Goal: Task Accomplishment & Management: Manage account settings

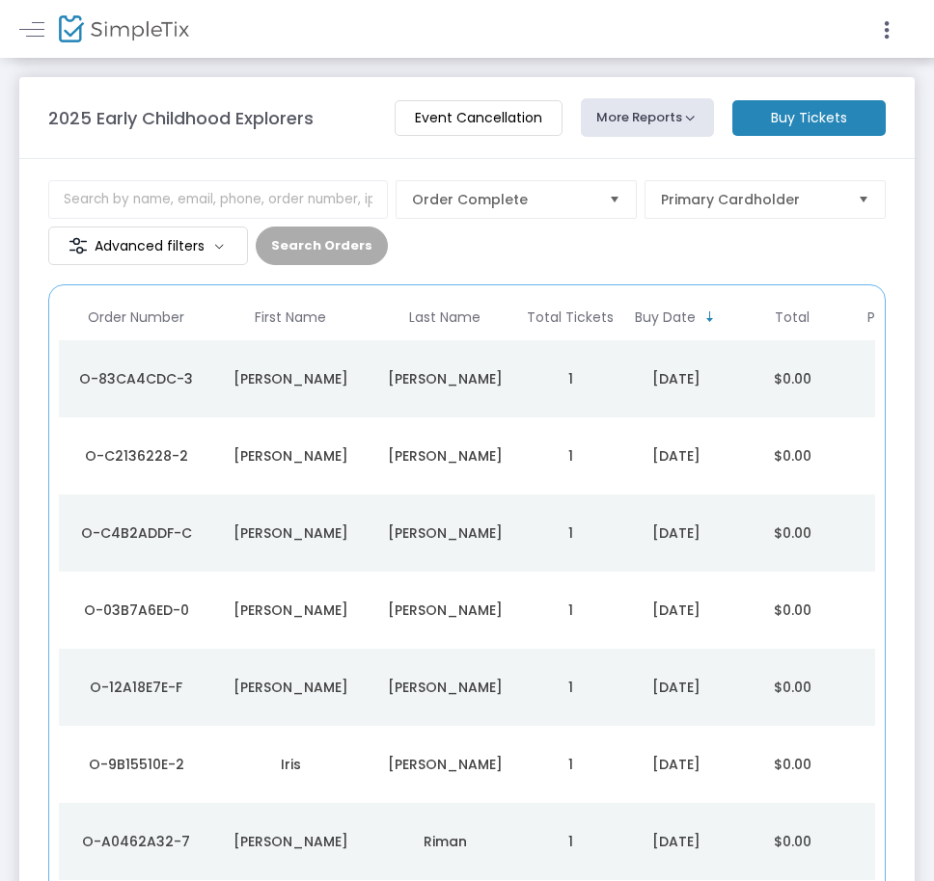
click at [401, 375] on div "[PERSON_NAME]" at bounding box center [444, 378] width 145 height 19
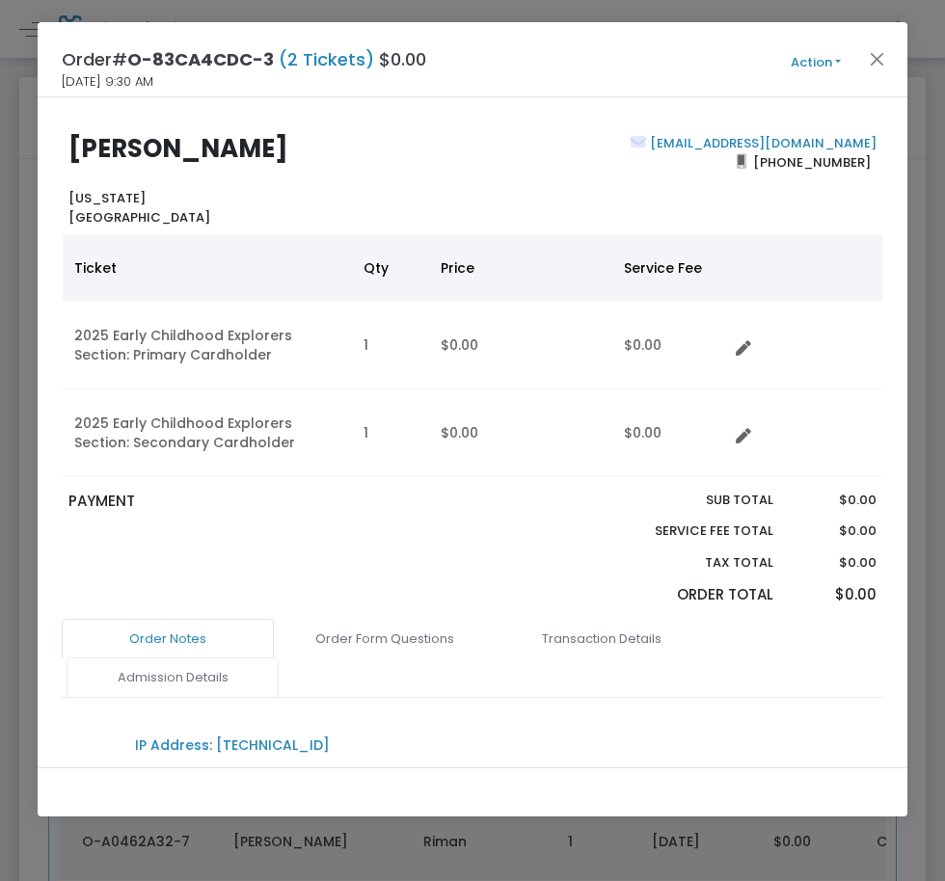
click at [149, 660] on link "Admission Details" at bounding box center [173, 678] width 212 height 41
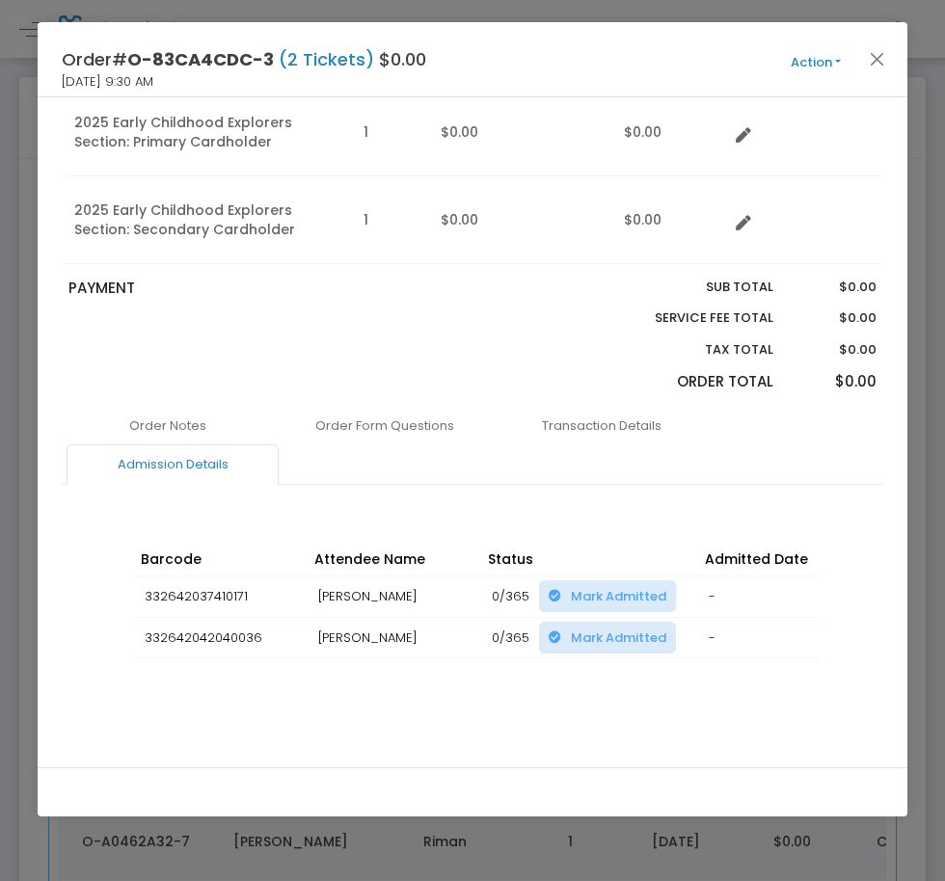
scroll to position [216, 0]
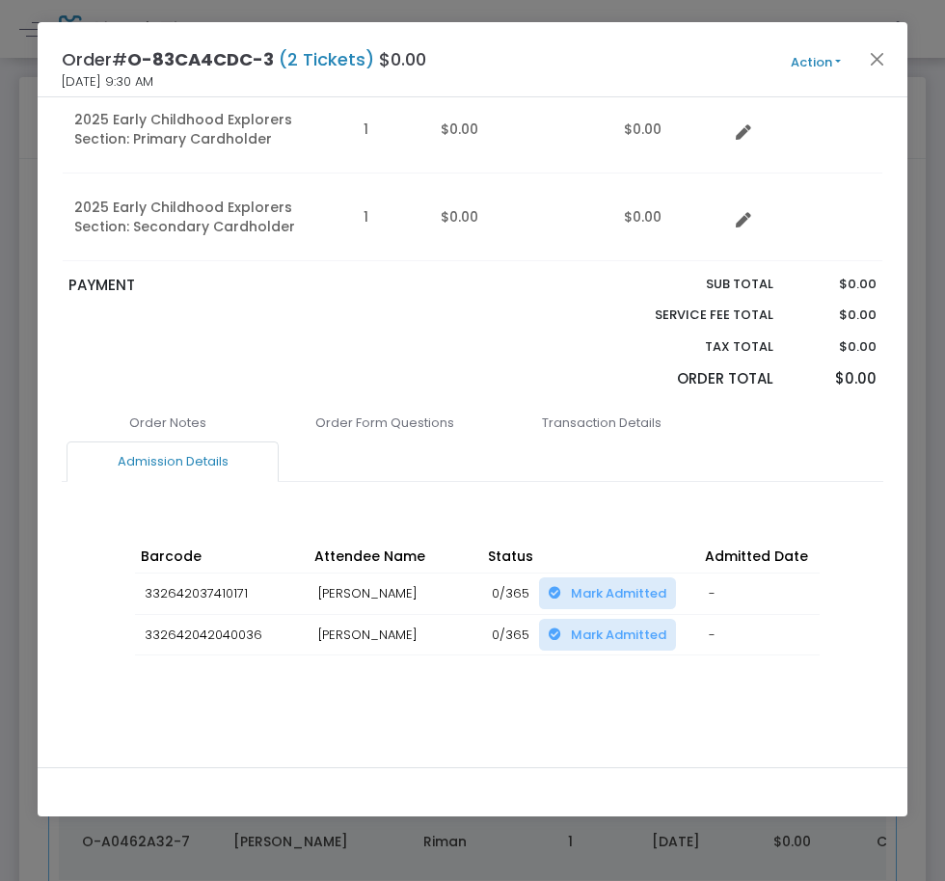
click at [610, 703] on div "Order Notes Order Form Questions Transaction Details Admission Details IP Addre…" at bounding box center [473, 580] width 822 height 355
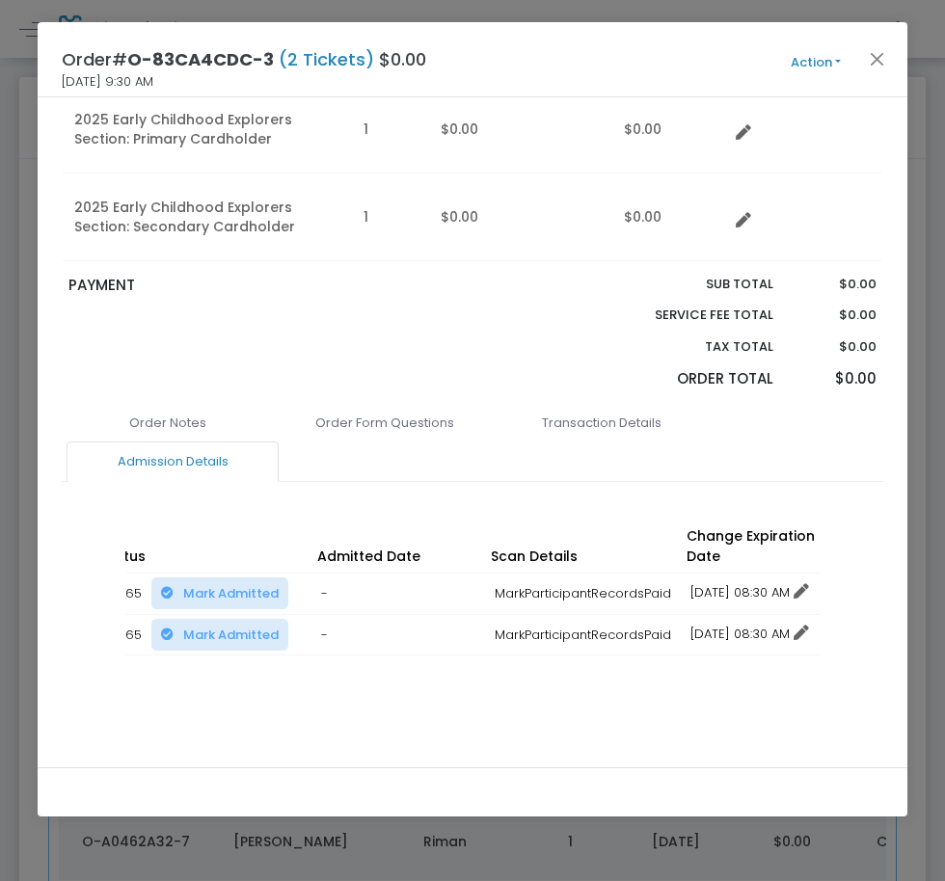
scroll to position [0, 429]
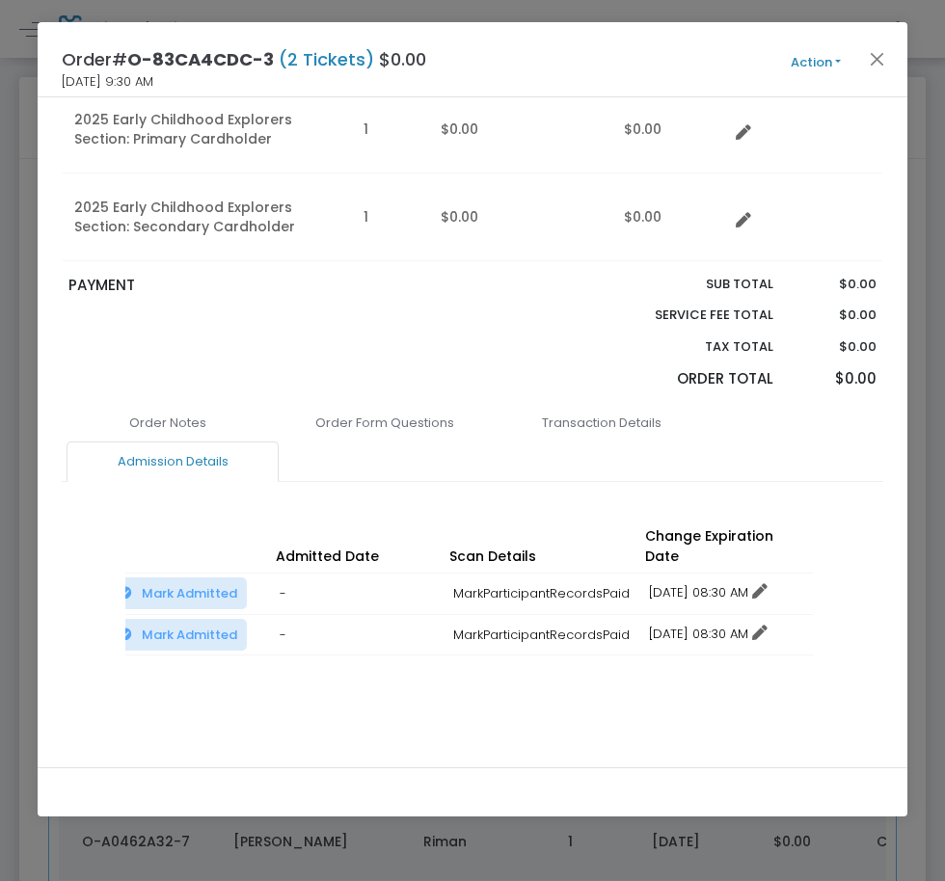
click at [825, 694] on div "IP Address: [TECHNICAL_ID] Add a Note Save Order Note Save on eTicket Save as a…" at bounding box center [473, 607] width 822 height 213
click at [815, 700] on div "Order Notes Order Form Questions Transaction Details Admission Details IP Addre…" at bounding box center [473, 580] width 822 height 355
drag, startPoint x: 828, startPoint y: 687, endPoint x: 825, endPoint y: 698, distance: 12.2
click at [826, 693] on div "IP Address: [TECHNICAL_ID] Add a Note Save Order Note Save on eTicket Save as a…" at bounding box center [473, 607] width 822 height 213
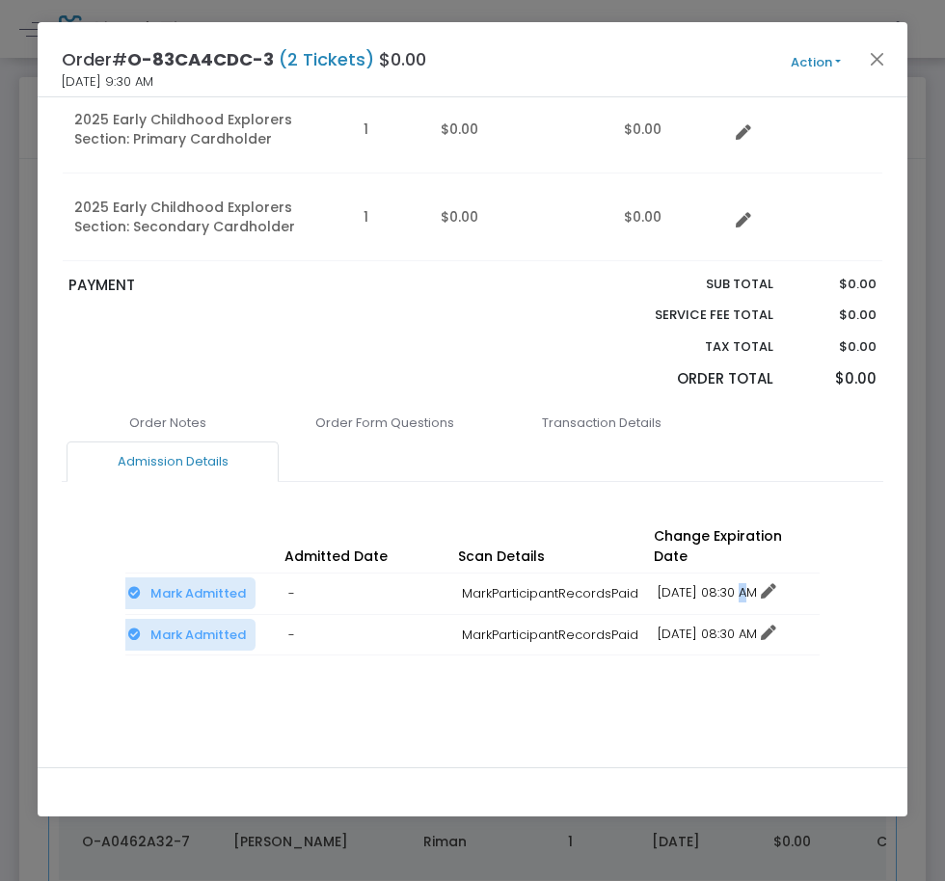
click at [727, 583] on link "12/16/2025 08:30 AM" at bounding box center [717, 592] width 119 height 18
click at [741, 655] on li "Change expiration date" at bounding box center [738, 644] width 179 height 37
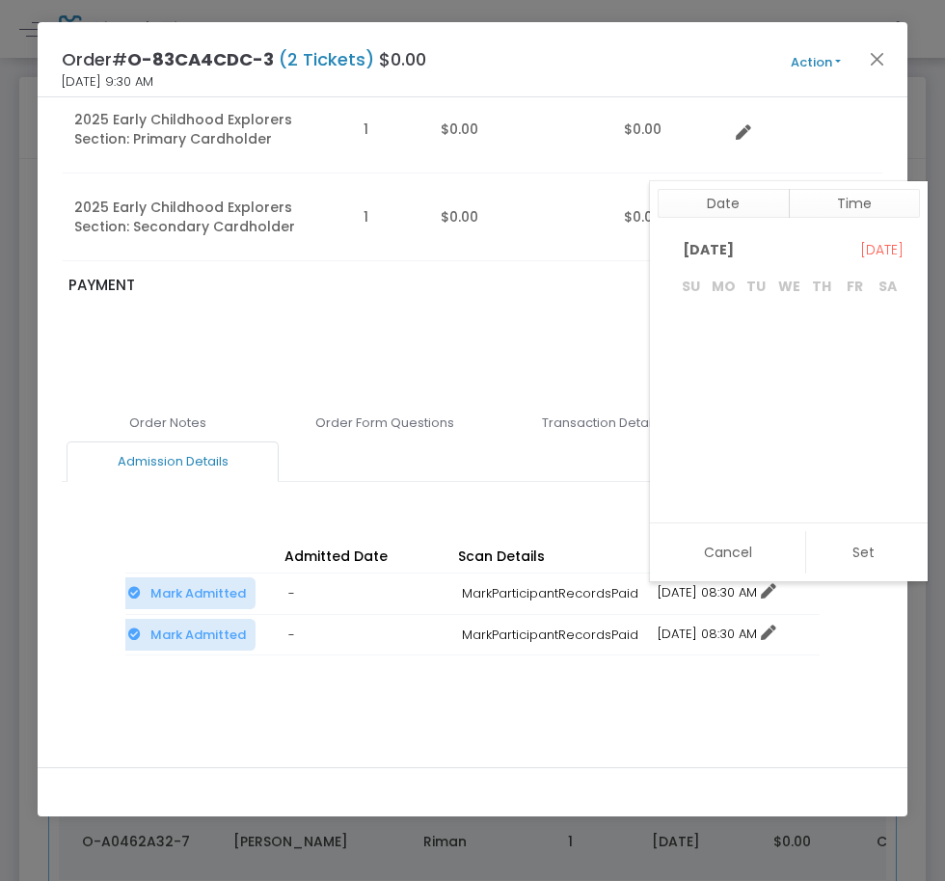
scroll to position [29, 0]
click at [777, 449] on table "December 2025 1 2 3 4 5 6 7 8 9 10 11 12 13 14 15 16 17 18 19 20 21 22 23 24 25…" at bounding box center [789, 863] width 230 height 1227
click at [797, 472] on span "31" at bounding box center [788, 463] width 33 height 33
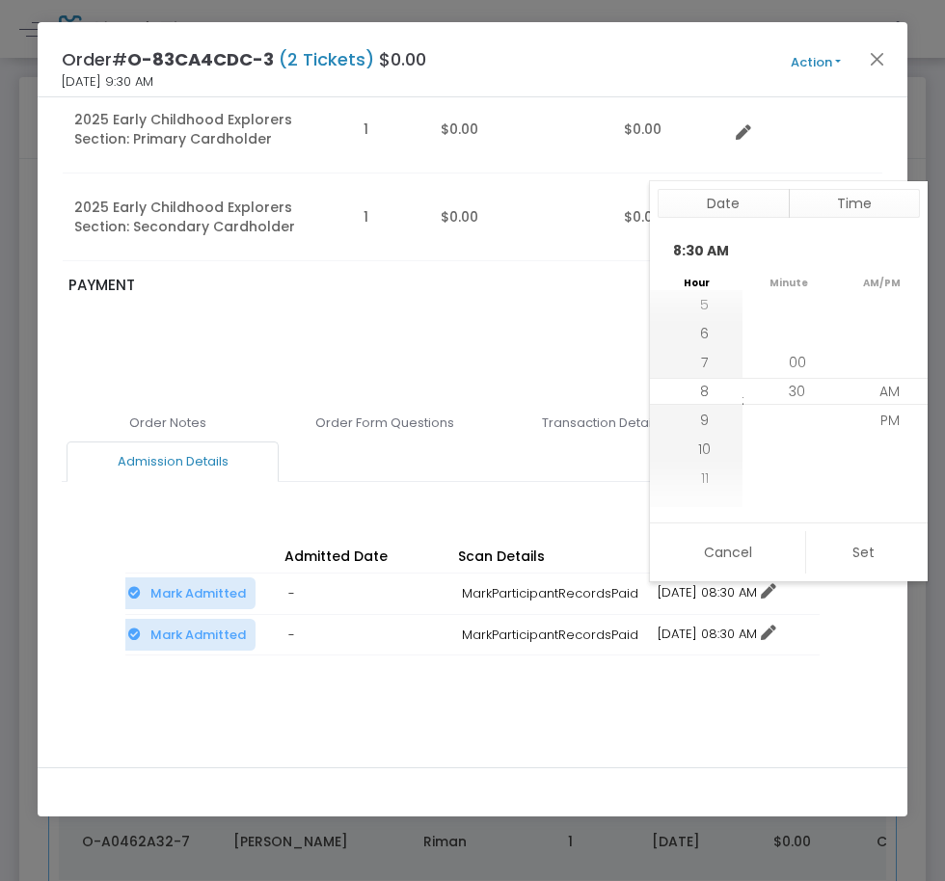
click at [904, 574] on div "Cancel Set" at bounding box center [789, 552] width 278 height 59
click at [878, 545] on button "Set" at bounding box center [862, 552] width 115 height 42
type input "12/31/2025 8:30 AM"
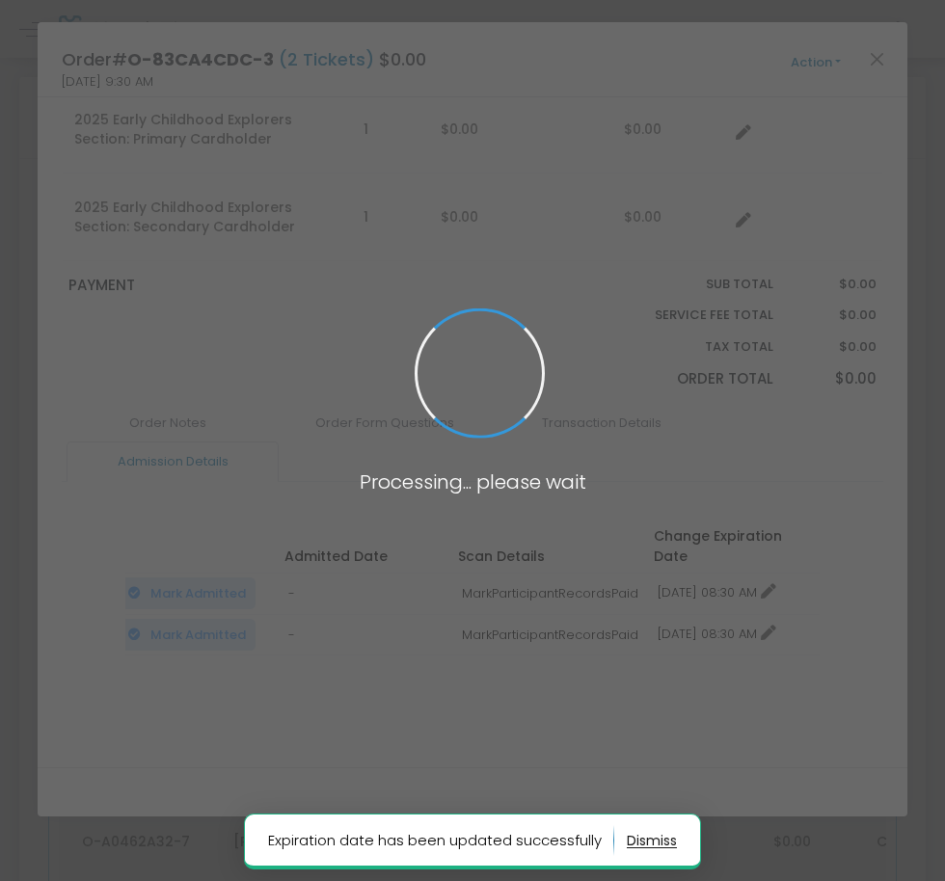
drag, startPoint x: 748, startPoint y: 583, endPoint x: 736, endPoint y: 611, distance: 30.6
click at [746, 595] on span at bounding box center [472, 440] width 945 height 881
click at [730, 625] on span at bounding box center [472, 440] width 945 height 881
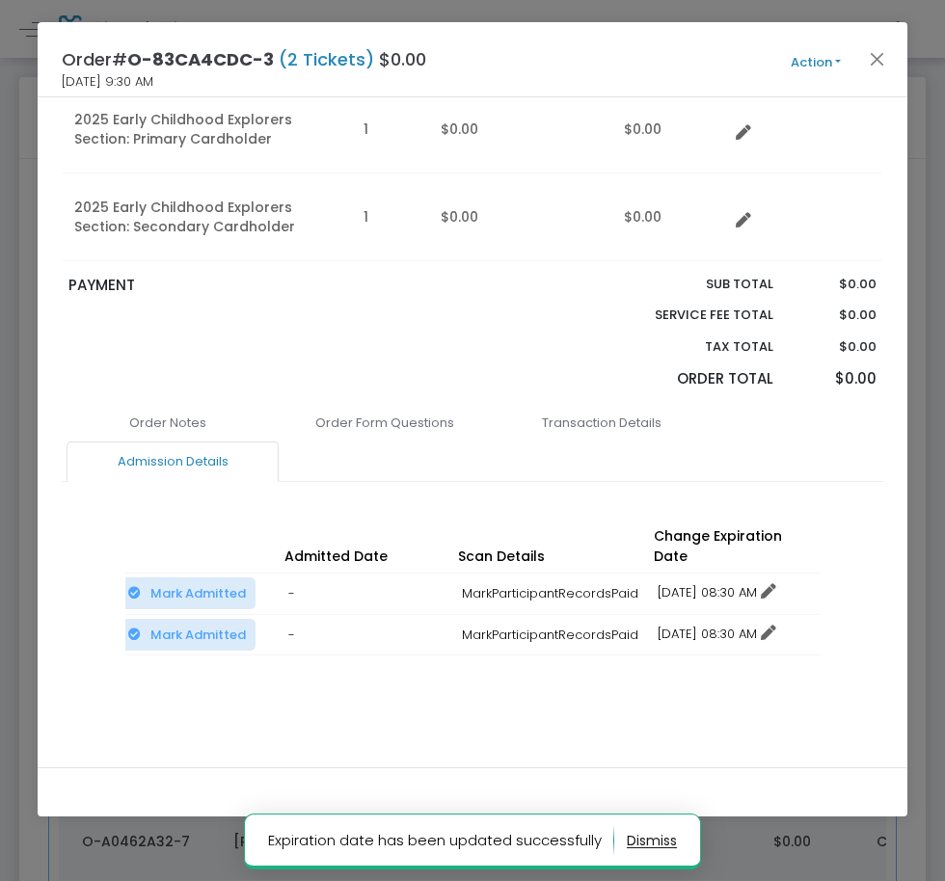
click at [729, 625] on link "12/16/2025 08:30 AM" at bounding box center [717, 634] width 119 height 18
click at [754, 679] on li "Change expiration date" at bounding box center [738, 685] width 179 height 37
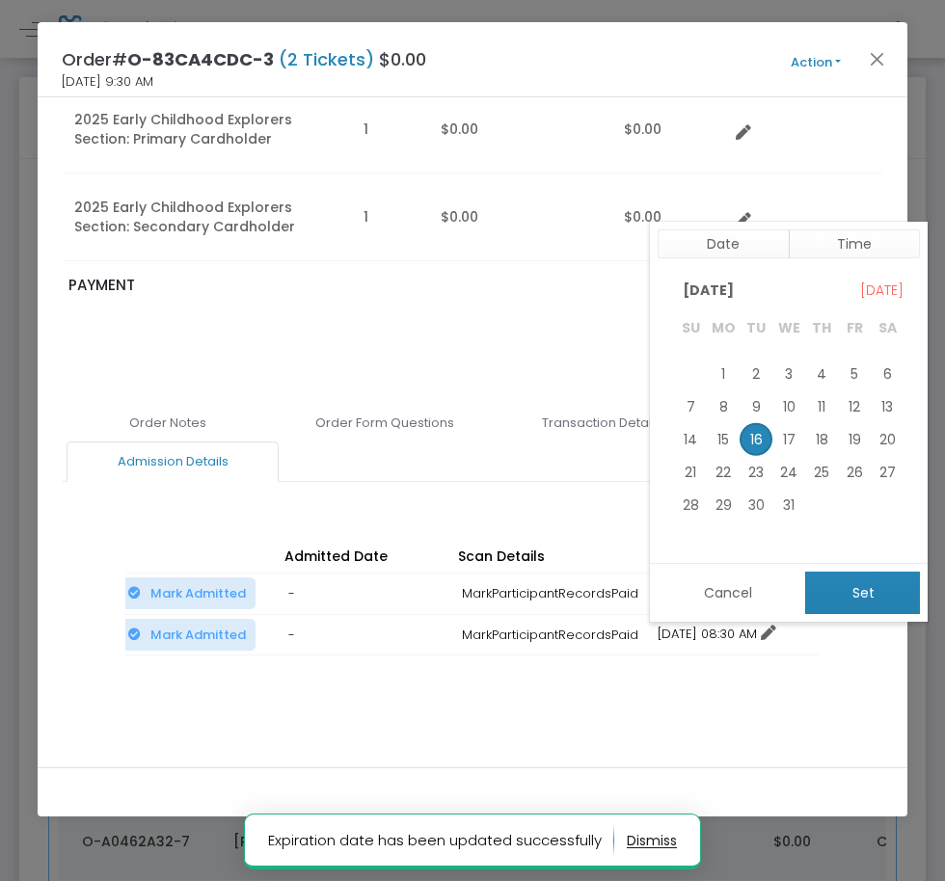
drag, startPoint x: 794, startPoint y: 501, endPoint x: 838, endPoint y: 581, distance: 90.7
click at [793, 502] on span "31" at bounding box center [788, 505] width 33 height 33
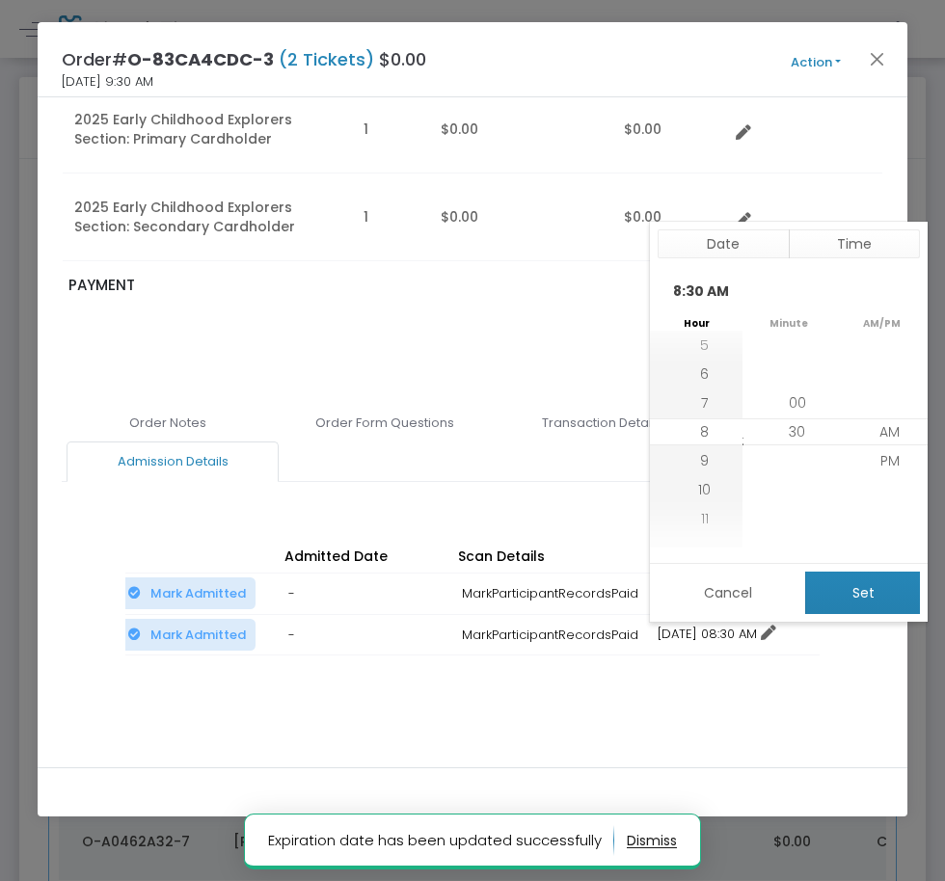
click at [862, 600] on button "Set" at bounding box center [862, 593] width 115 height 42
type input "12/31/2025 8:30 AM"
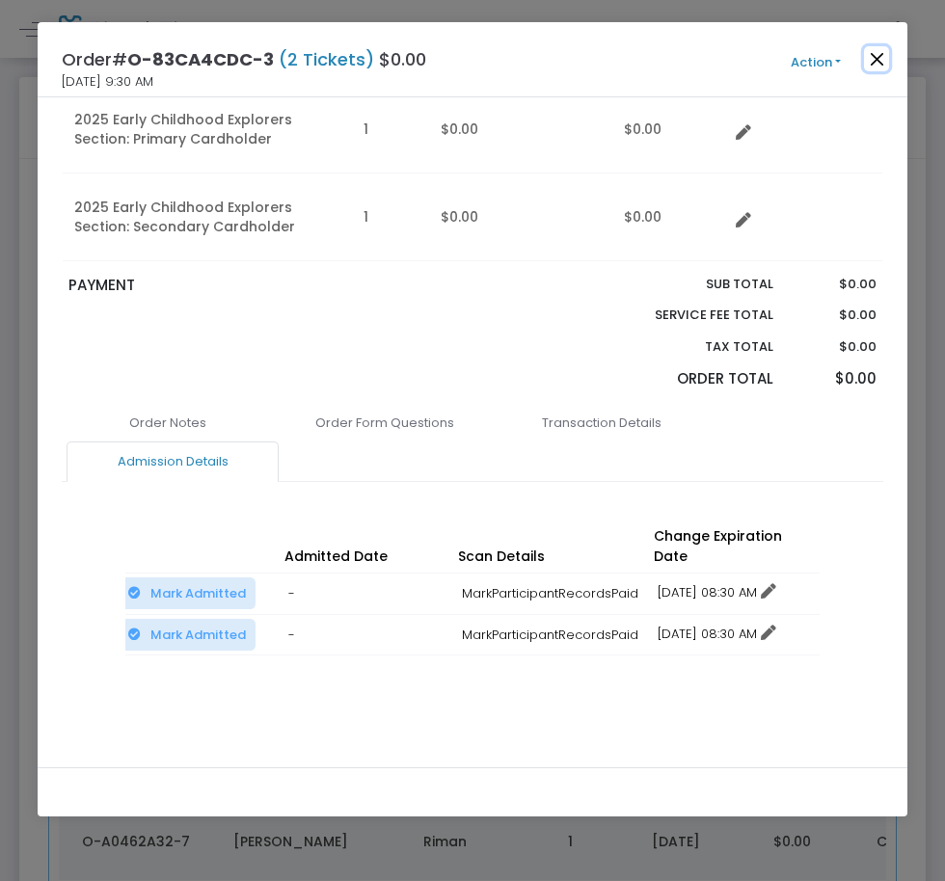
click at [875, 60] on button "Close" at bounding box center [876, 58] width 25 height 25
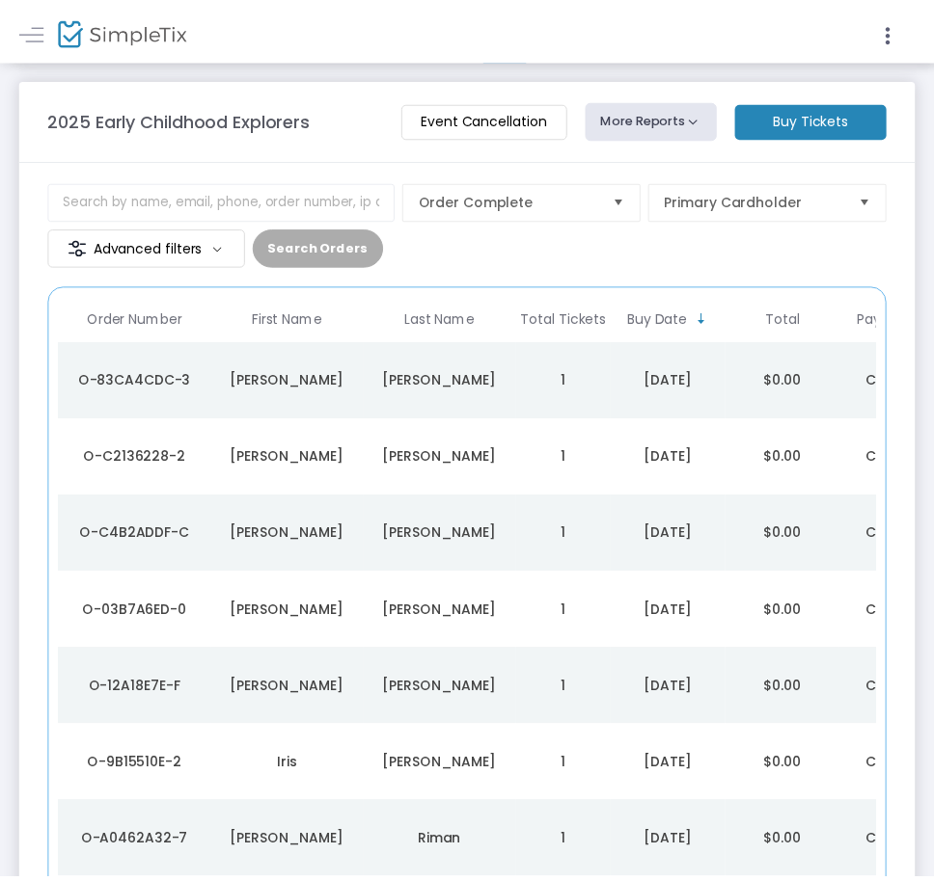
scroll to position [76, 0]
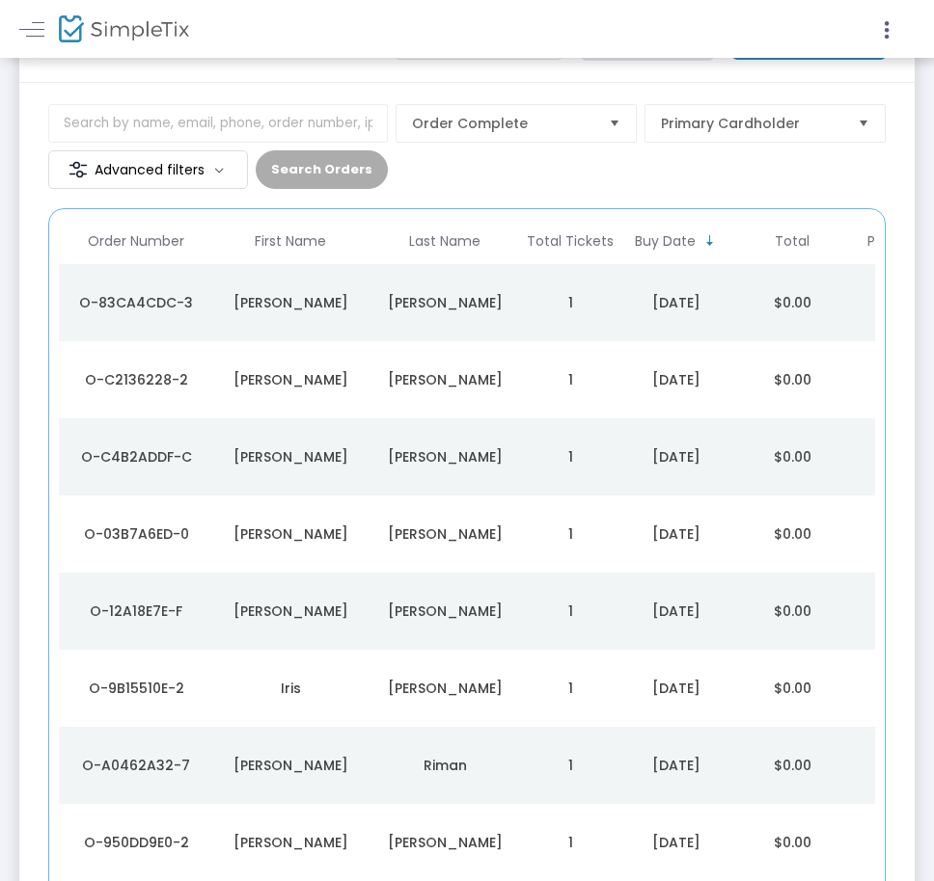
click at [392, 391] on td "Rivera" at bounding box center [444, 379] width 154 height 77
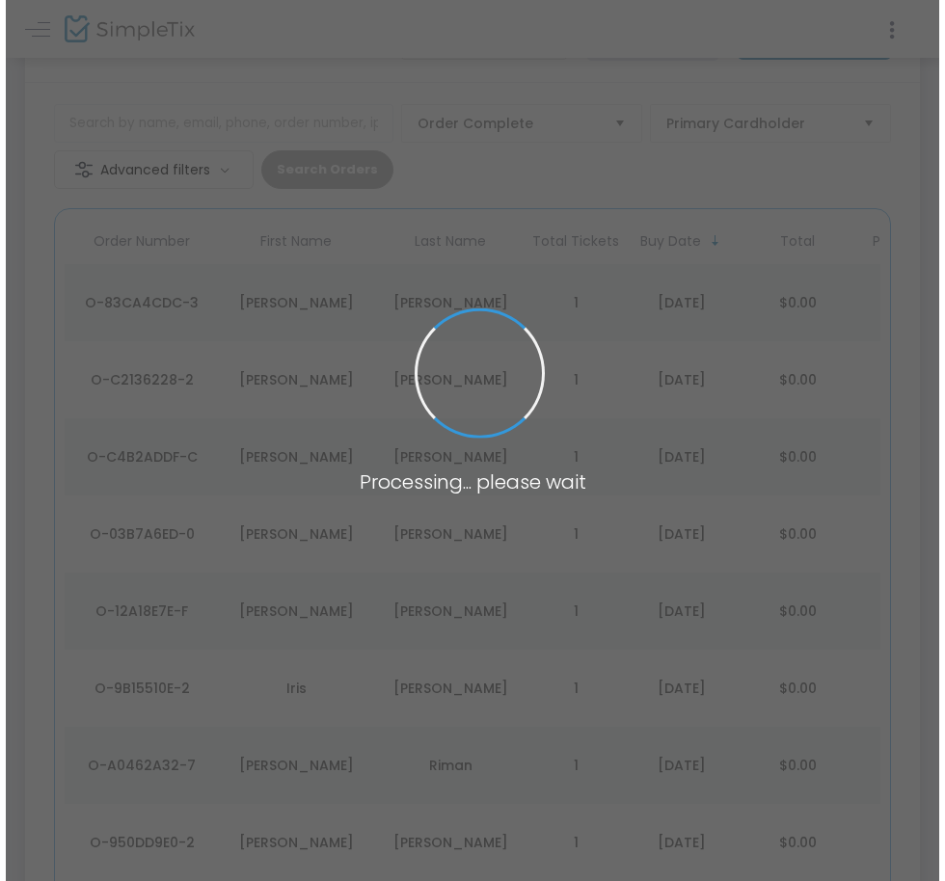
scroll to position [0, 0]
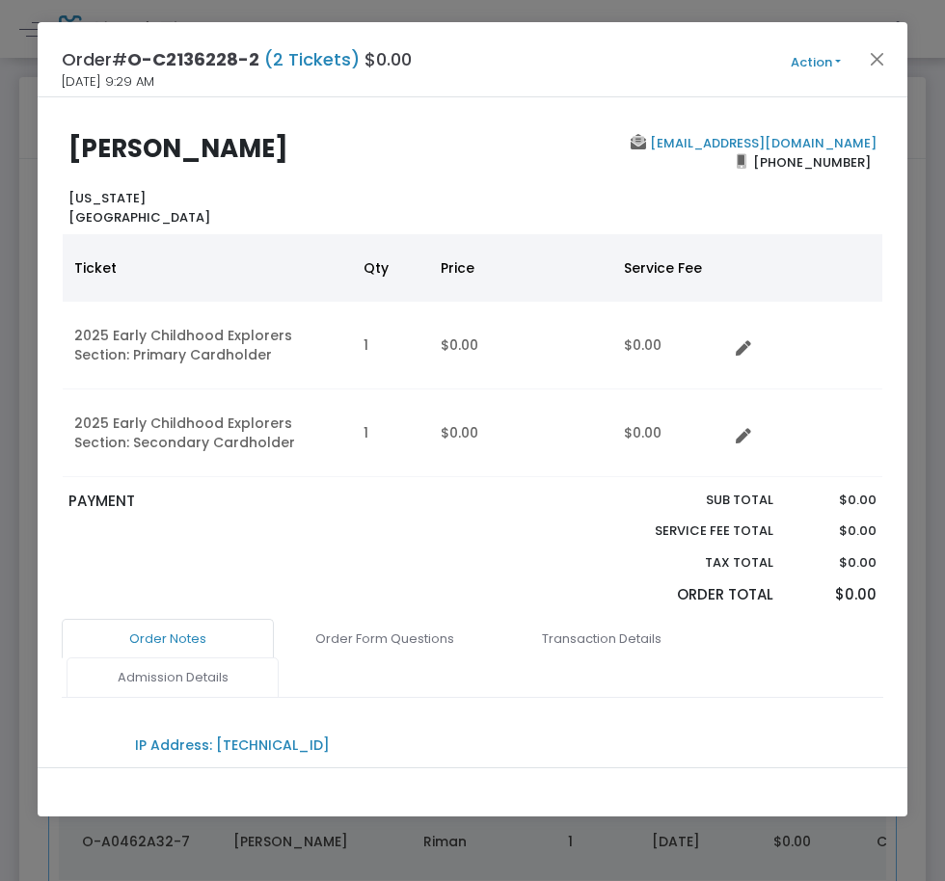
click at [210, 675] on link "Admission Details" at bounding box center [173, 678] width 212 height 41
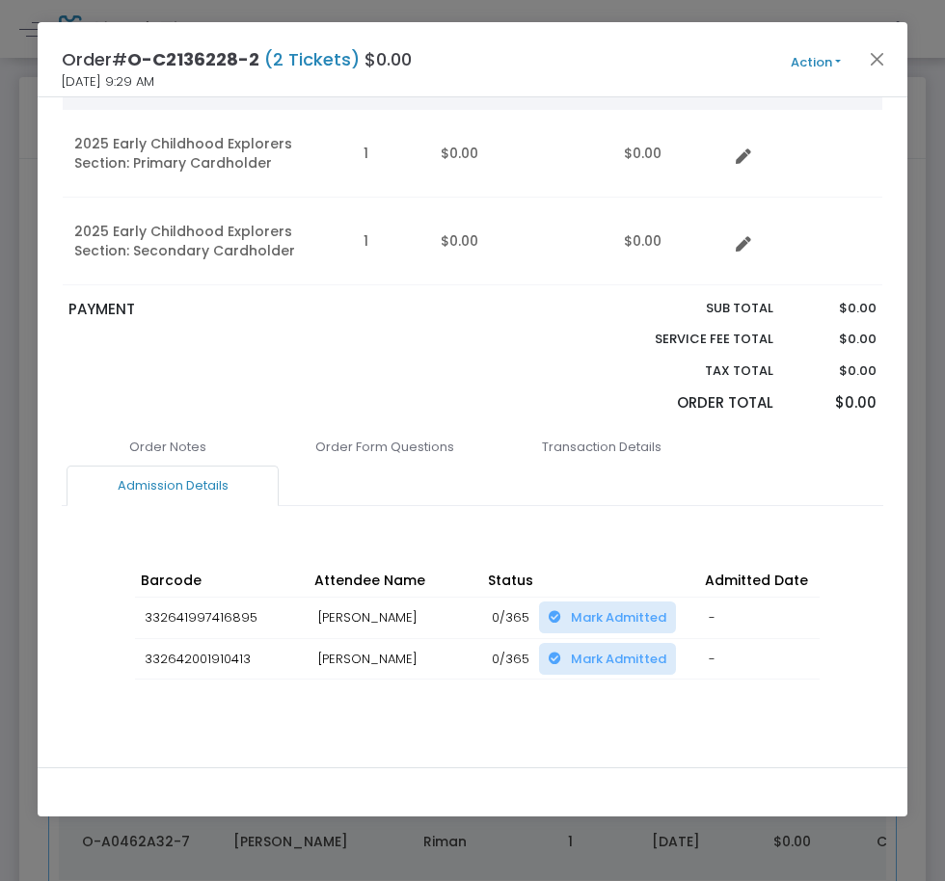
scroll to position [193, 0]
click at [531, 715] on div "Barcode Attendee Name Status Admitted Date Scan Details Change Expiration Date …" at bounding box center [472, 640] width 694 height 194
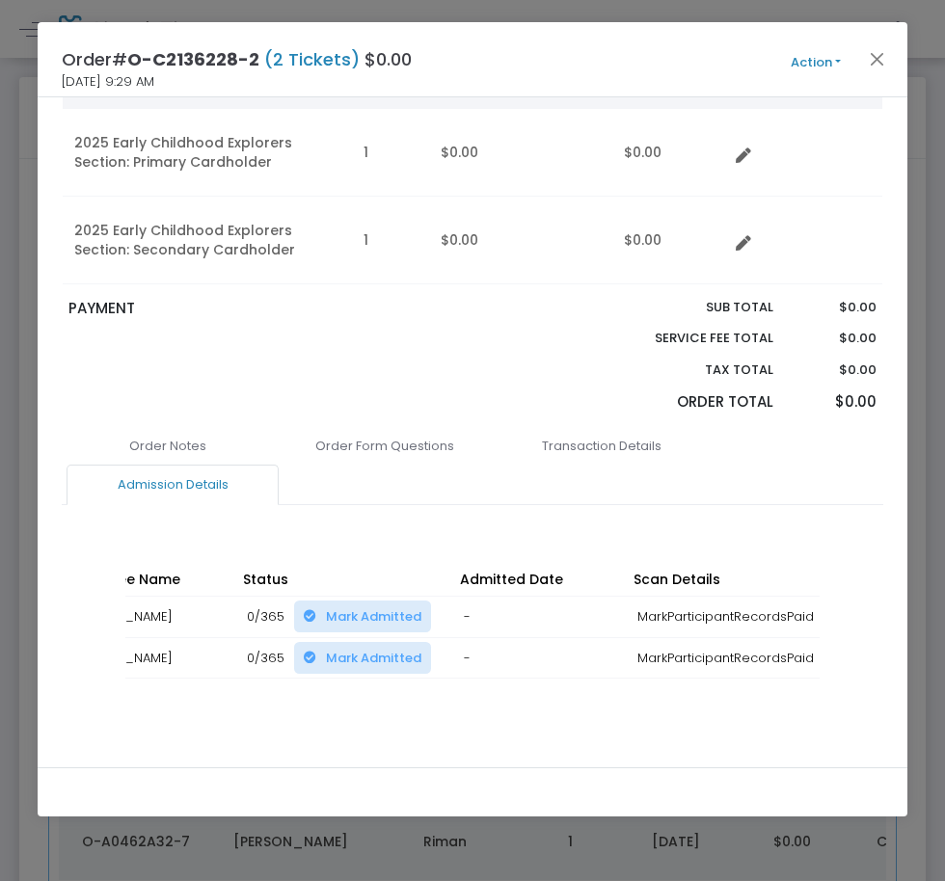
scroll to position [0, 314]
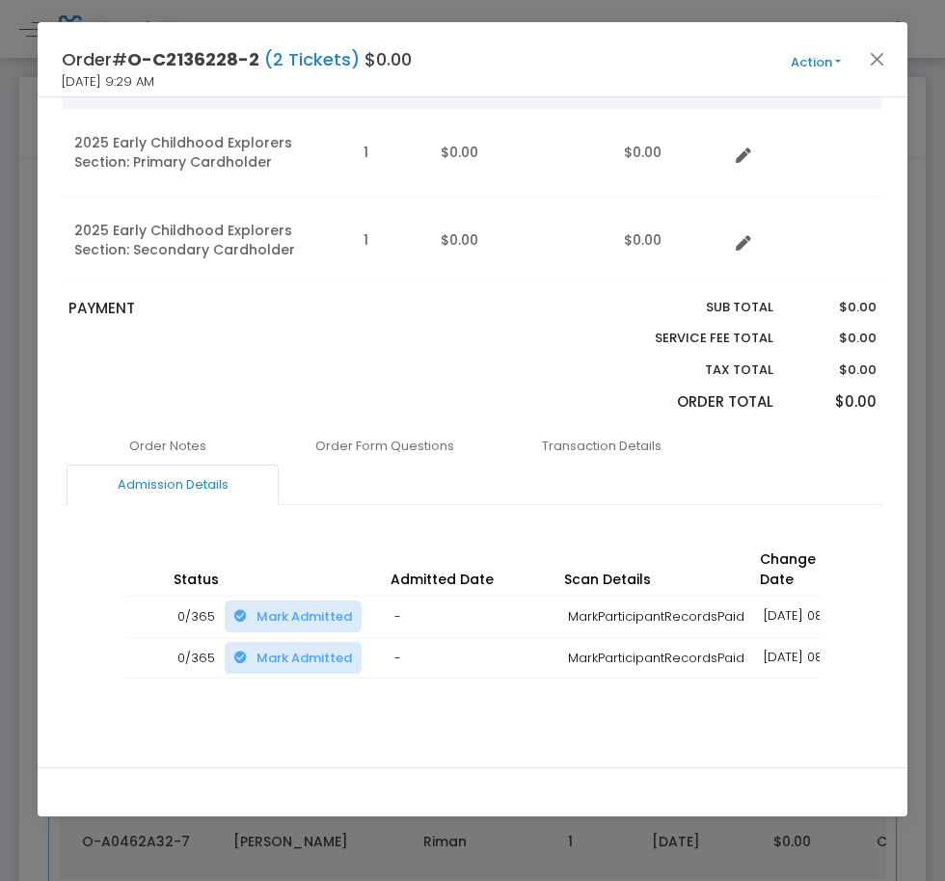
click at [754, 724] on div "Order Notes Order Form Questions Transaction Details Admission Details IP Addre…" at bounding box center [473, 603] width 822 height 355
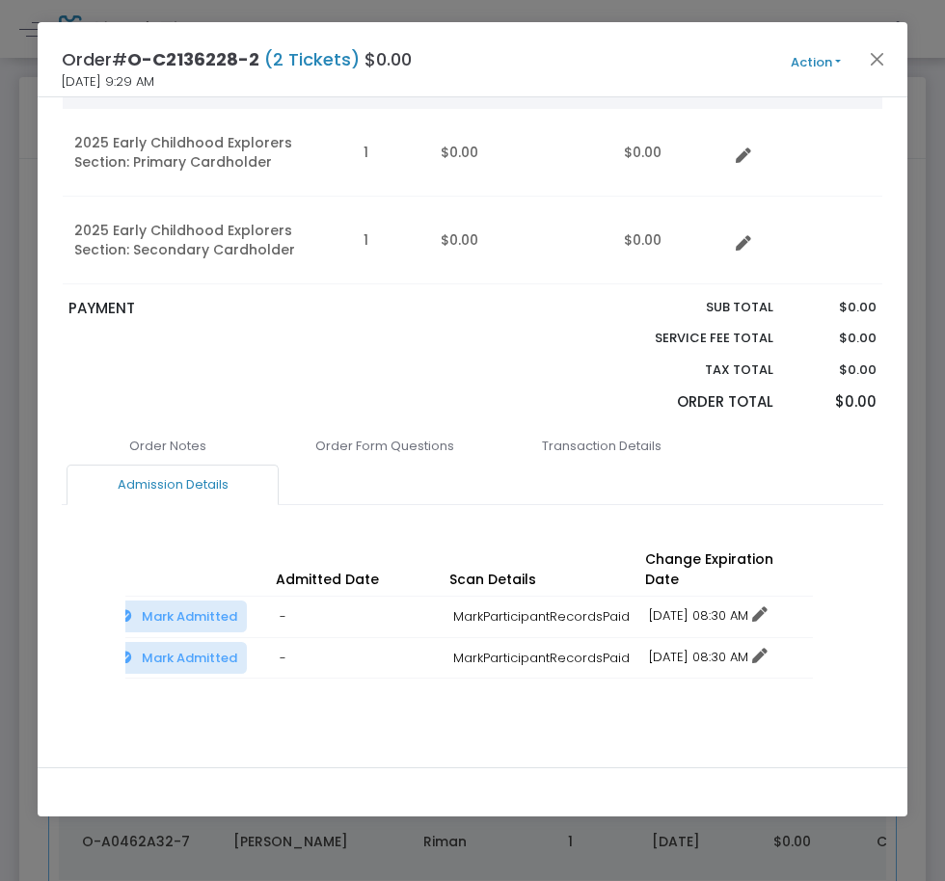
click at [718, 597] on td "12/16/2025 08:30 AM No expiration Change expiration date 12/16/2025 8:30 AM" at bounding box center [726, 617] width 174 height 41
click at [708, 607] on link "12/16/2025 08:30 AM" at bounding box center [708, 616] width 119 height 18
click at [698, 663] on li "Change expiration date" at bounding box center [729, 667] width 179 height 37
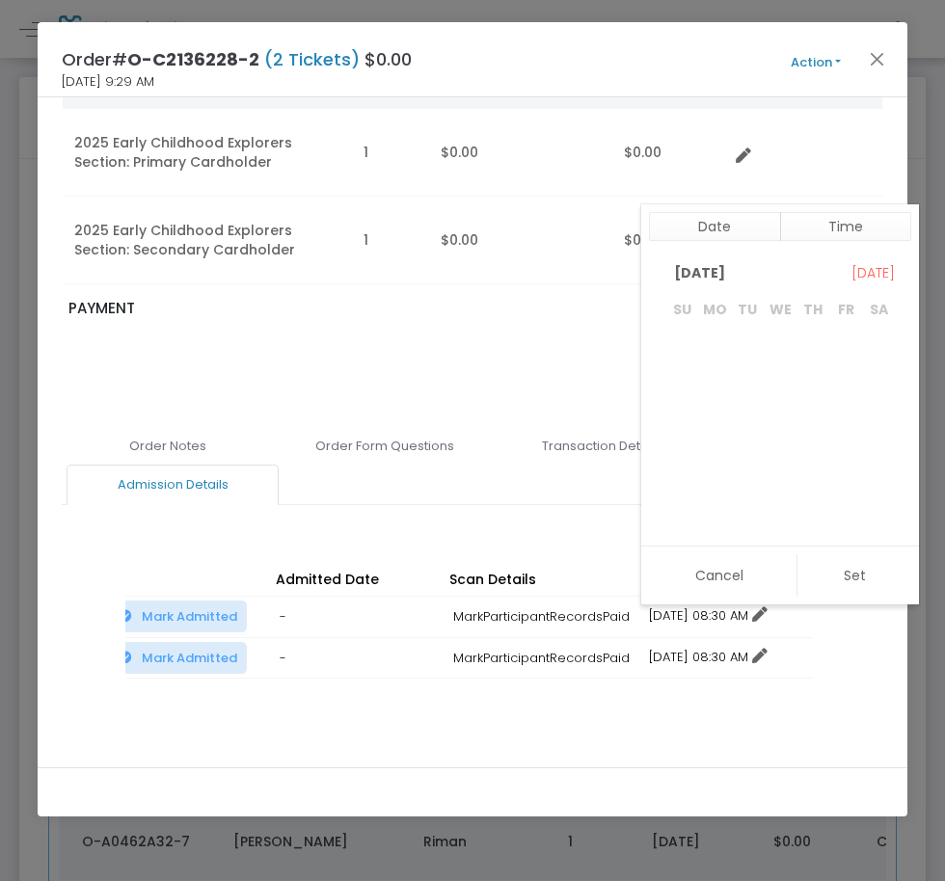
scroll to position [29, 0]
drag, startPoint x: 772, startPoint y: 483, endPoint x: 794, endPoint y: 549, distance: 69.2
click at [772, 484] on span "31" at bounding box center [780, 487] width 33 height 33
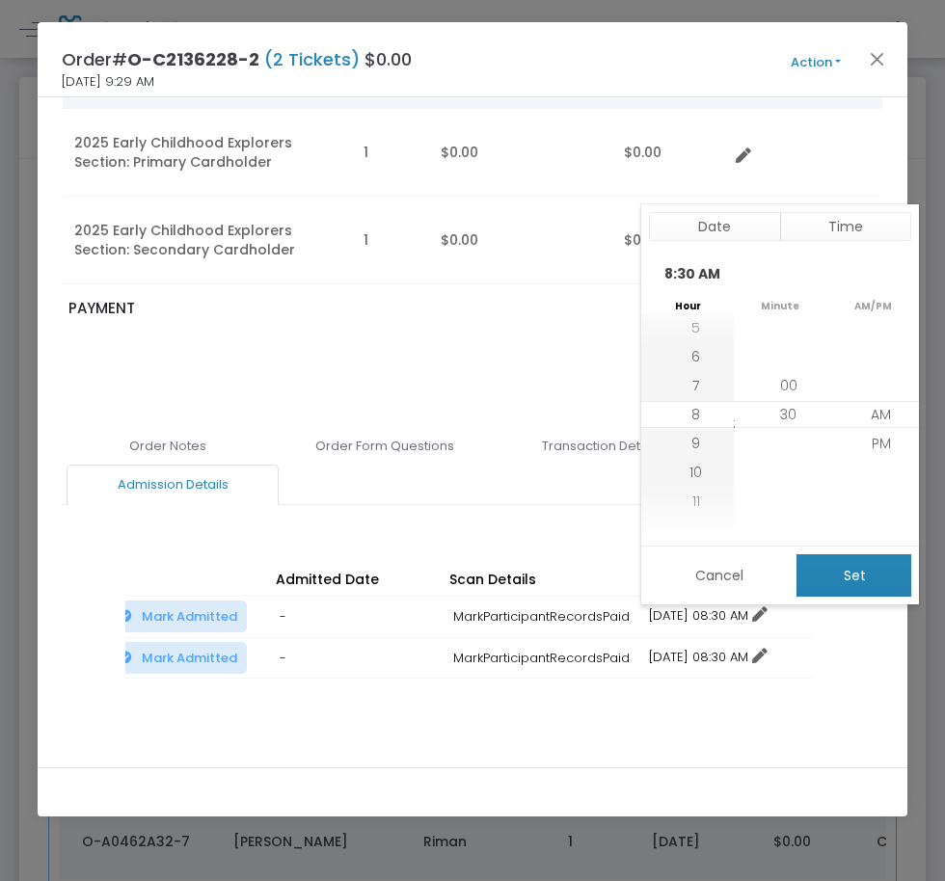
click at [819, 573] on button "Set" at bounding box center [854, 576] width 115 height 42
type input "12/31/2025 8:30 AM"
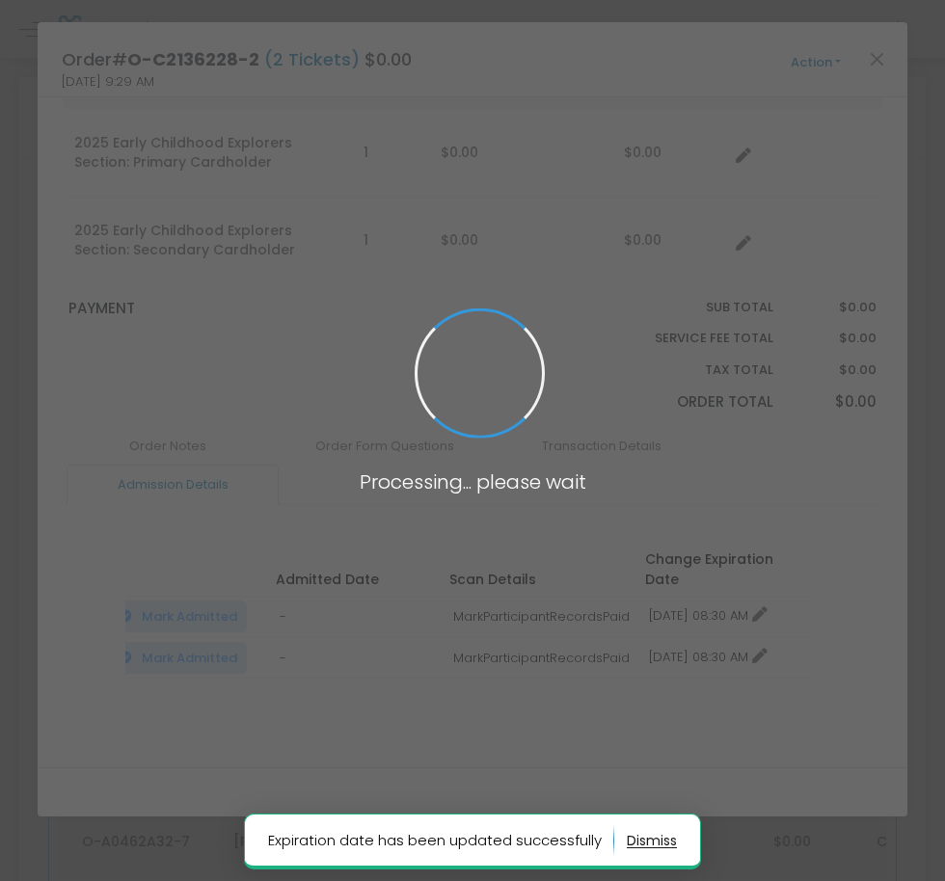
drag, startPoint x: 720, startPoint y: 652, endPoint x: 704, endPoint y: 630, distance: 27.6
click at [718, 643] on span at bounding box center [472, 440] width 945 height 881
click at [704, 630] on span at bounding box center [472, 440] width 945 height 881
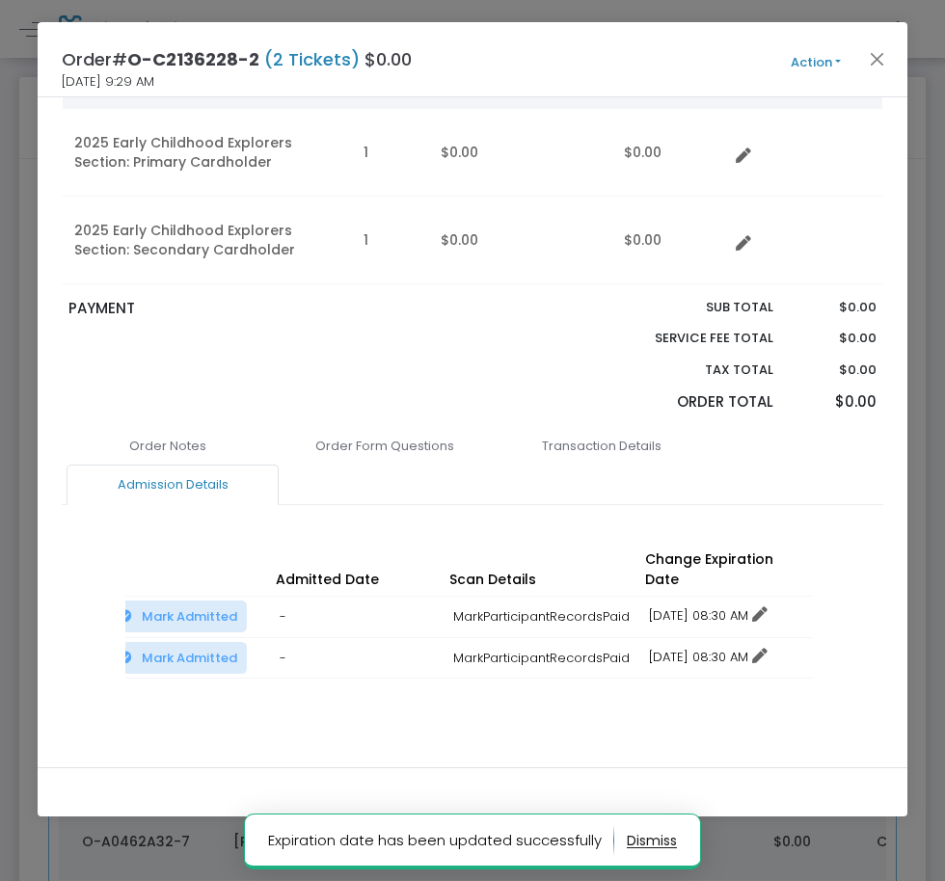
click at [696, 648] on link "12/16/2025 08:30 AM" at bounding box center [708, 657] width 119 height 18
drag, startPoint x: 710, startPoint y: 708, endPoint x: 732, endPoint y: 650, distance: 62.0
click at [708, 704] on li "Change expiration date" at bounding box center [729, 709] width 179 height 37
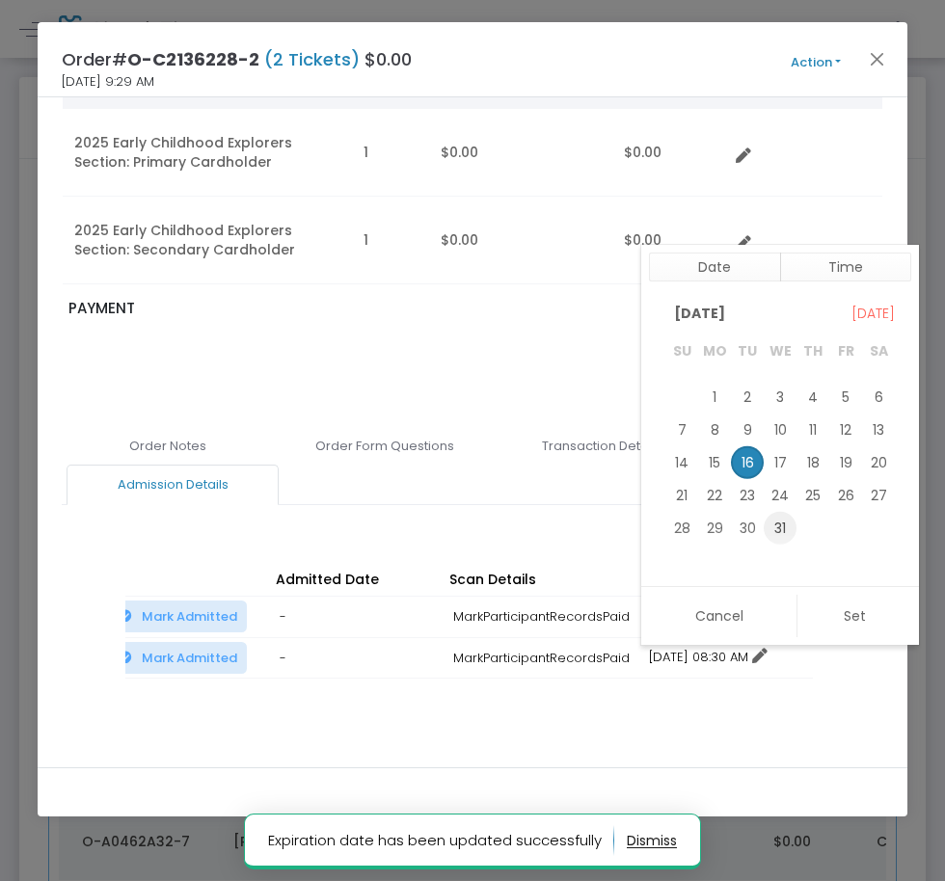
drag, startPoint x: 778, startPoint y: 536, endPoint x: 786, endPoint y: 545, distance: 11.6
click at [779, 536] on span "31" at bounding box center [780, 528] width 33 height 33
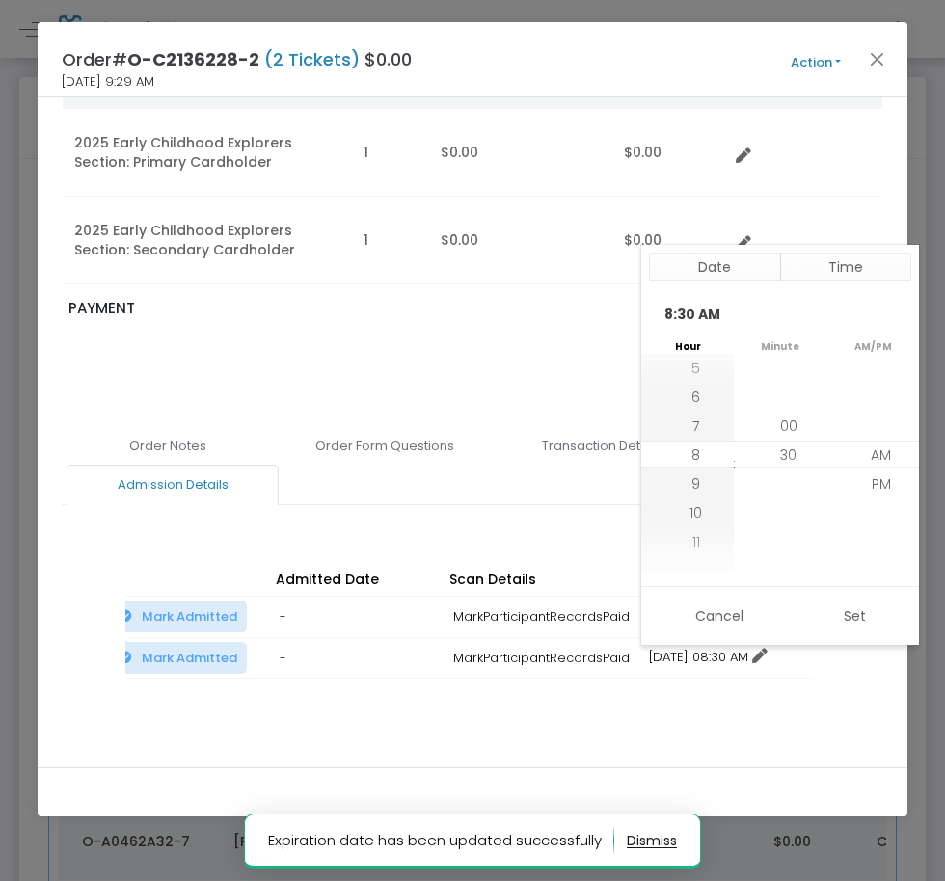
click at [813, 622] on button "Set" at bounding box center [854, 616] width 115 height 42
type input "12/31/2025 8:30 AM"
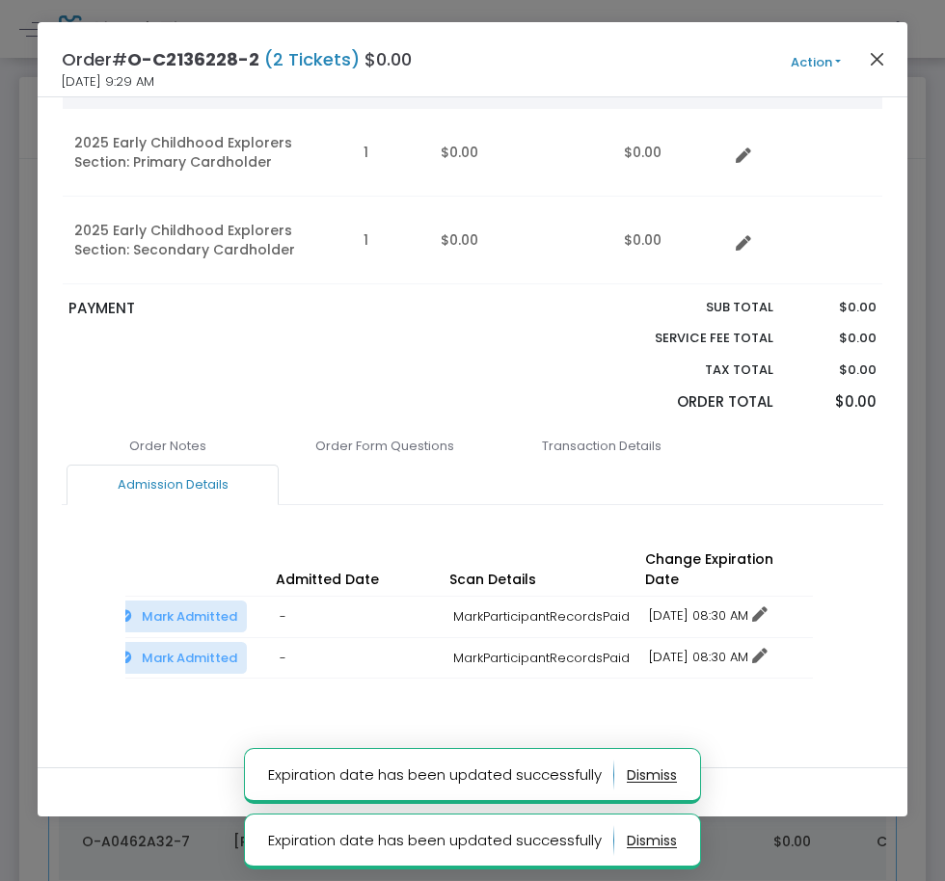
click at [886, 68] on div "Order# O-C2136228-2 (2 Tickets) $0.00 9/16/2025 9:29 AM Action Mark Admitted Ed…" at bounding box center [473, 59] width 870 height 75
click at [877, 59] on button "Close" at bounding box center [876, 58] width 25 height 25
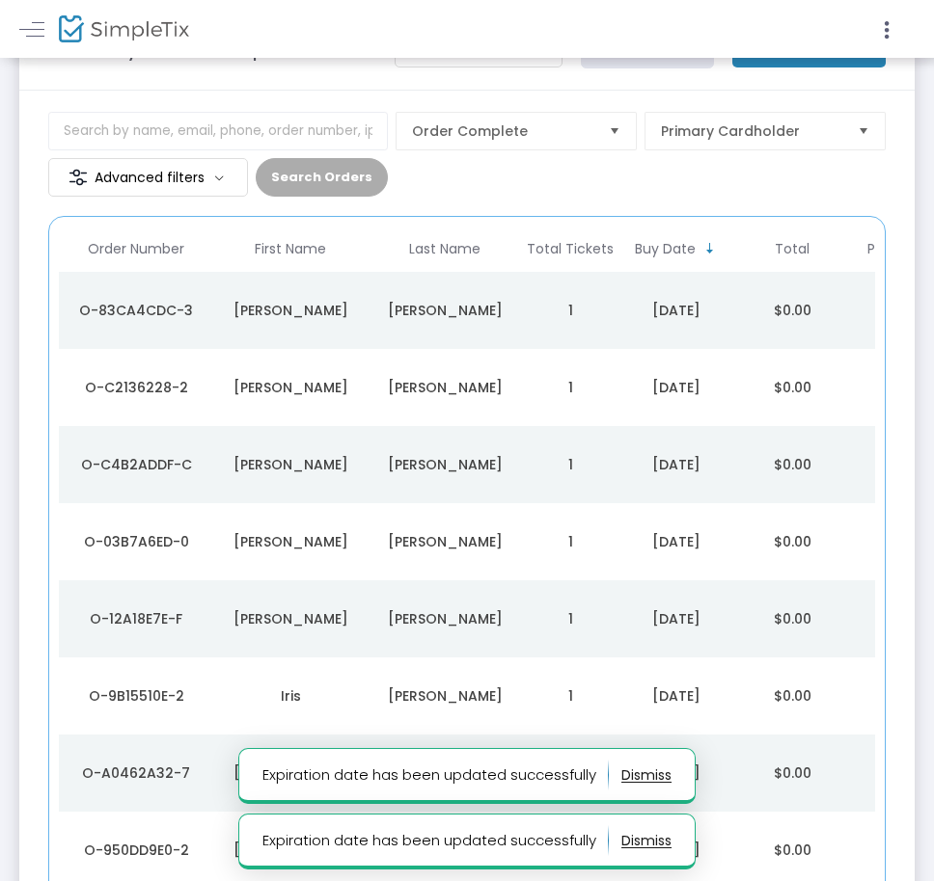
scroll to position [76, 0]
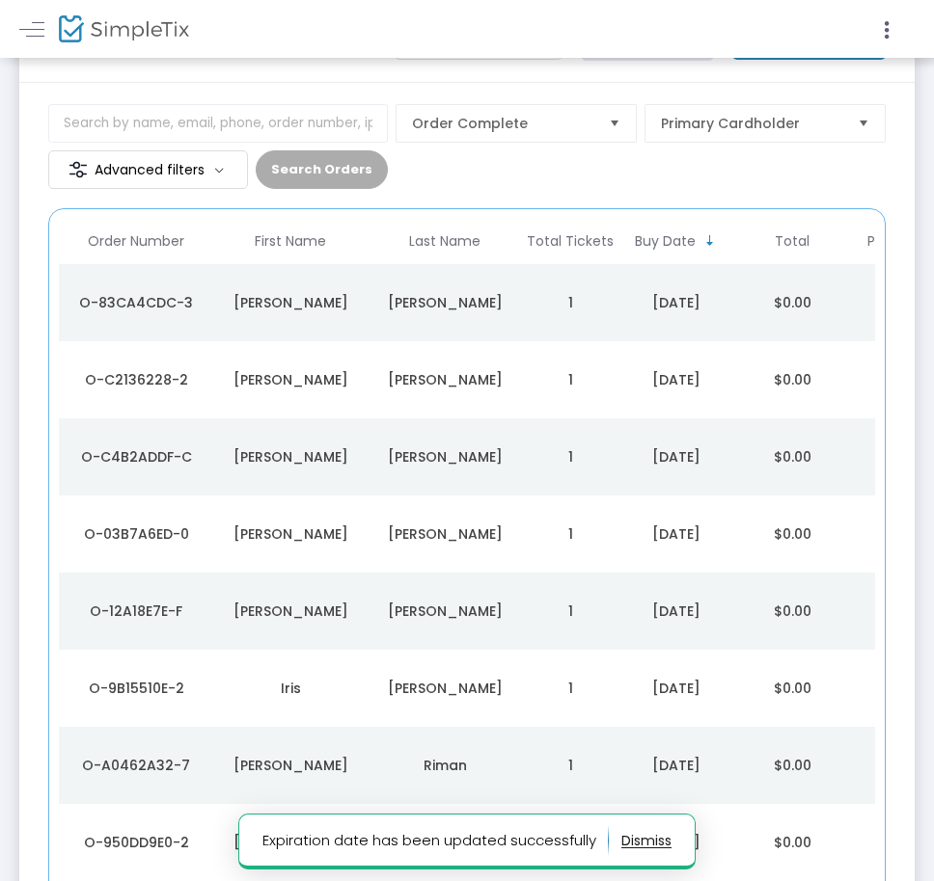
click at [447, 462] on div "Rivera" at bounding box center [444, 456] width 145 height 19
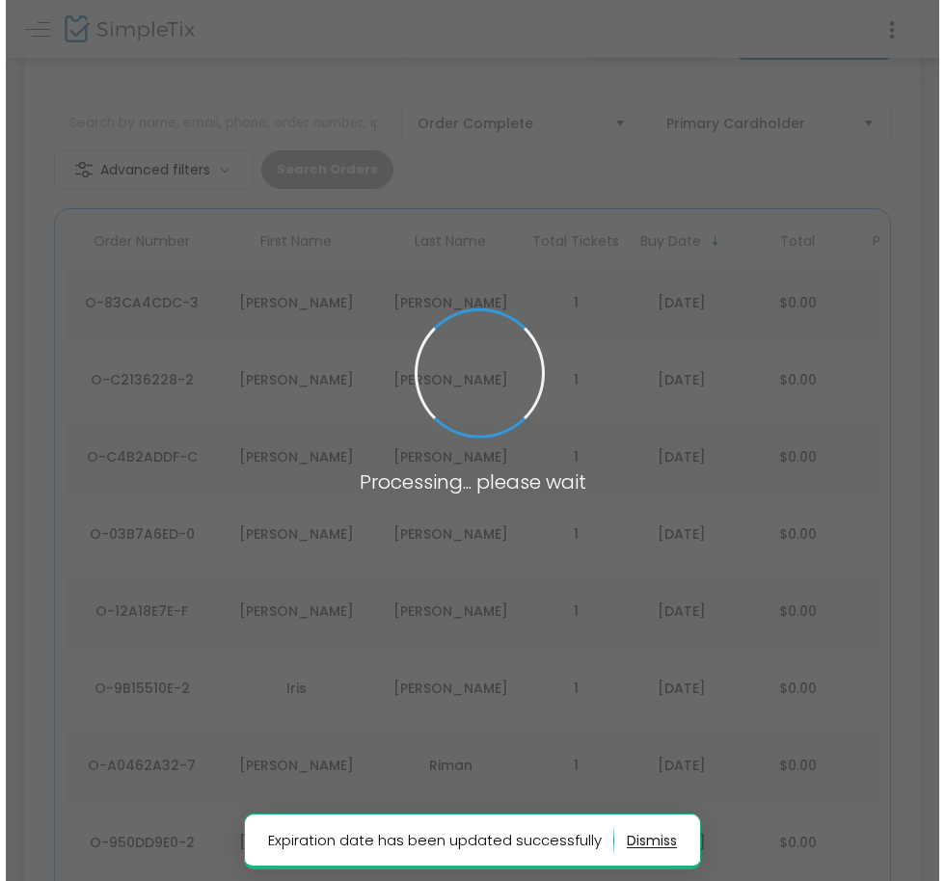
scroll to position [0, 0]
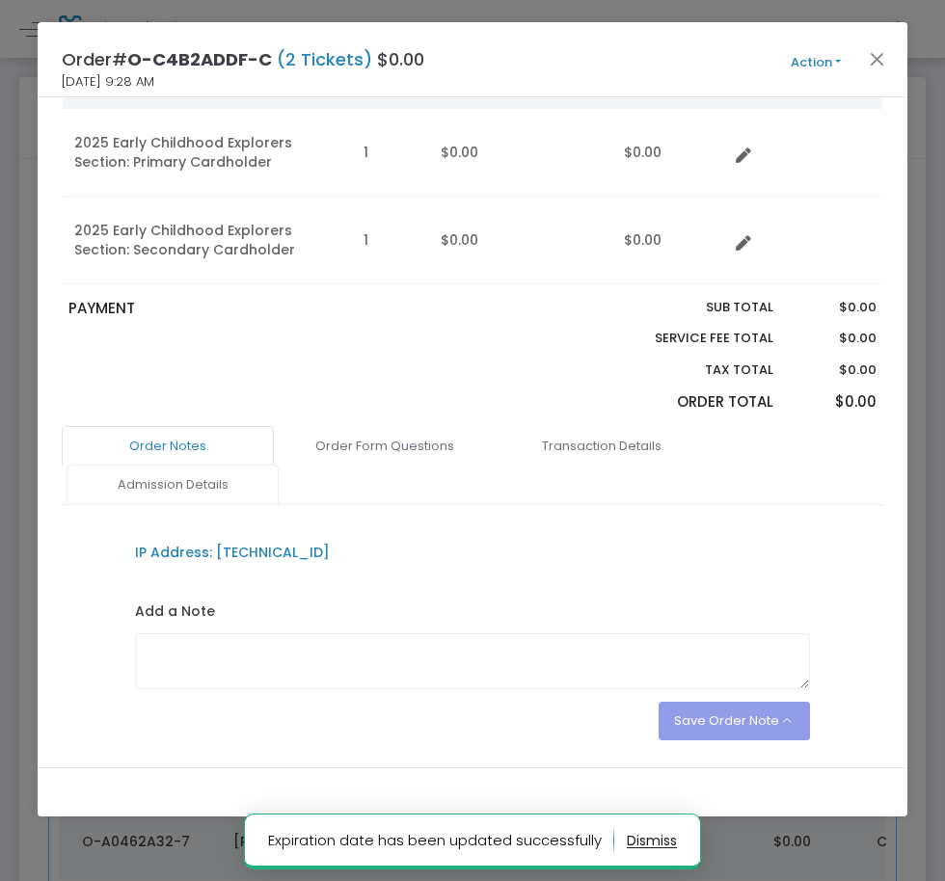
click at [187, 485] on link "Admission Details" at bounding box center [173, 485] width 212 height 41
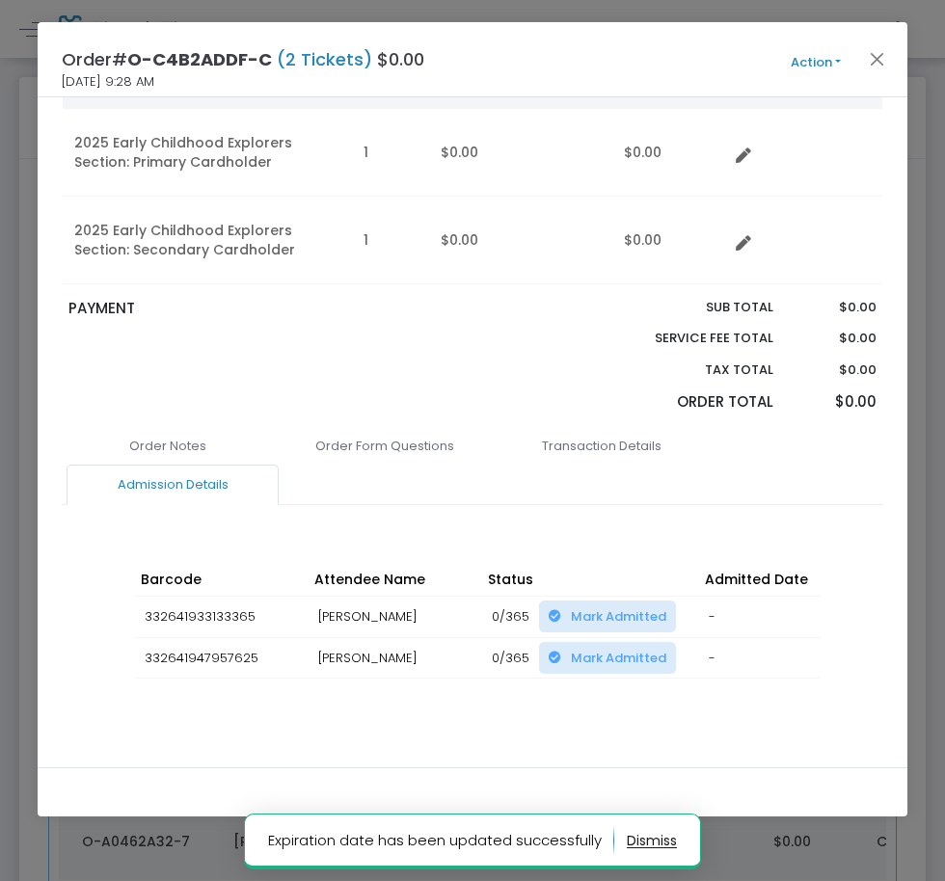
click at [587, 706] on div "Barcode Attendee Name Status Admitted Date Scan Details Change Expiration Date …" at bounding box center [472, 640] width 694 height 194
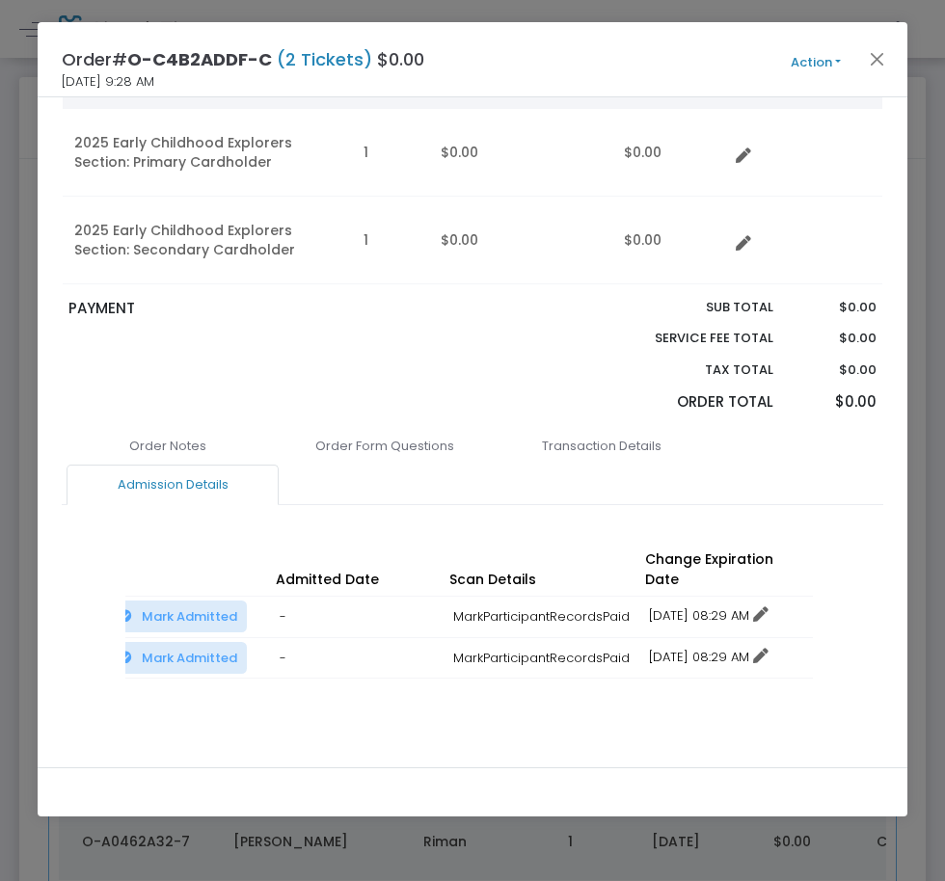
drag, startPoint x: 728, startPoint y: 613, endPoint x: 719, endPoint y: 607, distance: 11.0
click at [722, 610] on td "12/16/2025 08:29 AM No expiration Change expiration date 12/16/2025 8:29 AM" at bounding box center [726, 617] width 174 height 41
click at [709, 607] on link "12/16/2025 08:29 AM" at bounding box center [709, 616] width 120 height 18
drag, startPoint x: 706, startPoint y: 674, endPoint x: 720, endPoint y: 667, distance: 16.0
click at [707, 674] on li "Change expiration date" at bounding box center [729, 667] width 179 height 37
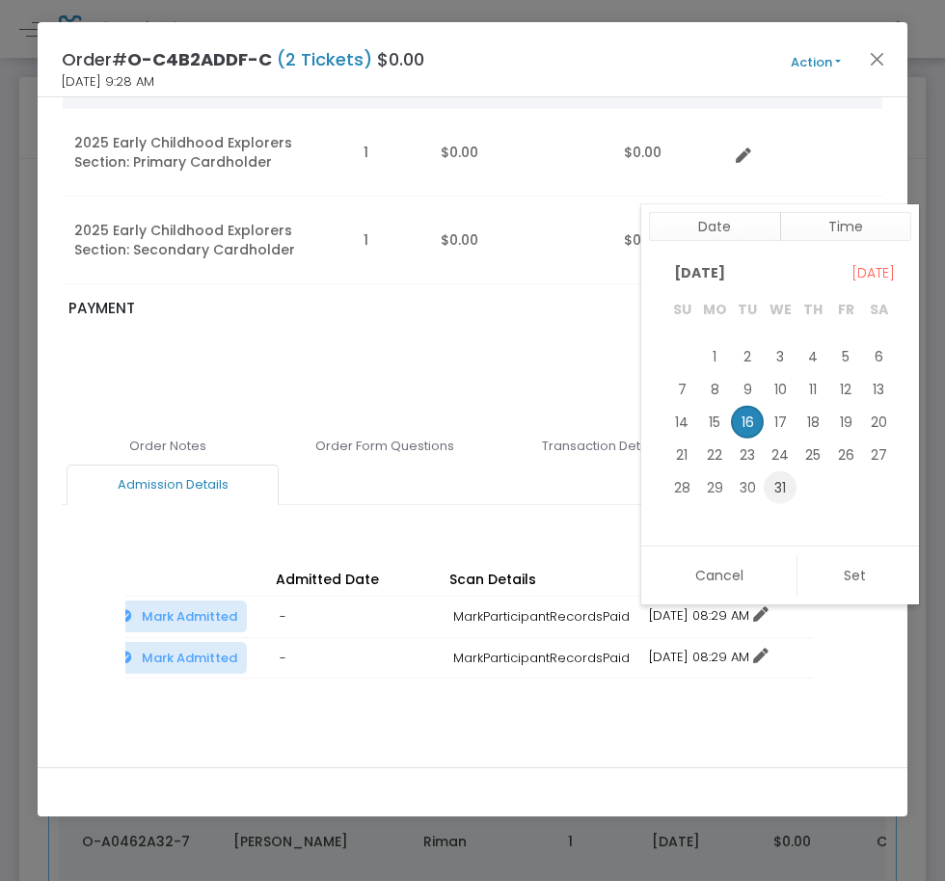
click at [779, 491] on span "31" at bounding box center [780, 487] width 33 height 33
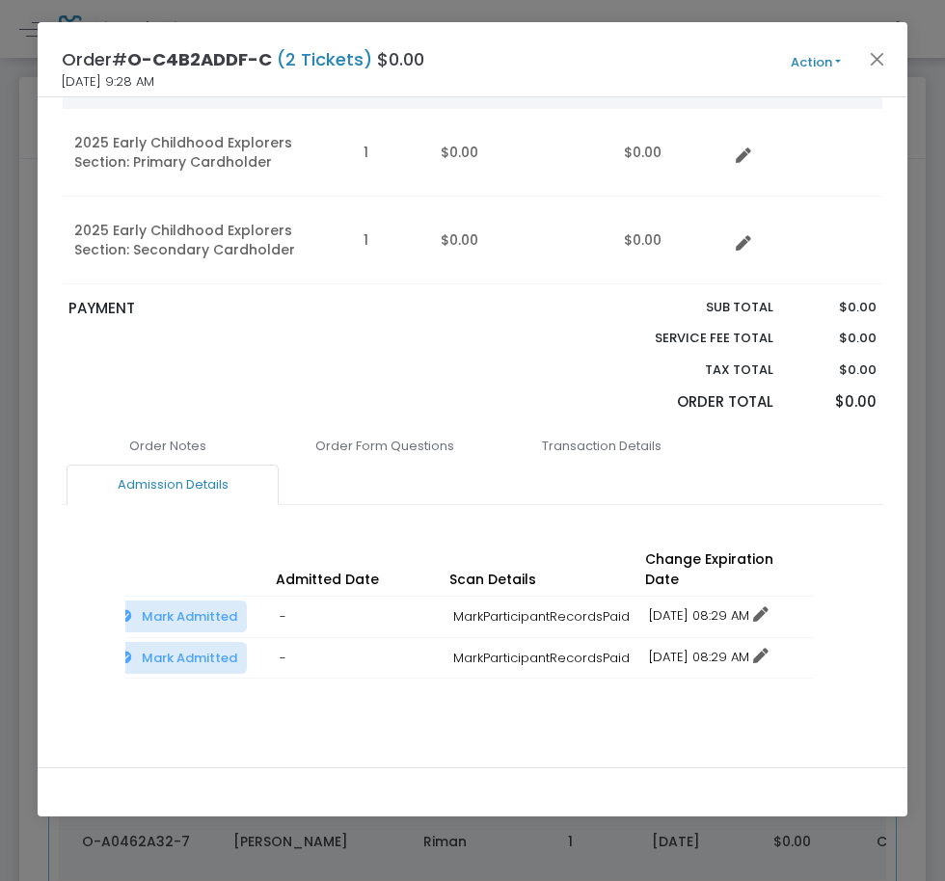
click at [861, 631] on div "IP Address: 209.34.198.118 Add a Note Save Order Note Save on eTicket Save as a…" at bounding box center [473, 631] width 822 height 213
click at [686, 607] on link "12/16/2025 08:29 AM" at bounding box center [709, 616] width 120 height 18
click at [728, 675] on li "Change expiration date" at bounding box center [729, 667] width 179 height 37
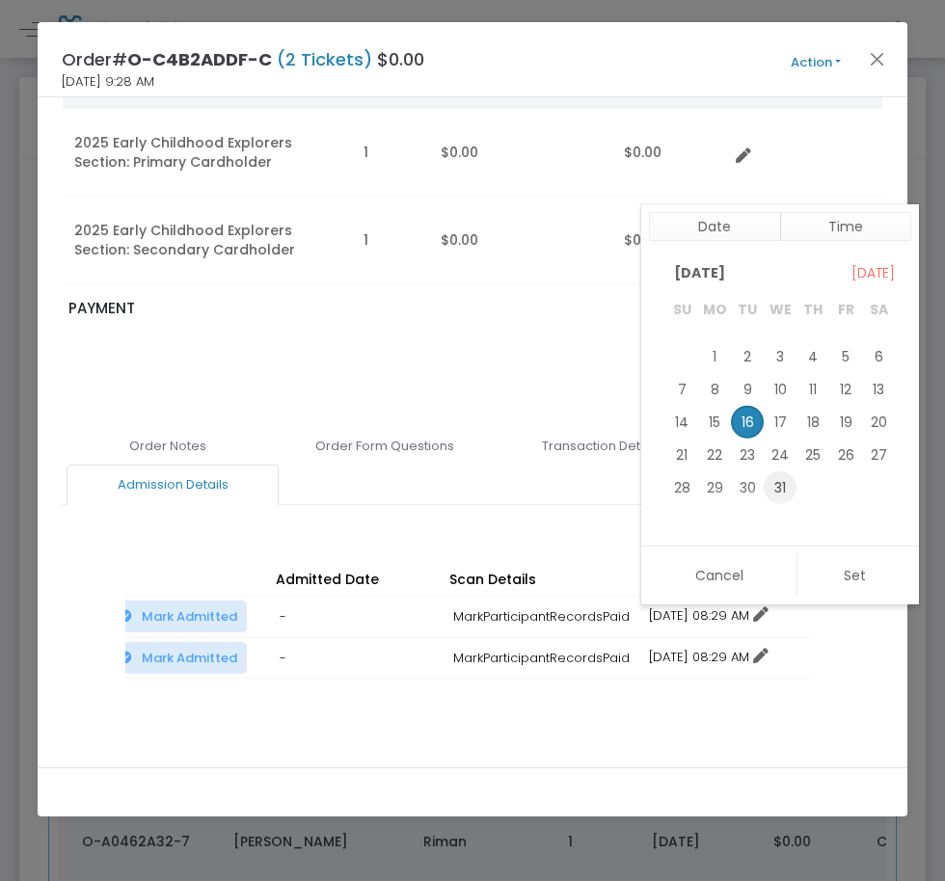
click at [772, 489] on span "31" at bounding box center [780, 487] width 33 height 33
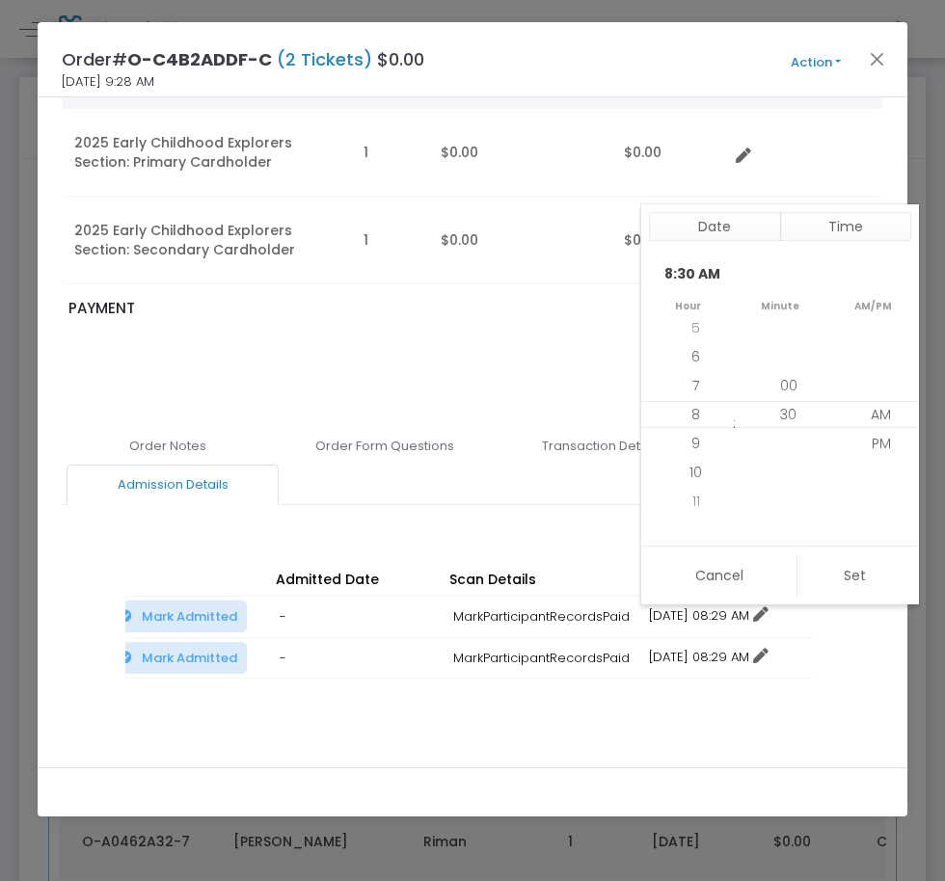
click at [830, 582] on button "Set" at bounding box center [854, 576] width 115 height 42
type input "12/31/2025 8:30 AM"
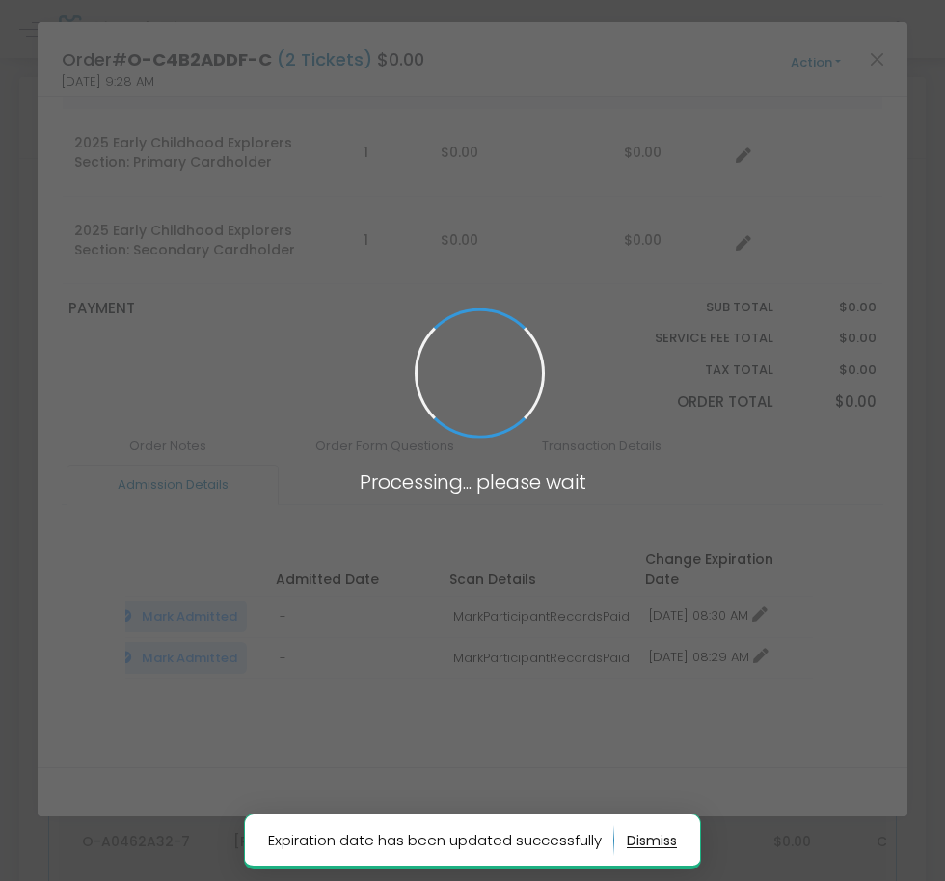
click at [717, 637] on span at bounding box center [472, 440] width 945 height 881
click at [689, 637] on span at bounding box center [472, 440] width 945 height 881
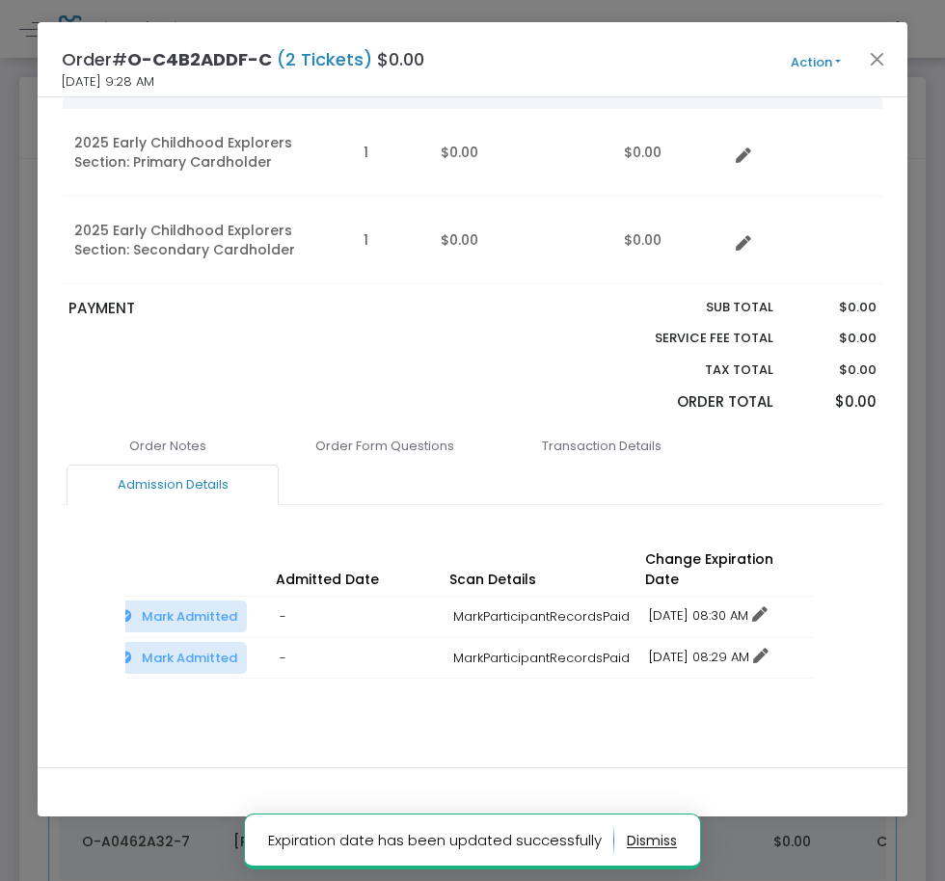
click at [684, 648] on link "12/16/2025 08:29 AM" at bounding box center [709, 657] width 120 height 18
click at [736, 709] on li "Change expiration date" at bounding box center [729, 709] width 179 height 37
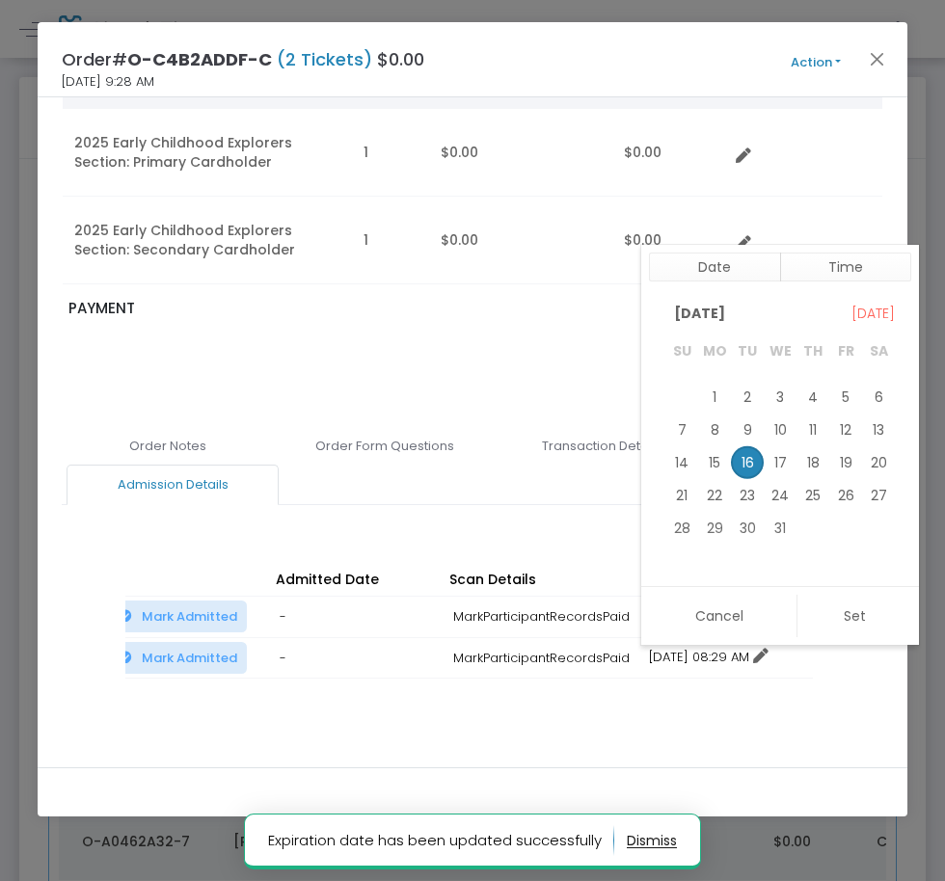
click at [777, 532] on span "31" at bounding box center [780, 528] width 33 height 33
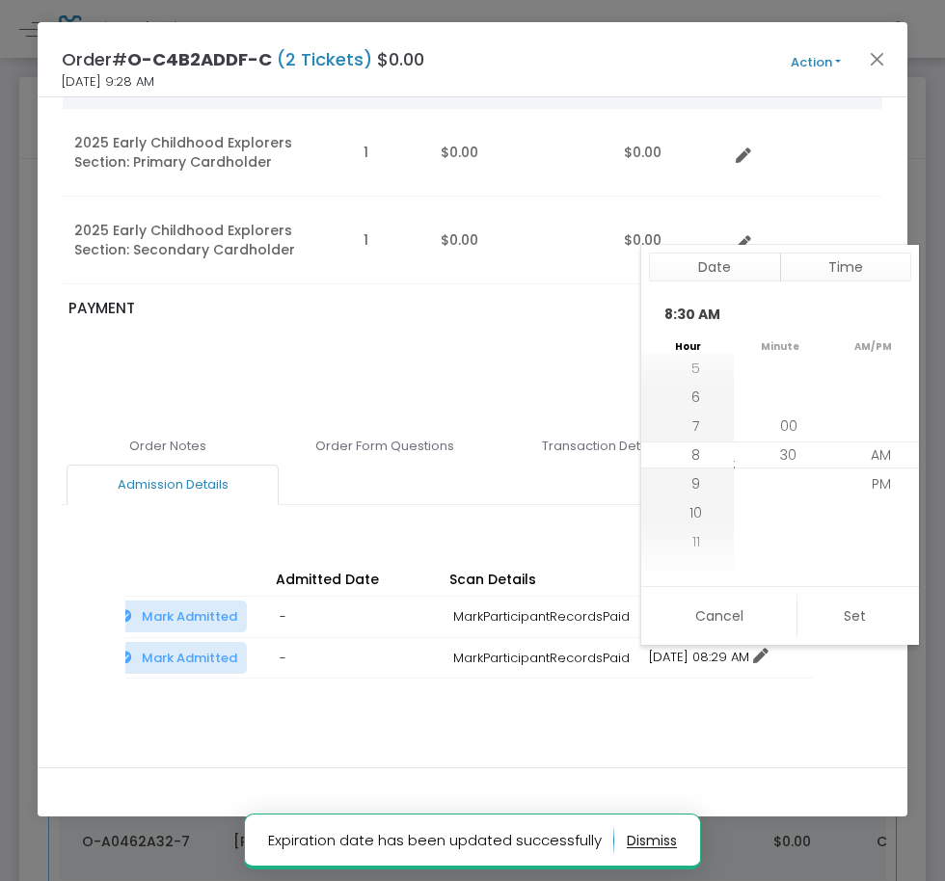
click at [814, 606] on button "Set" at bounding box center [854, 616] width 115 height 42
type input "12/31/2025 8:30 AM"
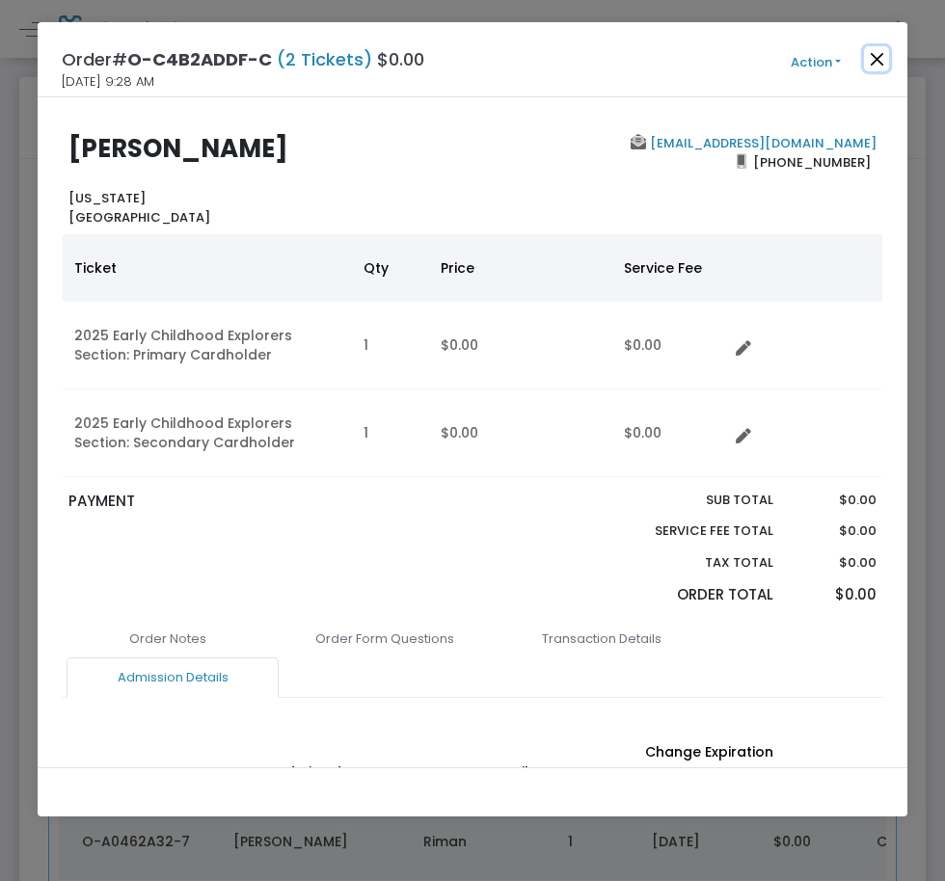
click at [878, 52] on button "Close" at bounding box center [876, 58] width 25 height 25
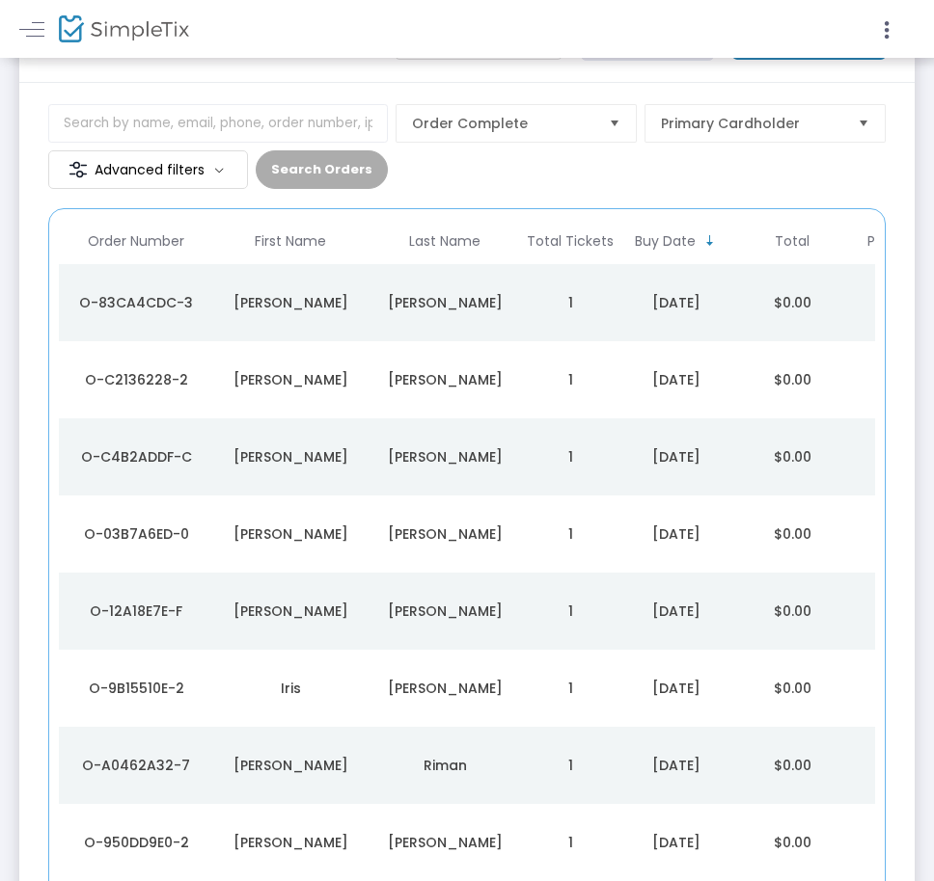
click at [349, 503] on td "Ilse" at bounding box center [290, 534] width 154 height 77
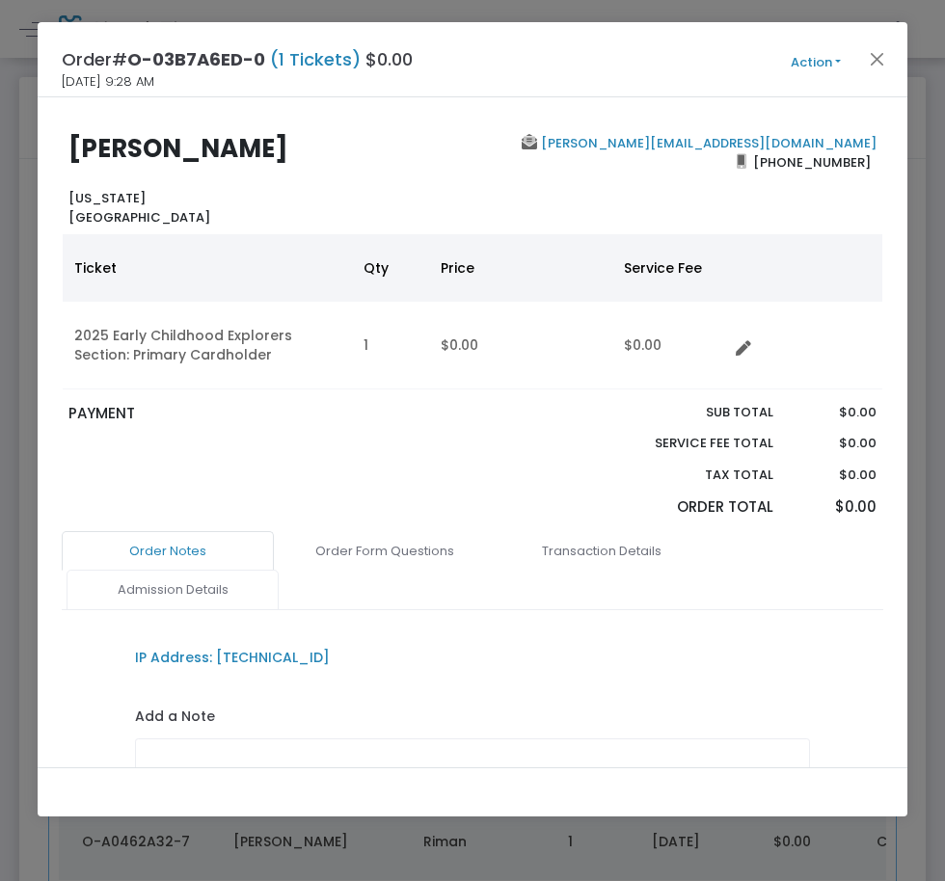
click at [186, 608] on link "Admission Details" at bounding box center [173, 590] width 212 height 41
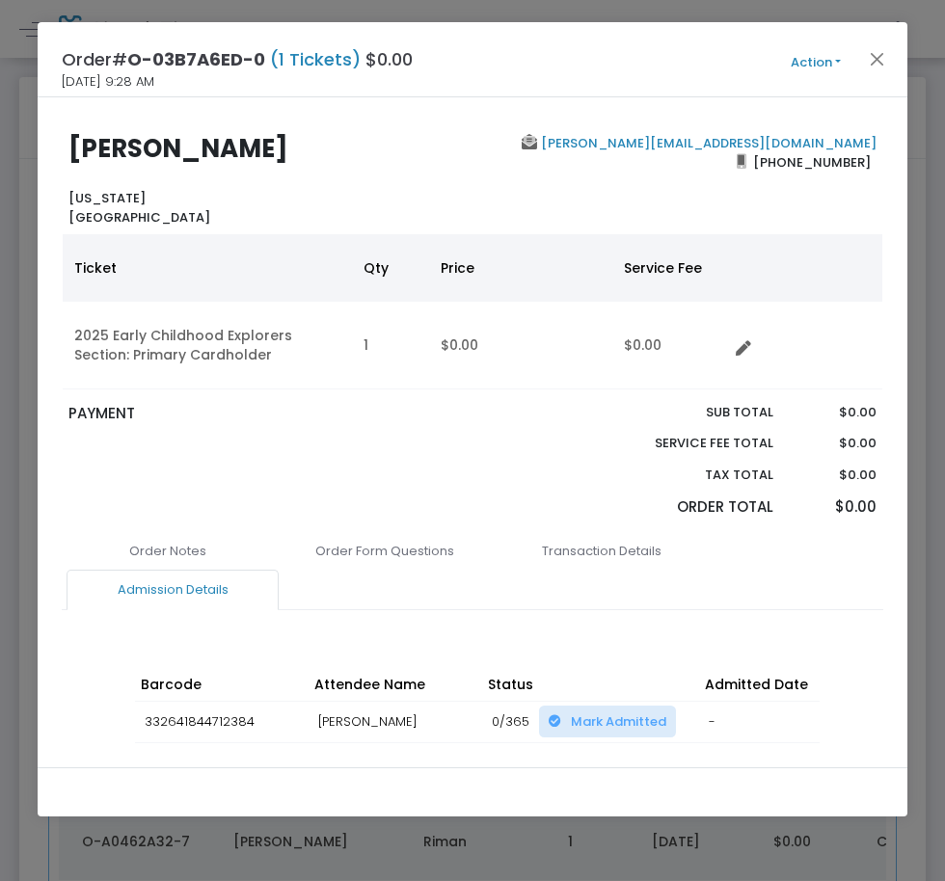
click at [187, 602] on link "Admission Details" at bounding box center [173, 590] width 212 height 41
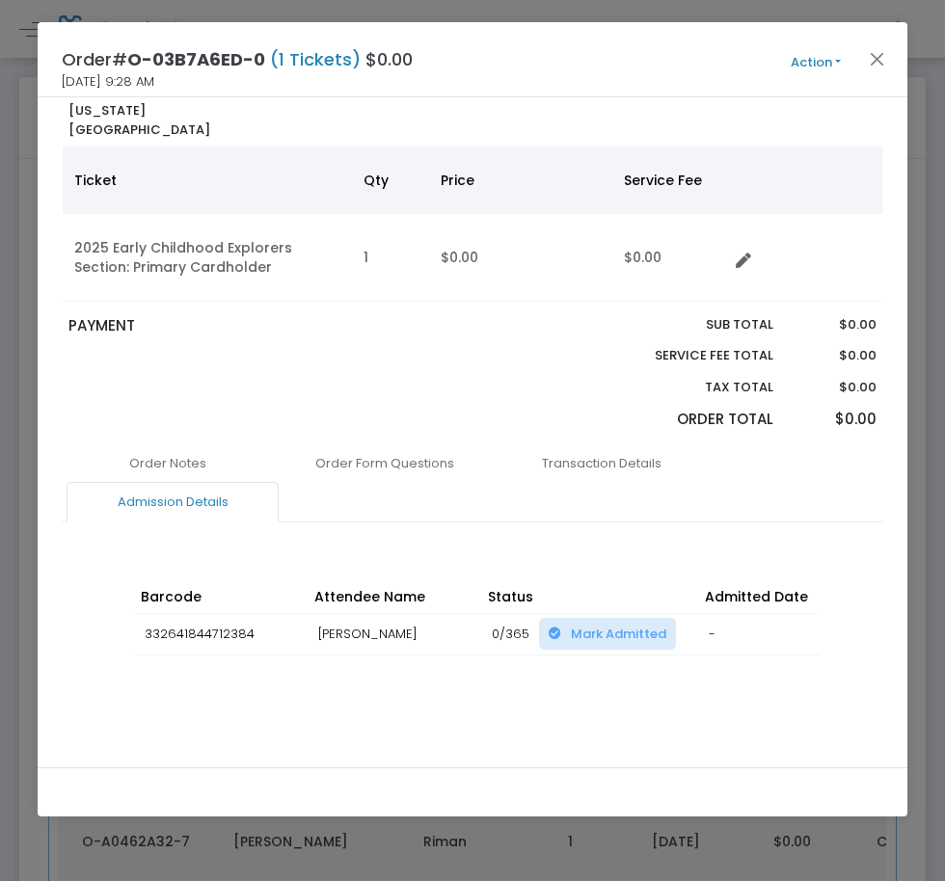
click at [556, 702] on div "Order Notes Order Form Questions Transaction Details Admission Details IP Addre…" at bounding box center [473, 600] width 822 height 313
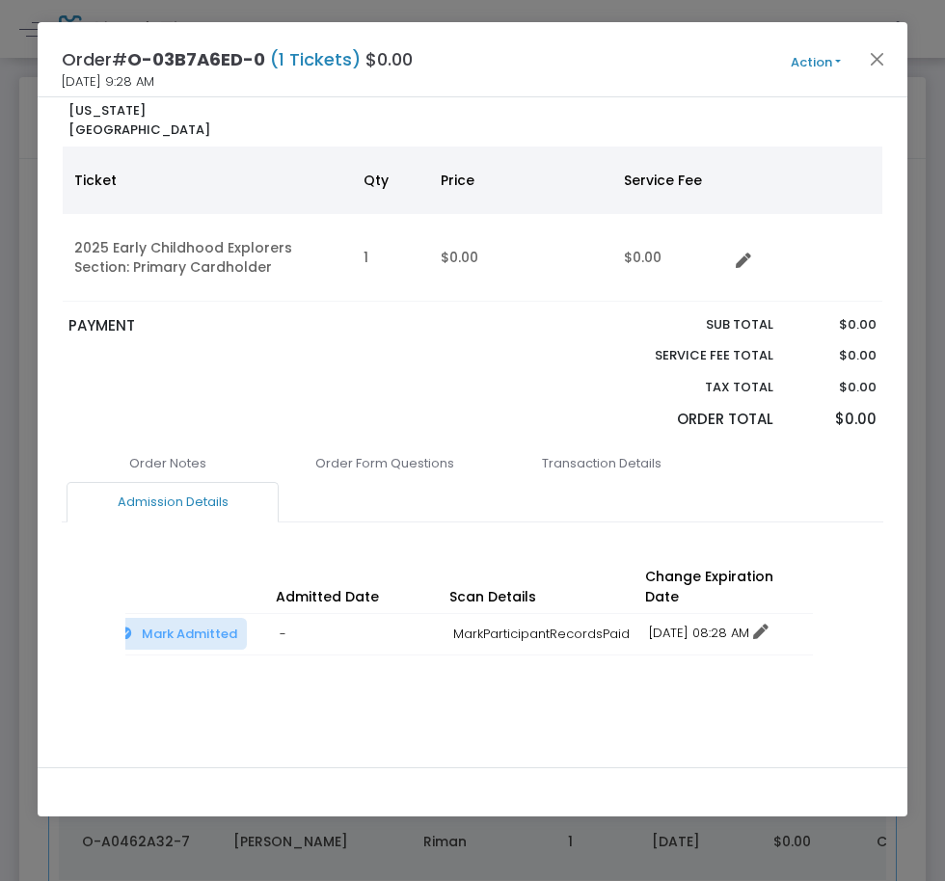
click at [752, 624] on link "12/16/2025 08:28 AM" at bounding box center [709, 633] width 120 height 18
drag, startPoint x: 716, startPoint y: 681, endPoint x: 723, endPoint y: 632, distance: 49.8
click at [716, 673] on li "Change expiration date" at bounding box center [729, 684] width 179 height 37
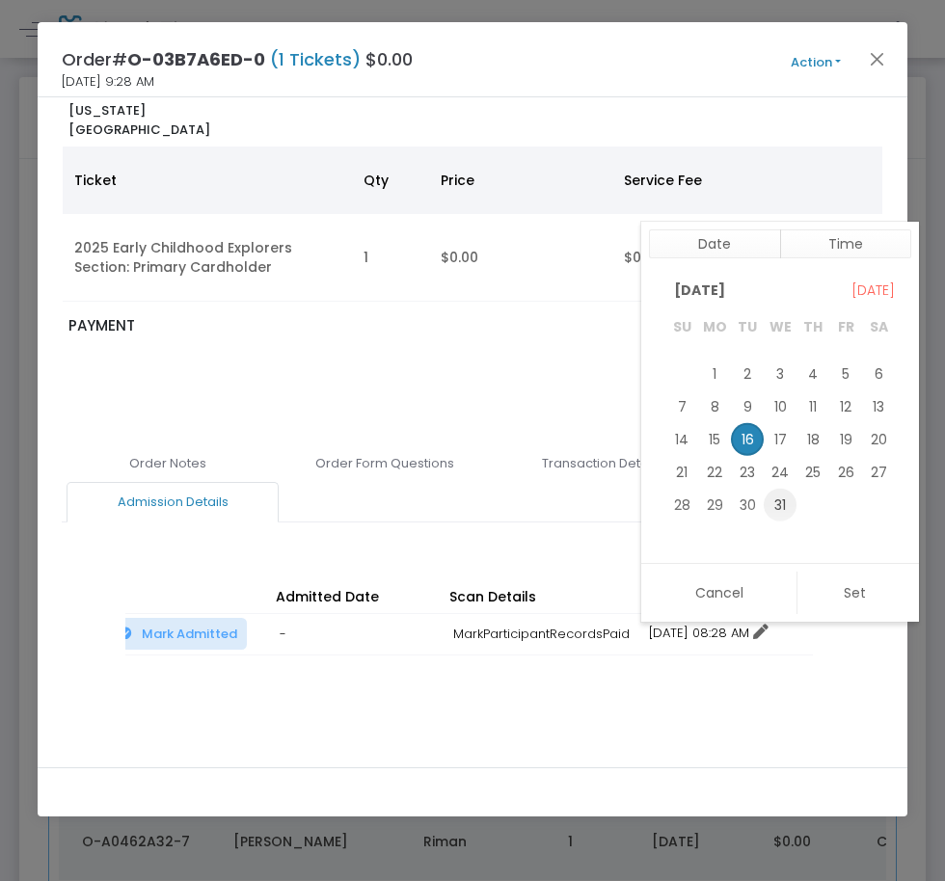
drag, startPoint x: 786, startPoint y: 503, endPoint x: 835, endPoint y: 577, distance: 88.3
click at [785, 503] on span "31" at bounding box center [780, 504] width 33 height 33
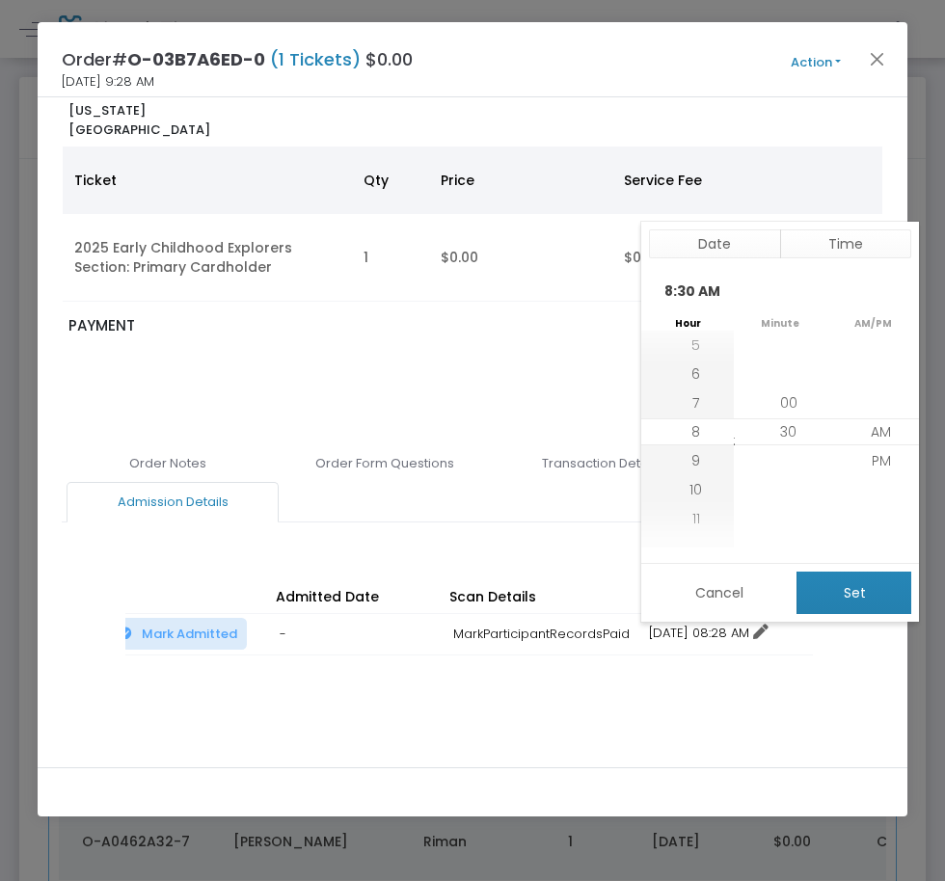
click at [835, 577] on button "Set" at bounding box center [854, 593] width 115 height 42
type input "12/31/2025 8:30 AM"
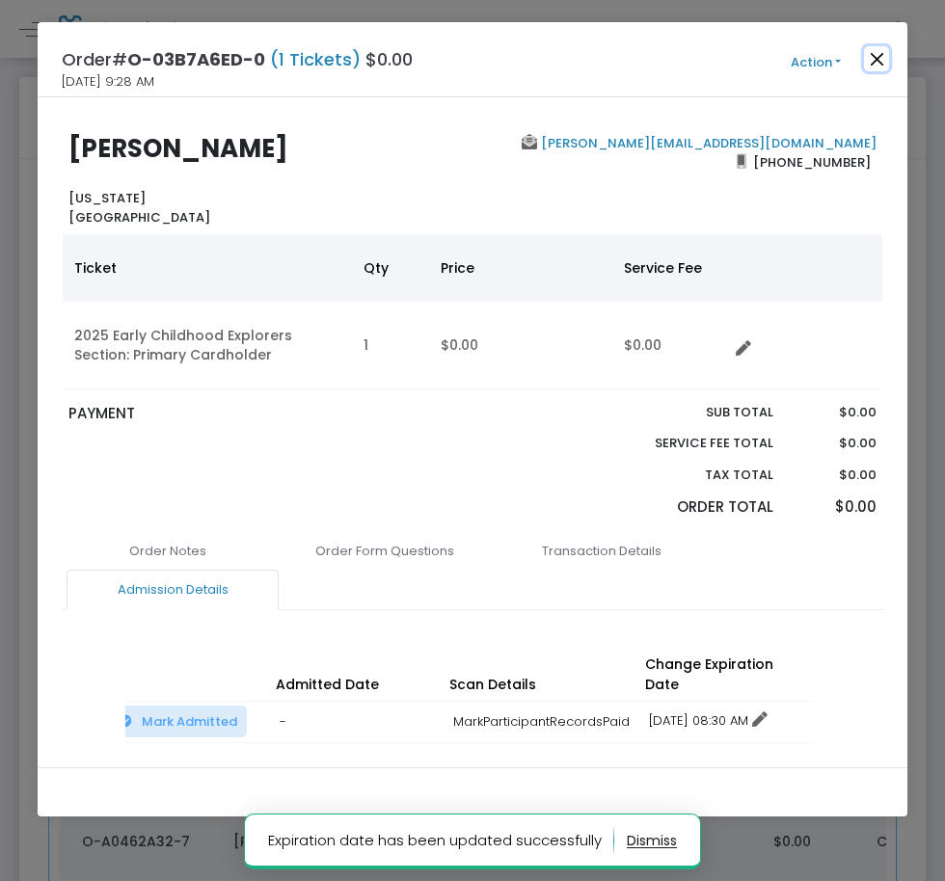
drag, startPoint x: 870, startPoint y: 57, endPoint x: 866, endPoint y: 69, distance: 13.1
click at [869, 57] on button "Close" at bounding box center [876, 58] width 25 height 25
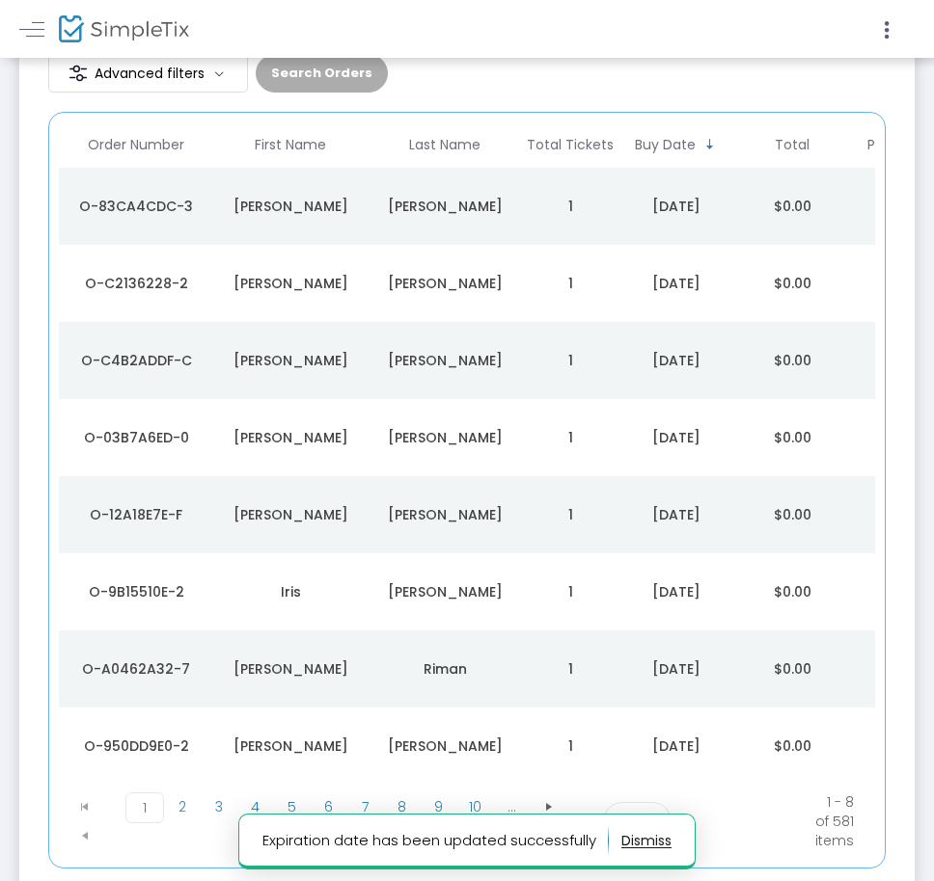
click at [339, 507] on div "Jessica" at bounding box center [290, 514] width 145 height 19
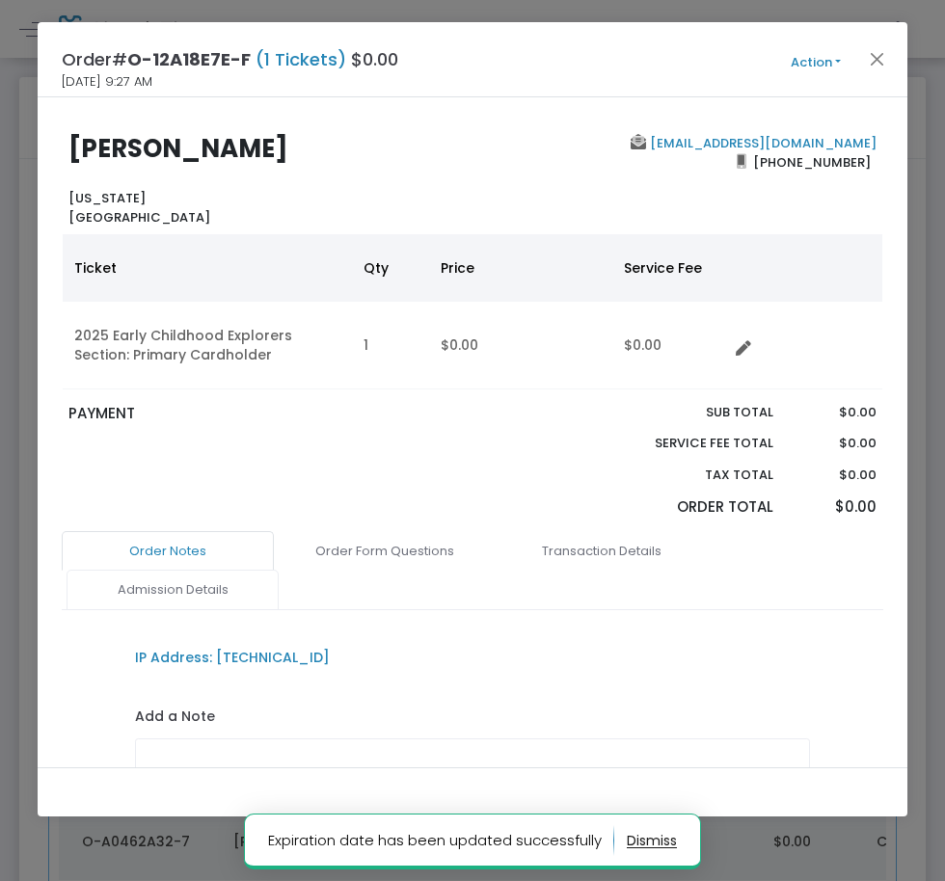
click at [217, 596] on link "Admission Details" at bounding box center [173, 590] width 212 height 41
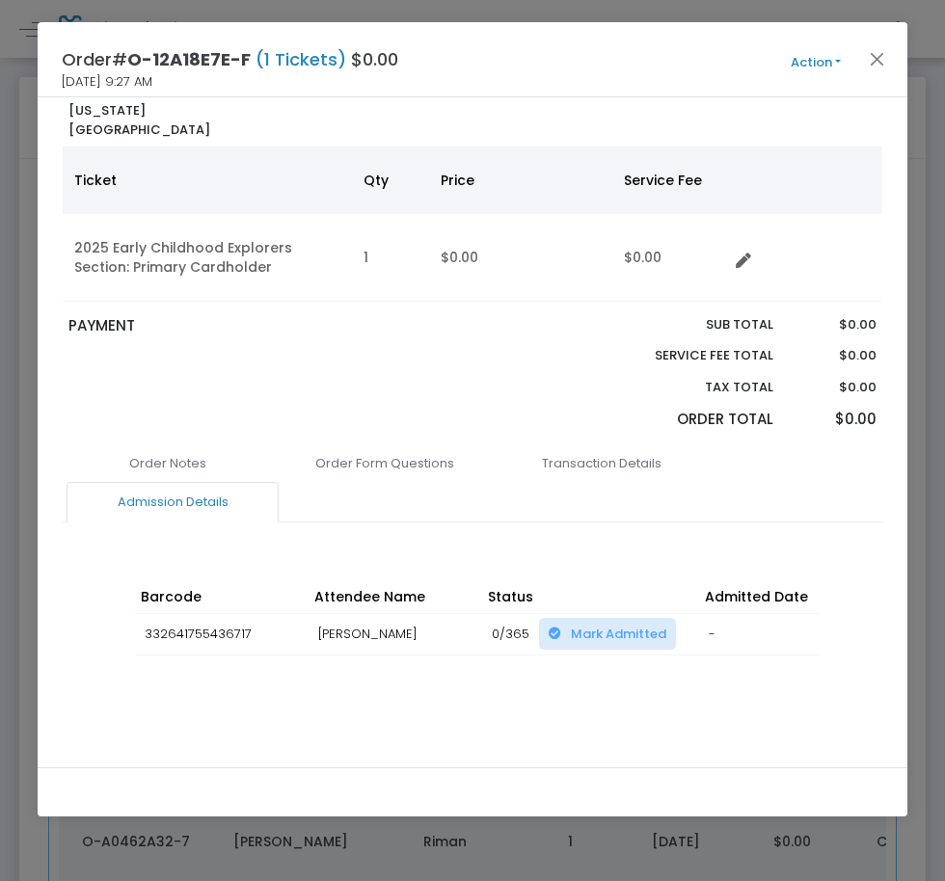
click at [574, 704] on div "Order Notes Order Form Questions Transaction Details Admission Details IP Addre…" at bounding box center [473, 600] width 822 height 313
click at [569, 698] on div "Order Notes Order Form Questions Transaction Details Admission Details IP Addre…" at bounding box center [473, 600] width 822 height 313
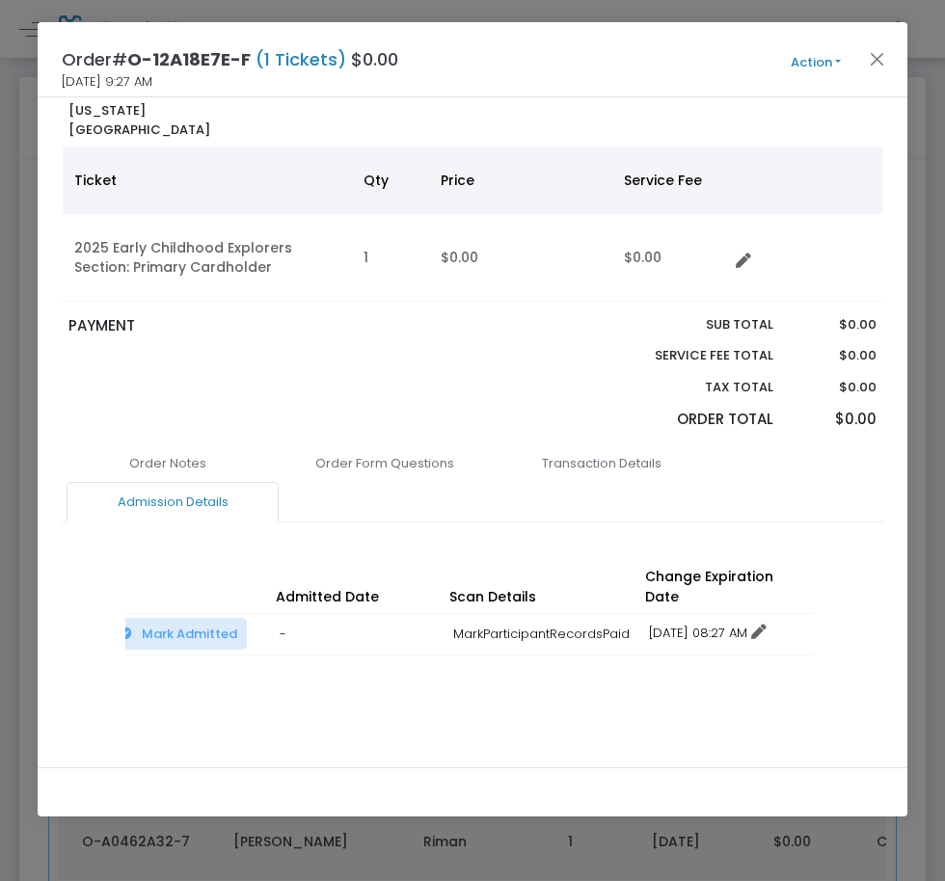
click at [670, 643] on div "12/16/2025 8:27 AM" at bounding box center [726, 644] width 154 height 2
click at [674, 624] on link "12/16/2025 08:27 AM" at bounding box center [708, 633] width 118 height 18
click at [688, 669] on li "Change expiration date" at bounding box center [729, 684] width 179 height 37
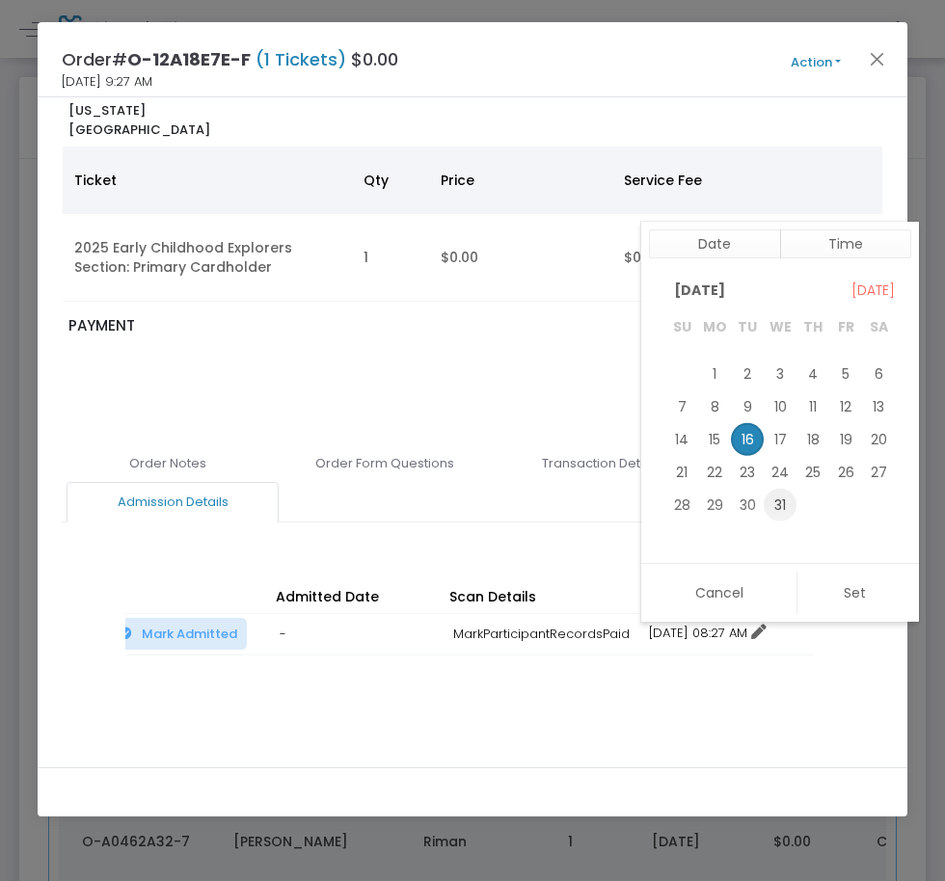
click at [782, 517] on span "31" at bounding box center [780, 504] width 33 height 33
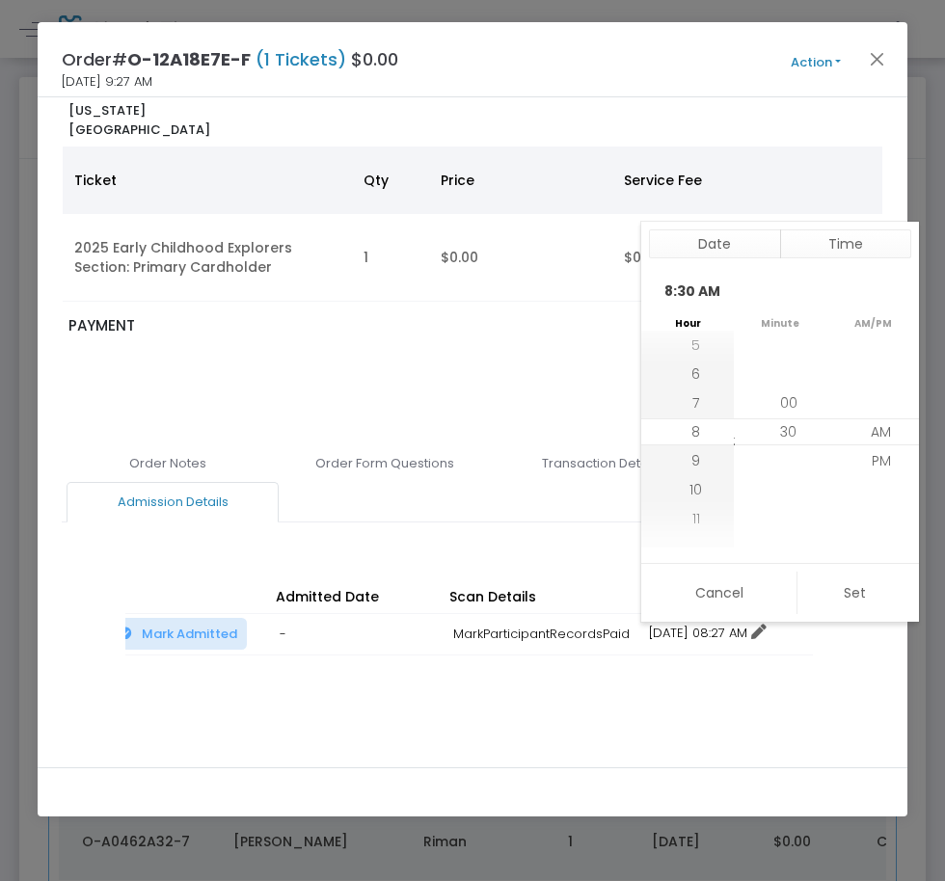
click at [834, 559] on div "Date Time December 2025 Today Su Mo Tu We Th Fr Sa December 2025 1 2 3 4 5 6 7 …" at bounding box center [780, 422] width 278 height 400
click at [832, 589] on button "Set" at bounding box center [854, 593] width 115 height 42
type input "12/31/2025 8:30 AM"
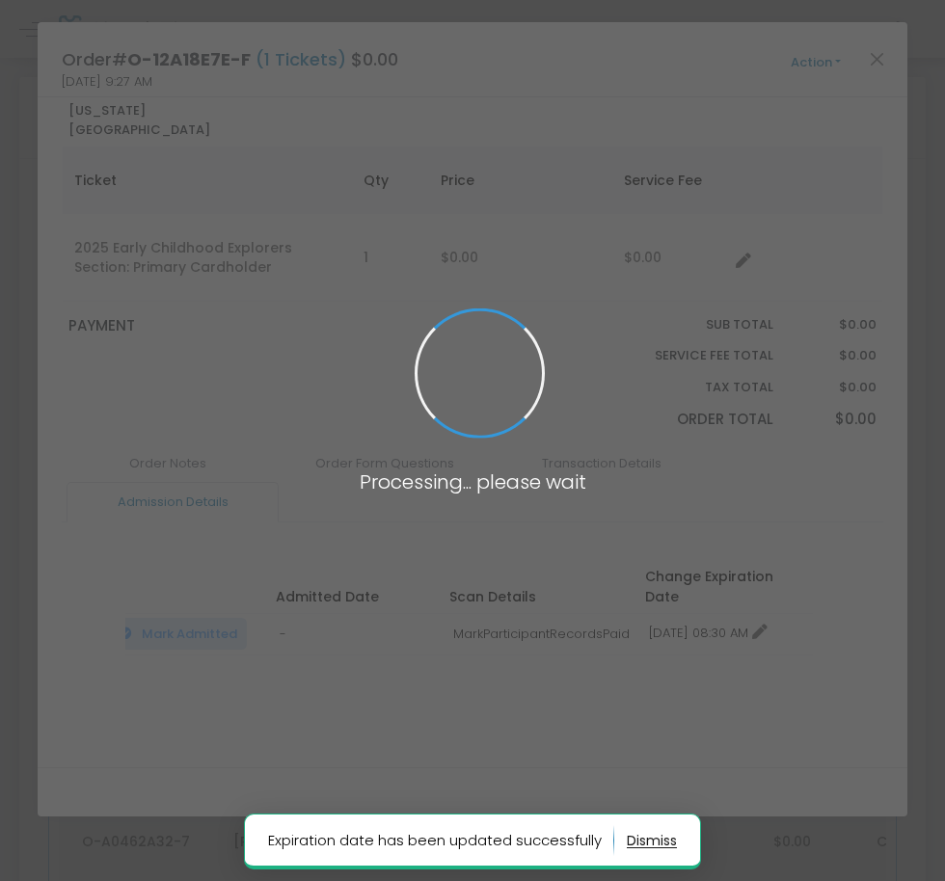
click at [877, 68] on span at bounding box center [472, 440] width 945 height 881
click at [878, 39] on body "Processing... please wait Expiration date has been updated successfully Box Off…" at bounding box center [472, 440] width 945 height 881
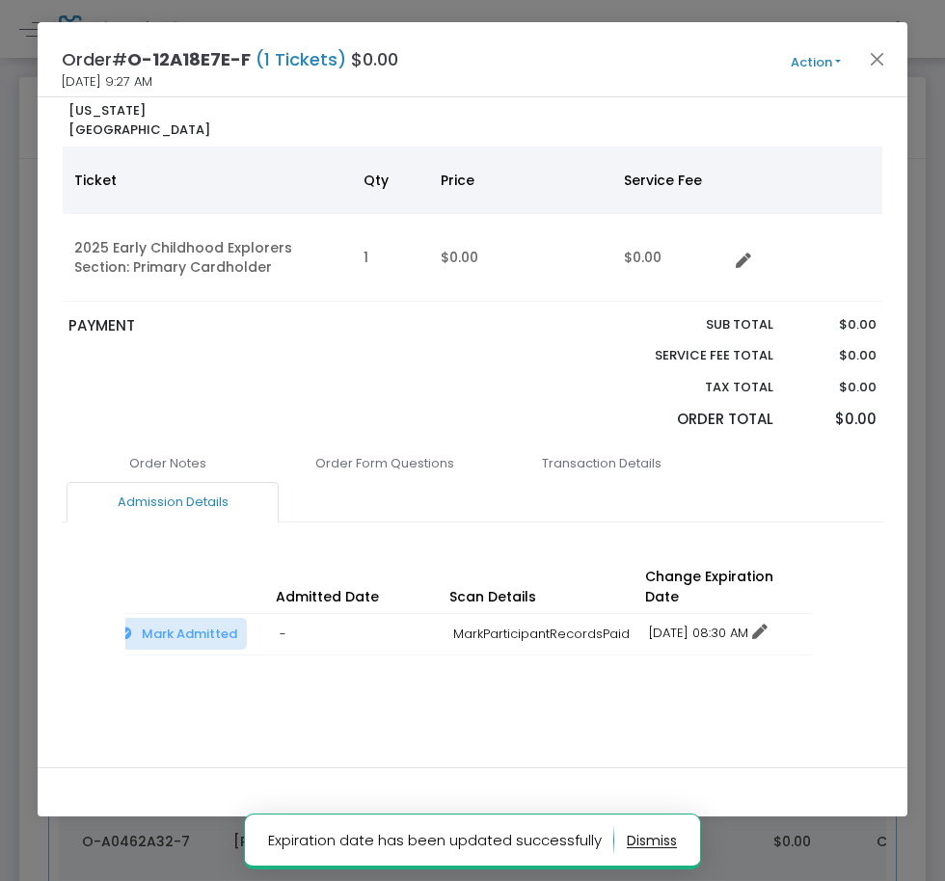
click at [880, 38] on div "Order# O-12A18E7E-F (1 Tickets) $0.00 9/16/2025 9:27 AM Action Mark Admitted Ed…" at bounding box center [473, 59] width 870 height 75
click at [878, 64] on button "Close" at bounding box center [876, 58] width 25 height 25
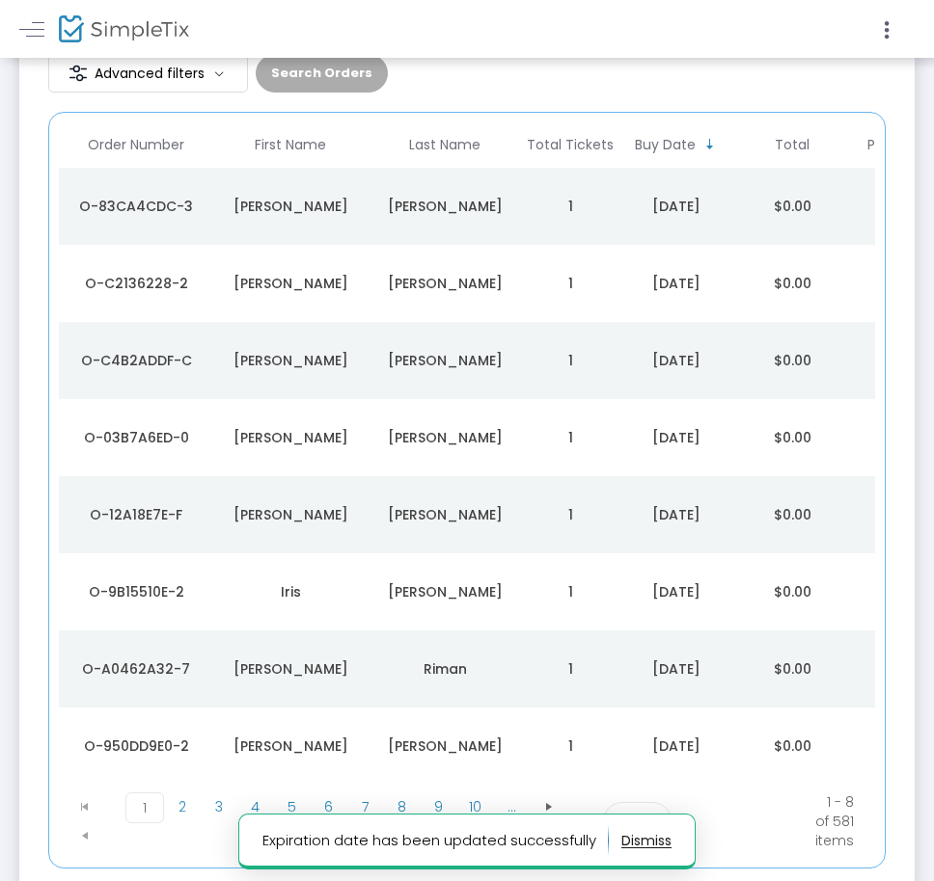
click at [339, 665] on div "Angelica" at bounding box center [290, 669] width 145 height 19
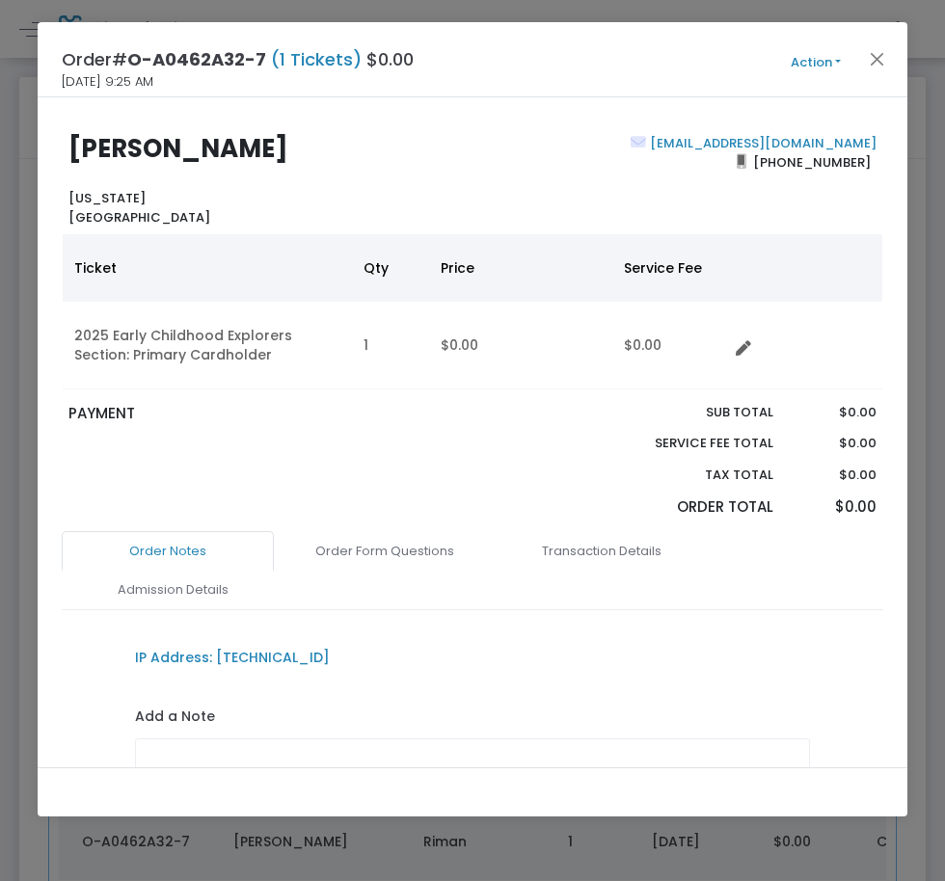
drag, startPoint x: 228, startPoint y: 611, endPoint x: 230, endPoint y: 599, distance: 12.9
click at [228, 610] on div "Order Notes Order Form Questions Transaction Details Admission Details IP Addre…" at bounding box center [473, 698] width 822 height 334
click at [231, 598] on link "Admission Details" at bounding box center [173, 590] width 212 height 41
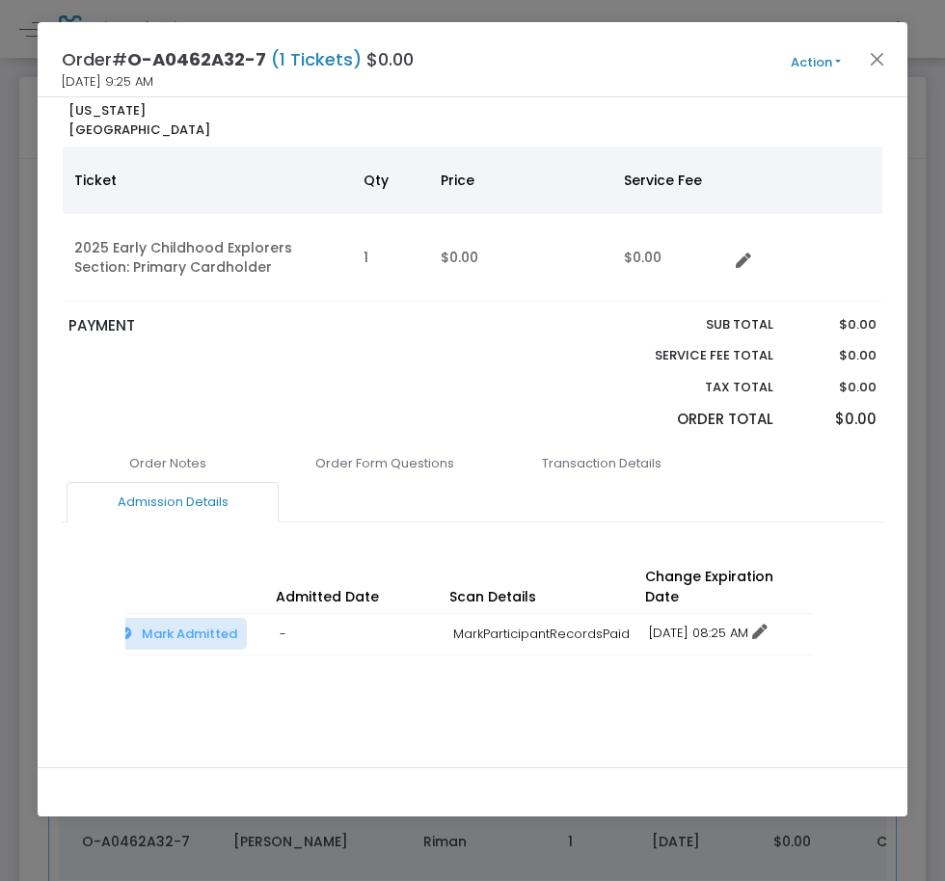
click at [674, 624] on link "12/16/2025 08:25 AM" at bounding box center [708, 633] width 119 height 18
click at [678, 674] on li "Change expiration date" at bounding box center [729, 684] width 179 height 37
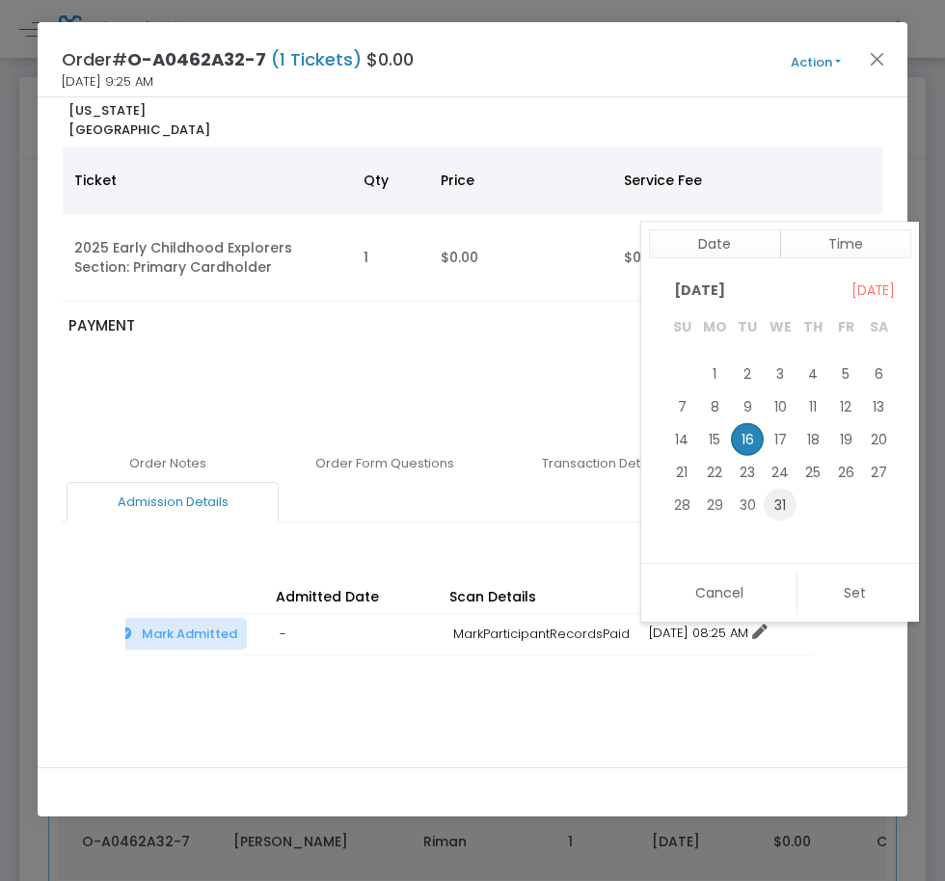
click at [783, 495] on span "31" at bounding box center [780, 504] width 33 height 33
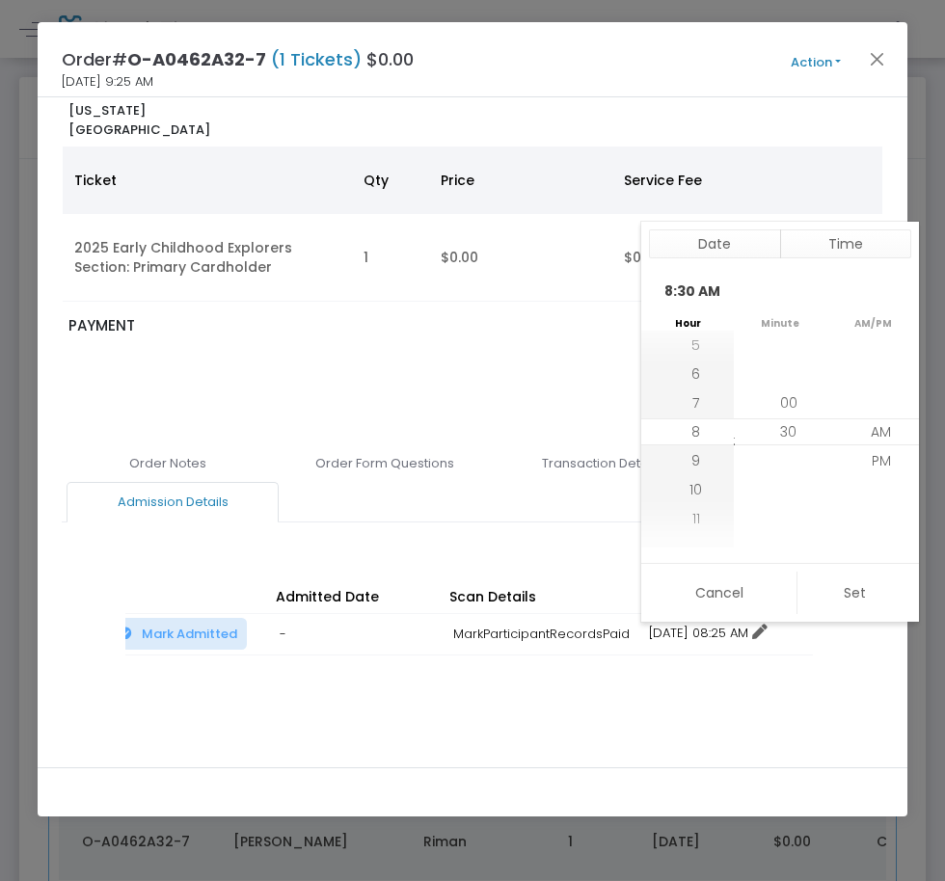
click at [838, 587] on button "Set" at bounding box center [854, 593] width 115 height 42
type input "12/31/2025 8:30 AM"
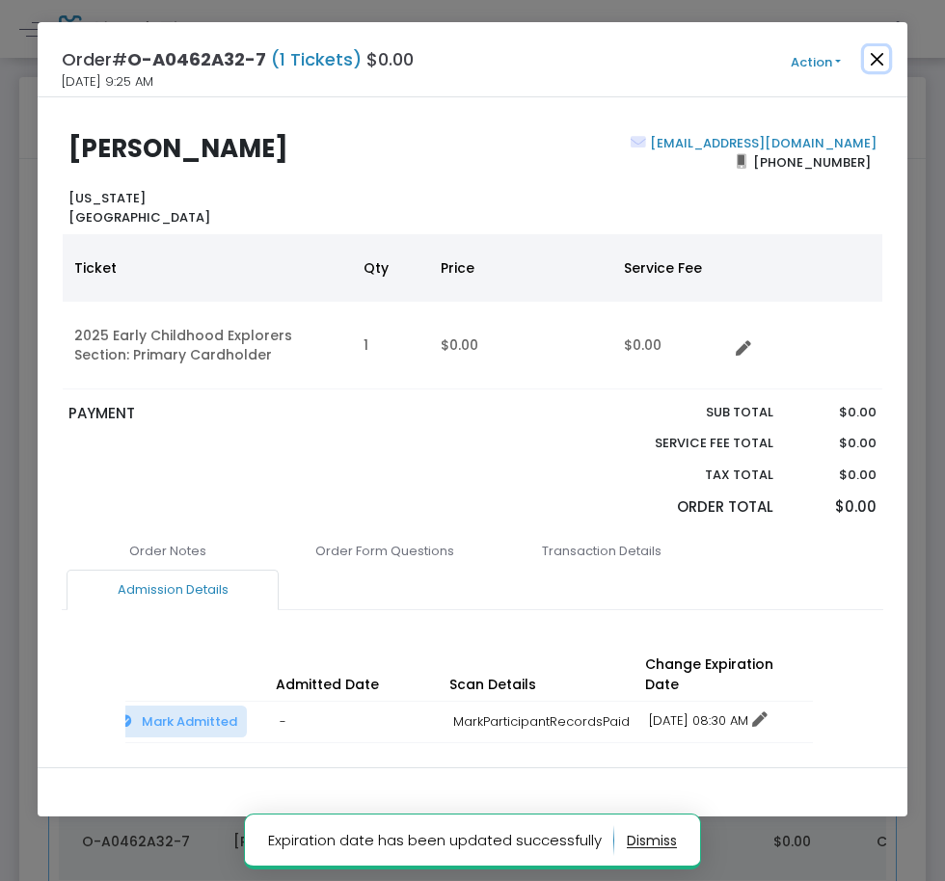
click at [873, 57] on button "Close" at bounding box center [876, 58] width 25 height 25
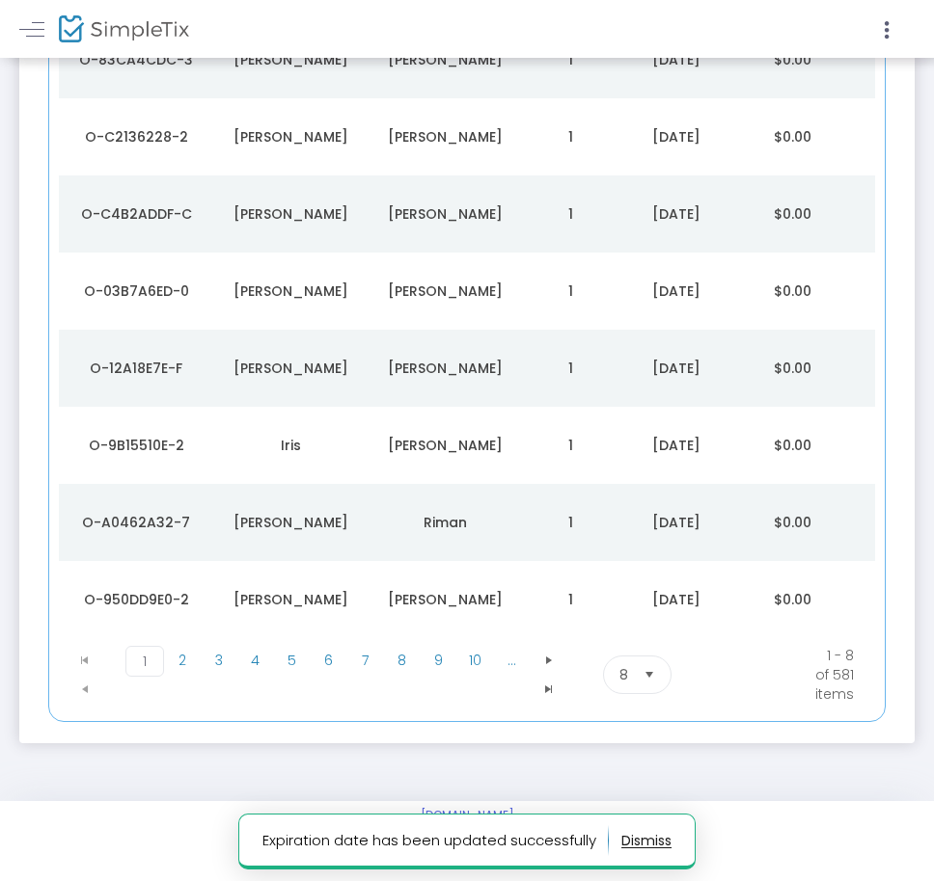
click at [320, 588] on td "Genifer" at bounding box center [290, 599] width 154 height 77
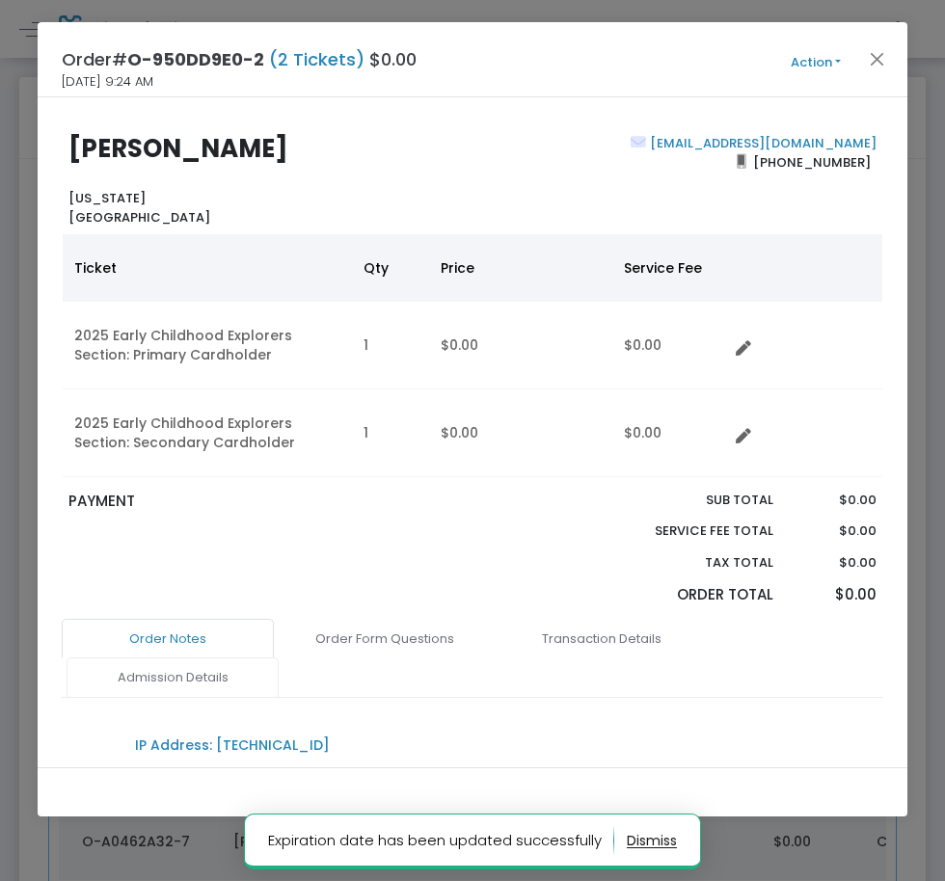
drag, startPoint x: 222, startPoint y: 684, endPoint x: 239, endPoint y: 674, distance: 19.9
click at [221, 683] on link "Admission Details" at bounding box center [173, 678] width 212 height 41
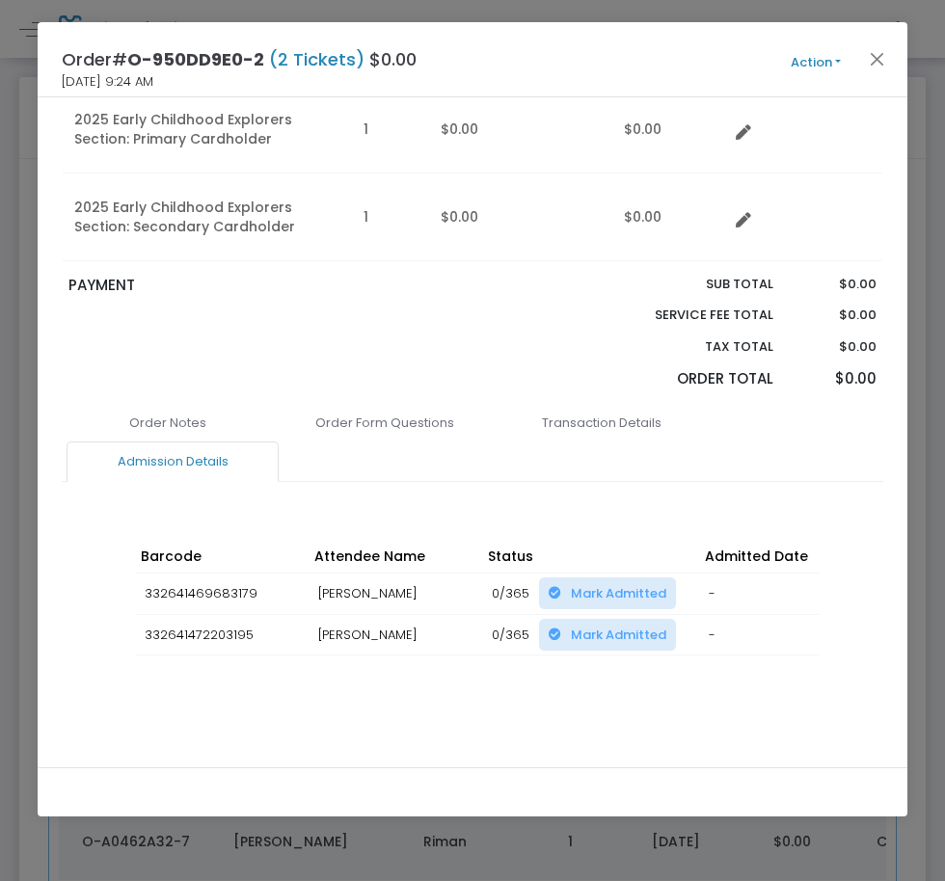
click at [613, 703] on div "Order Notes Order Form Questions Transaction Details Admission Details IP Addre…" at bounding box center [473, 580] width 822 height 355
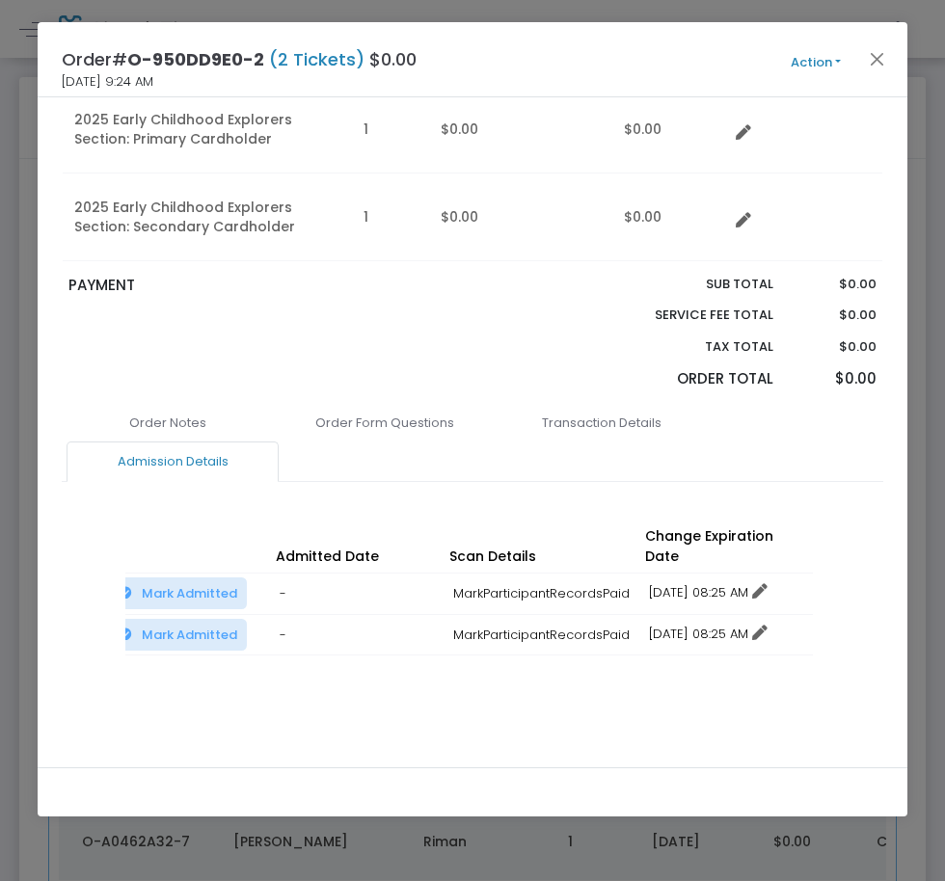
drag, startPoint x: 730, startPoint y: 576, endPoint x: 714, endPoint y: 637, distance: 62.9
click at [729, 583] on link "12/16/2025 08:25 AM" at bounding box center [708, 592] width 119 height 18
click at [714, 638] on li "Change expiration date" at bounding box center [729, 644] width 179 height 37
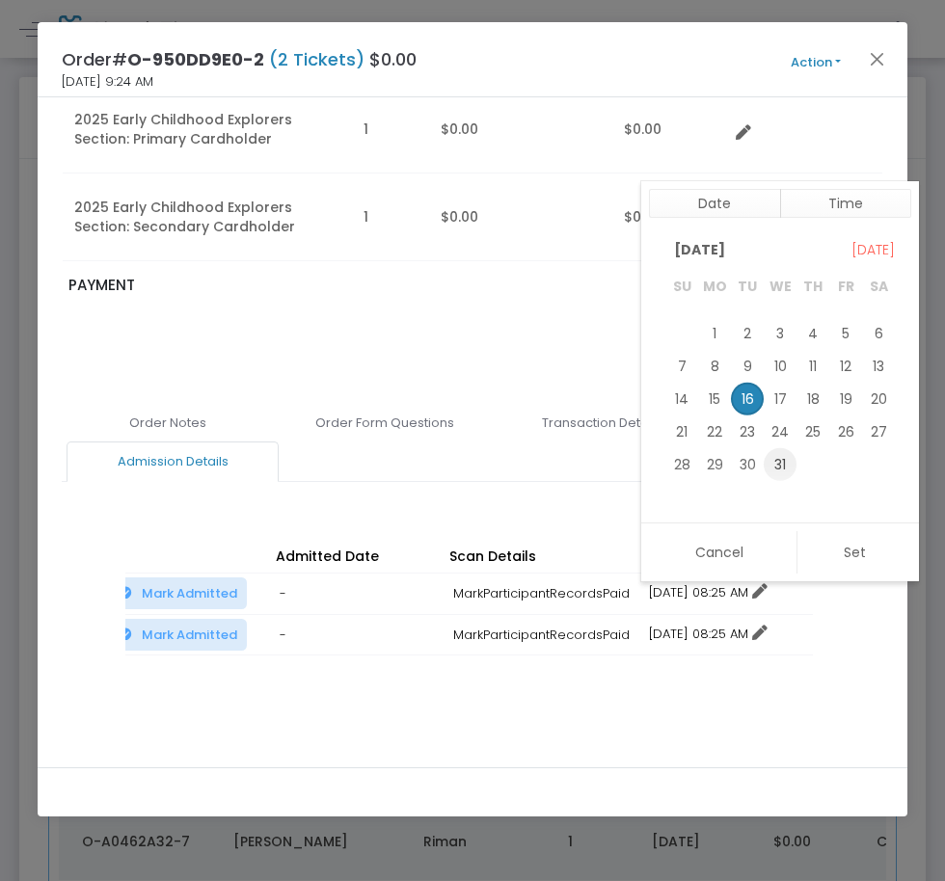
click at [774, 475] on span "31" at bounding box center [780, 463] width 33 height 33
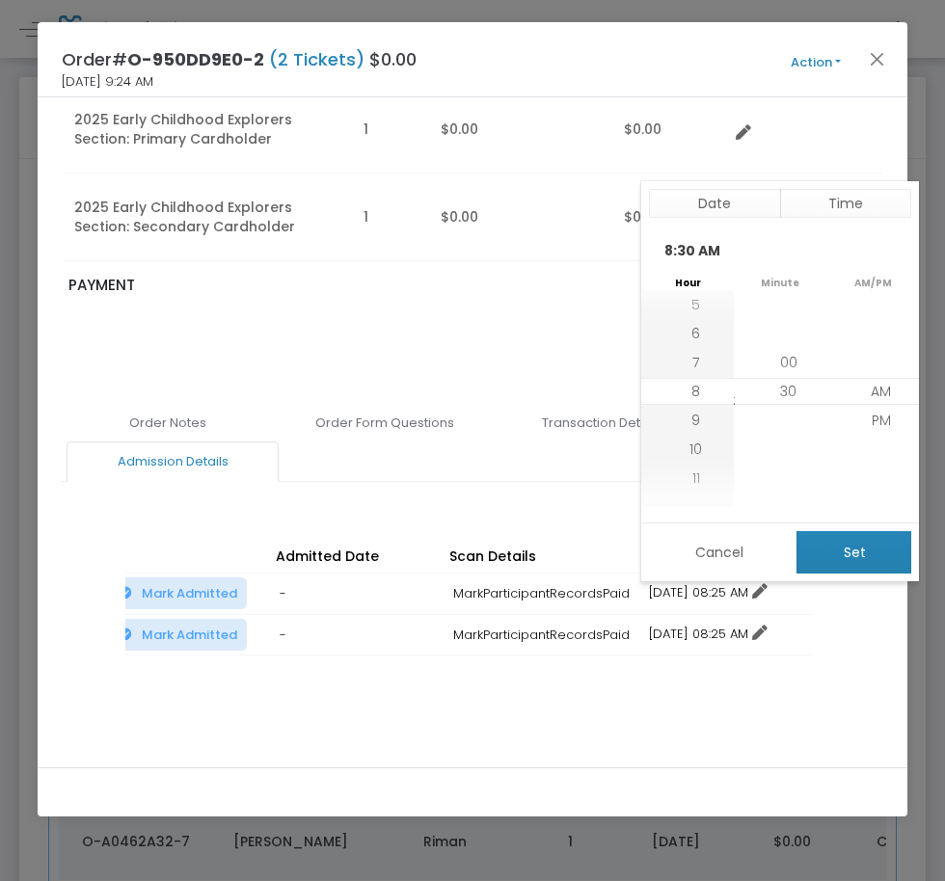
click at [859, 570] on button "Set" at bounding box center [854, 552] width 115 height 42
type input "12/31/2025 8:30 AM"
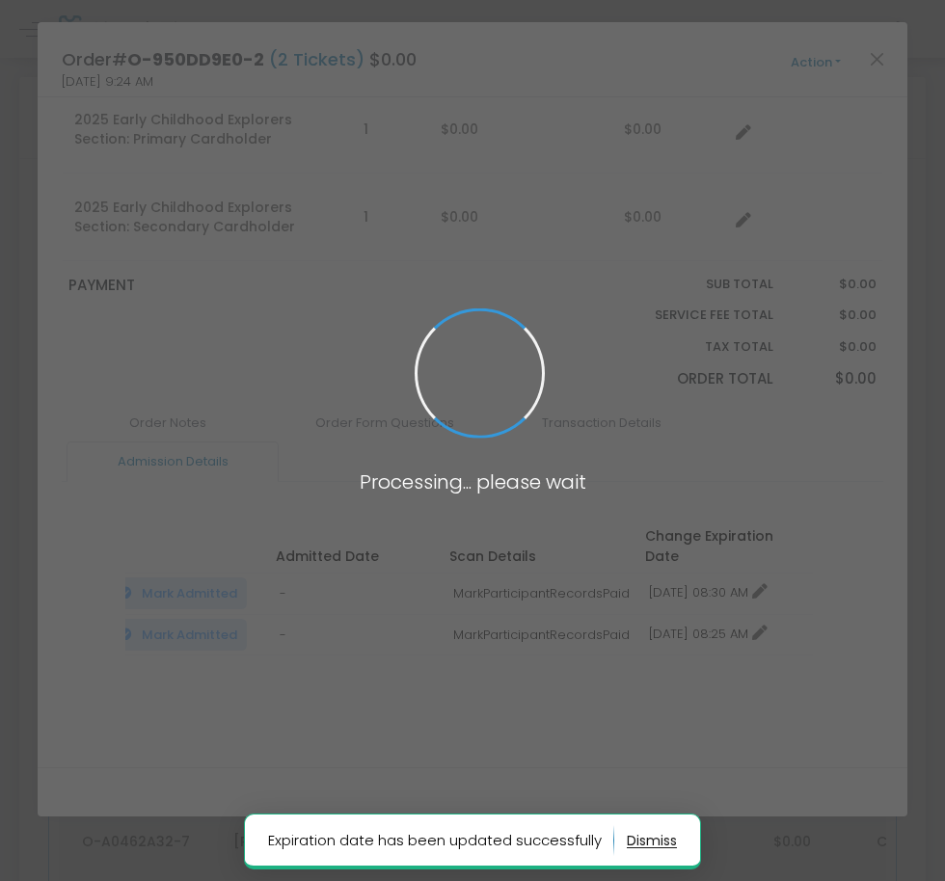
click at [735, 610] on span at bounding box center [472, 440] width 945 height 881
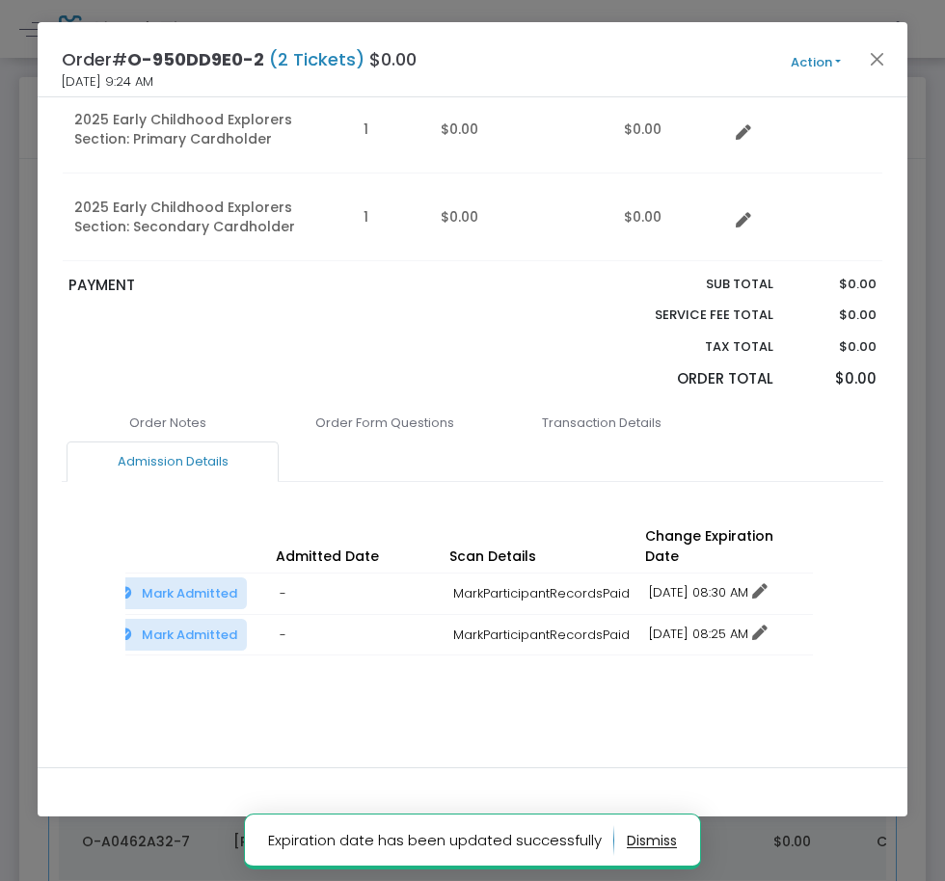
click at [717, 625] on link "12/16/2025 08:25 AM" at bounding box center [708, 634] width 119 height 18
click at [715, 689] on li "Change expiration date" at bounding box center [729, 685] width 179 height 37
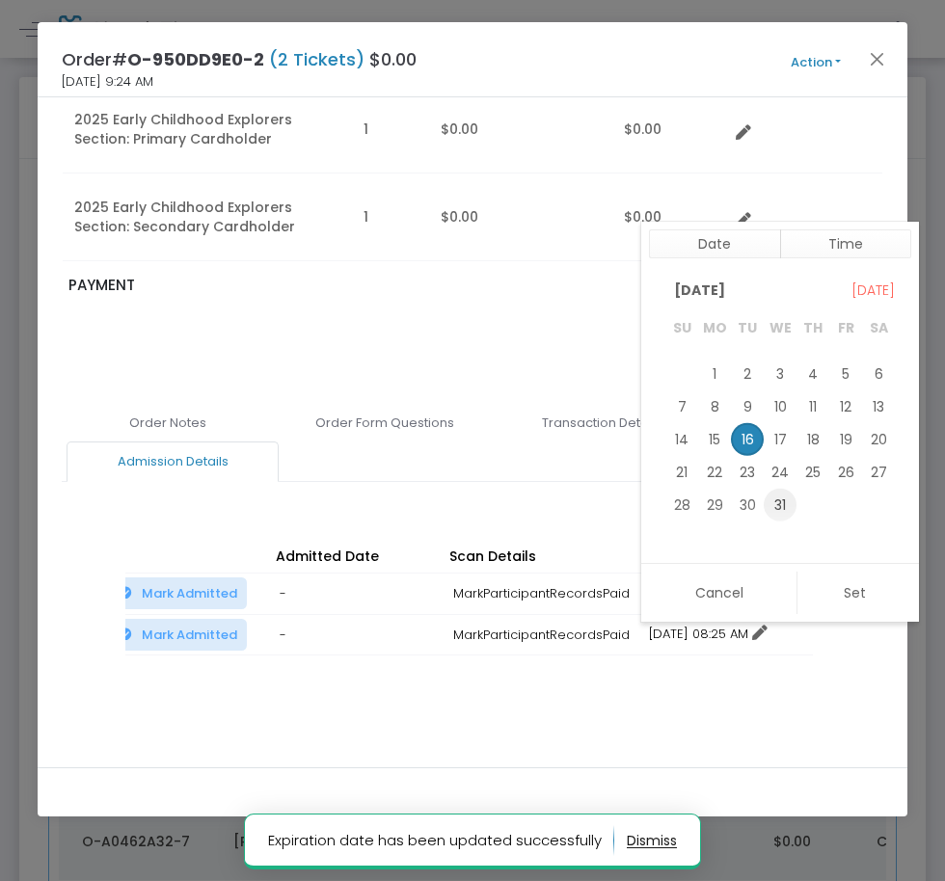
click at [775, 508] on span "31" at bounding box center [780, 505] width 33 height 33
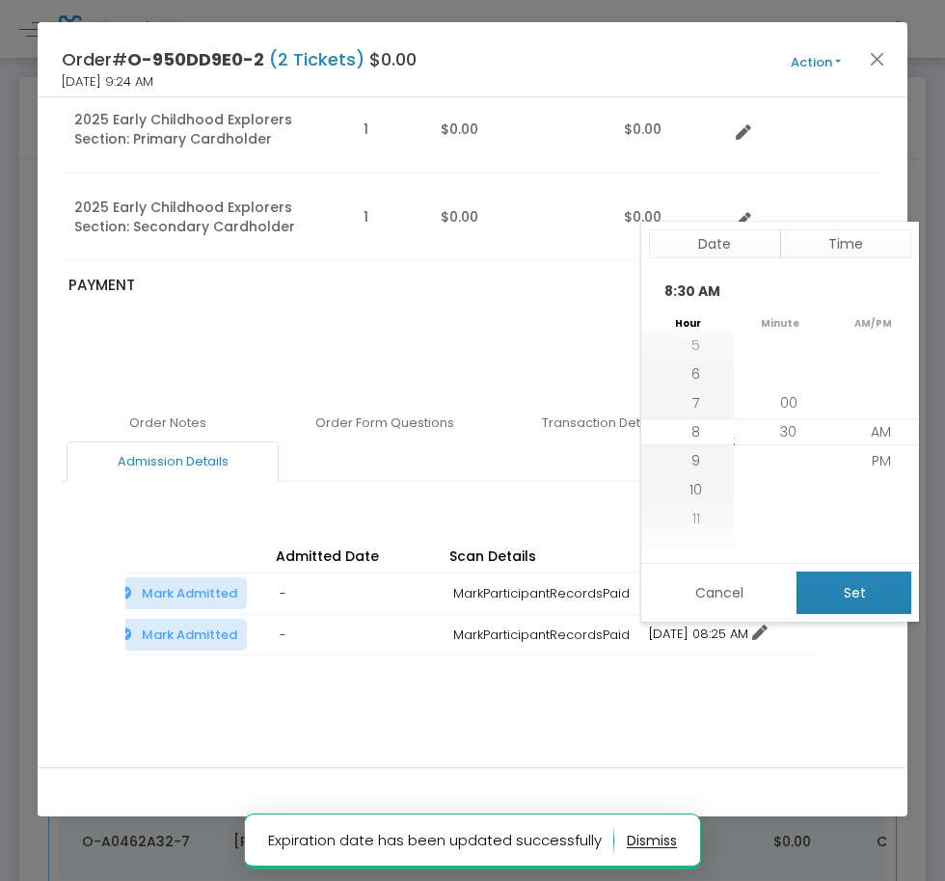
drag, startPoint x: 848, startPoint y: 614, endPoint x: 833, endPoint y: 616, distance: 14.6
click at [849, 613] on button "Set" at bounding box center [854, 593] width 115 height 42
type input "12/31/2025 8:30 AM"
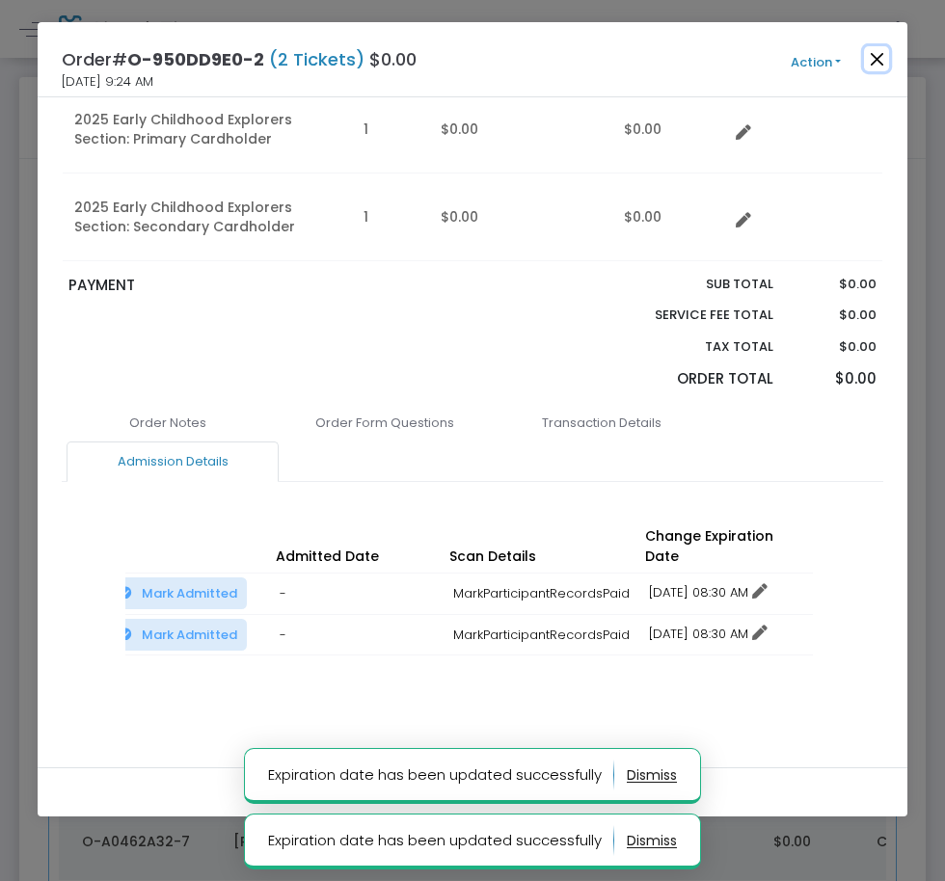
click at [876, 63] on button "Close" at bounding box center [876, 58] width 25 height 25
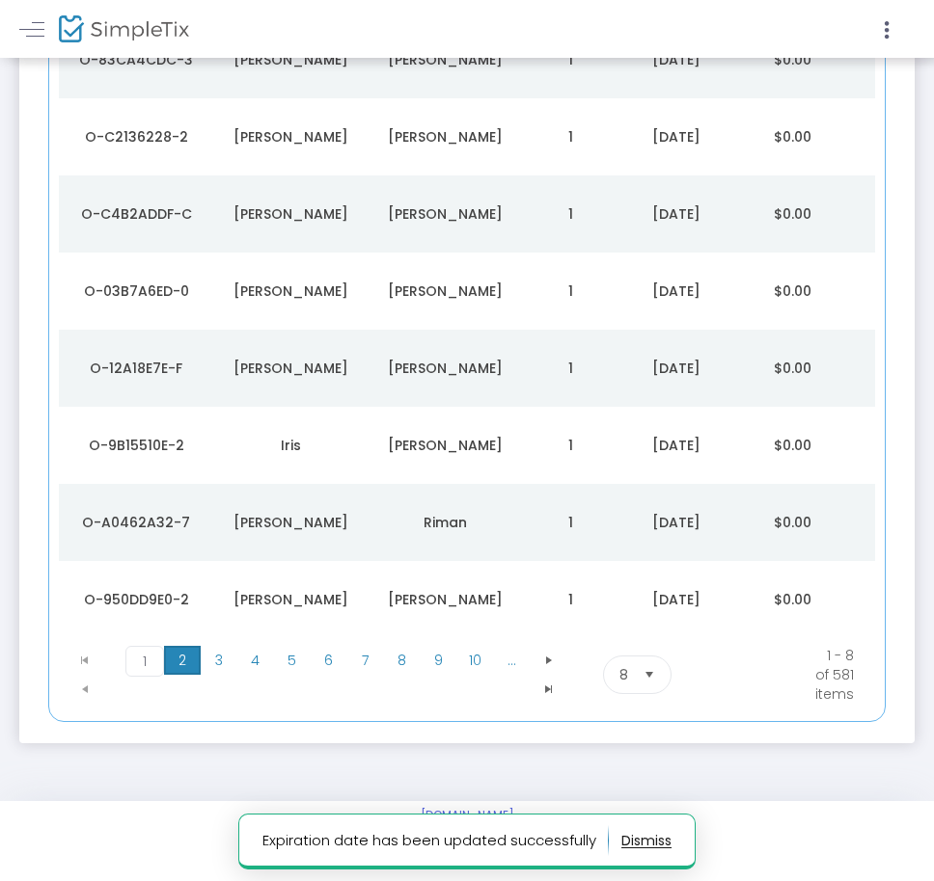
click at [181, 646] on span "2" at bounding box center [182, 660] width 37 height 29
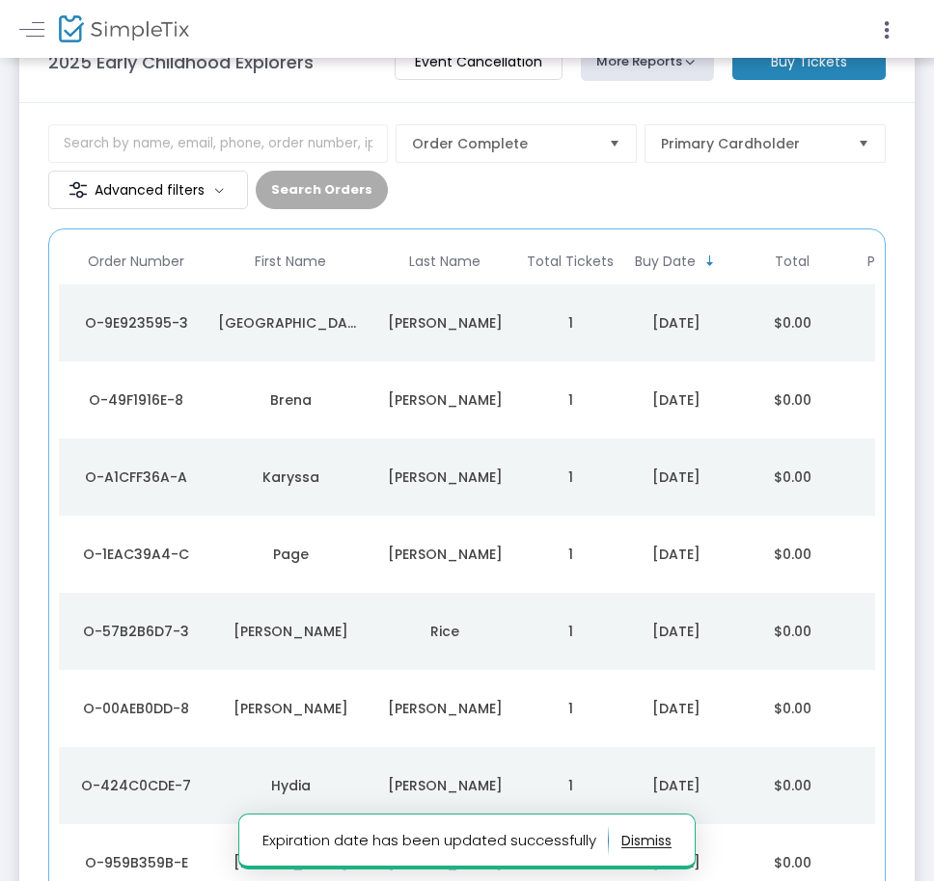
click at [661, 315] on div "[DATE]" at bounding box center [676, 322] width 106 height 19
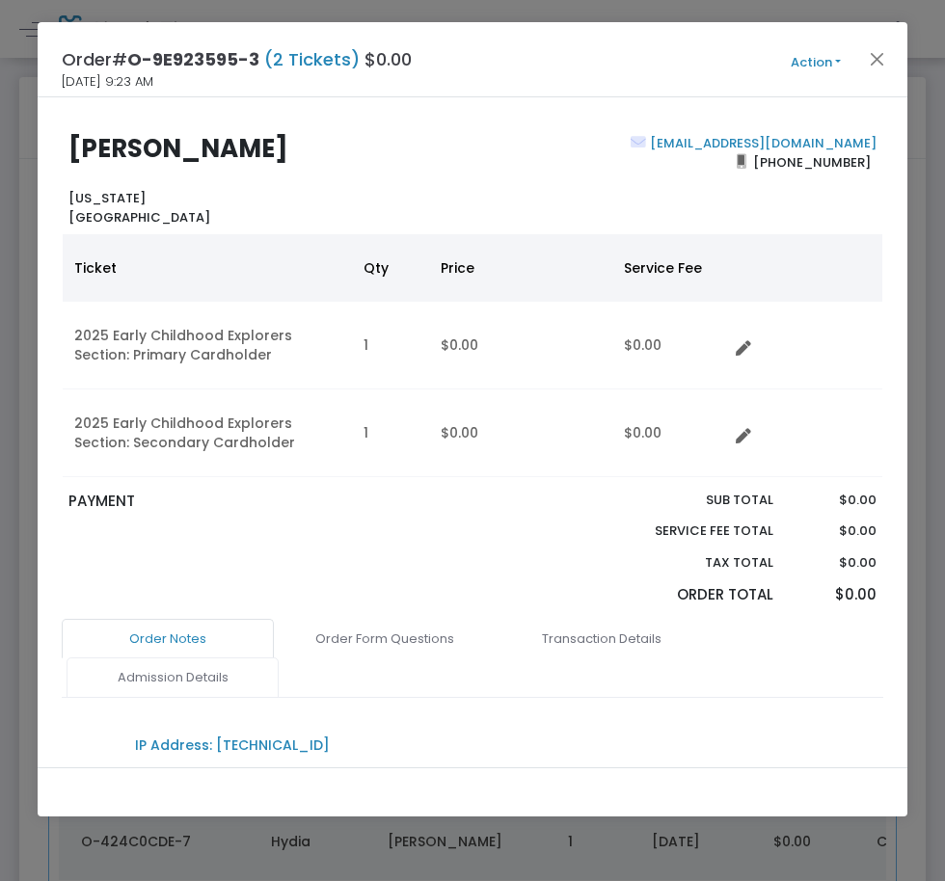
click at [180, 671] on link "Admission Details" at bounding box center [173, 678] width 212 height 41
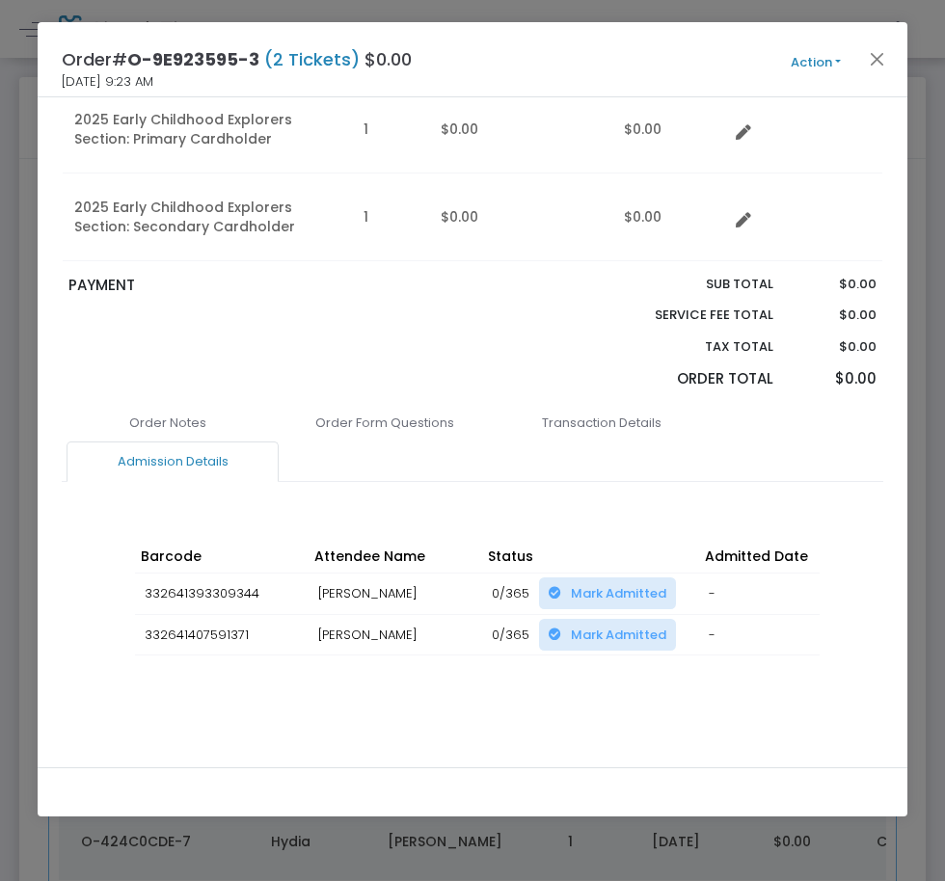
drag, startPoint x: 552, startPoint y: 707, endPoint x: 541, endPoint y: 703, distance: 11.3
click at [551, 706] on div "Order Notes Order Form Questions Transaction Details Admission Details IP Addre…" at bounding box center [473, 580] width 822 height 355
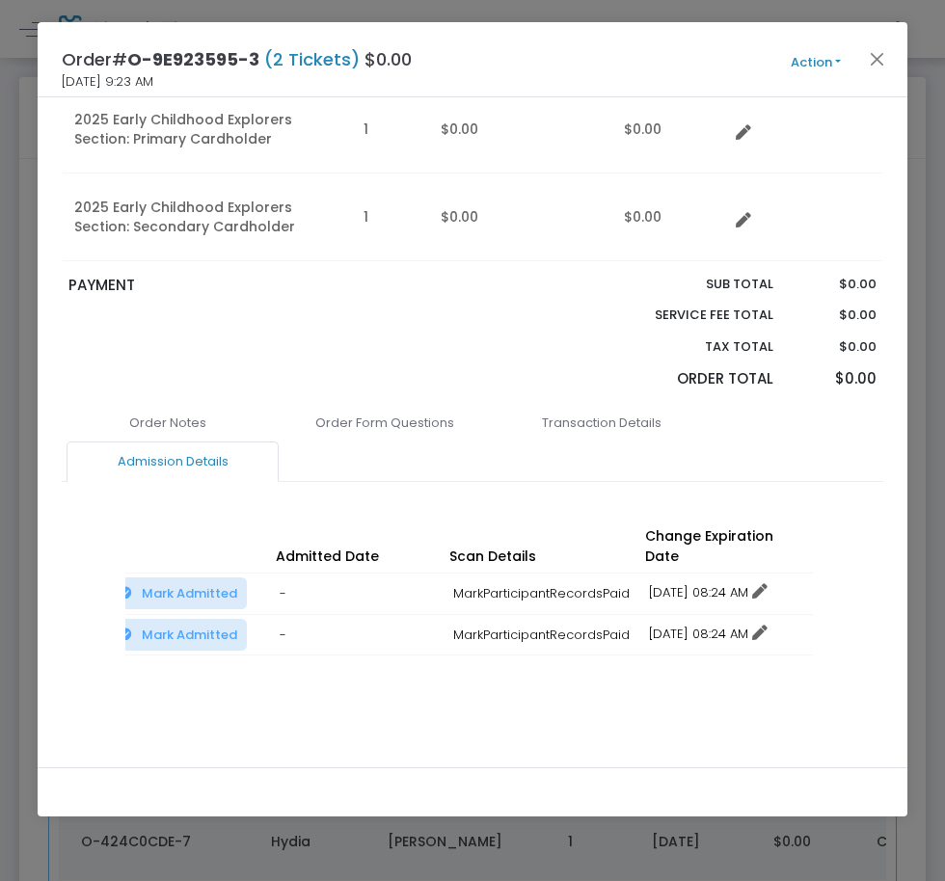
click at [768, 584] on icon at bounding box center [759, 591] width 15 height 15
click at [737, 644] on li "Change expiration date" at bounding box center [729, 644] width 179 height 37
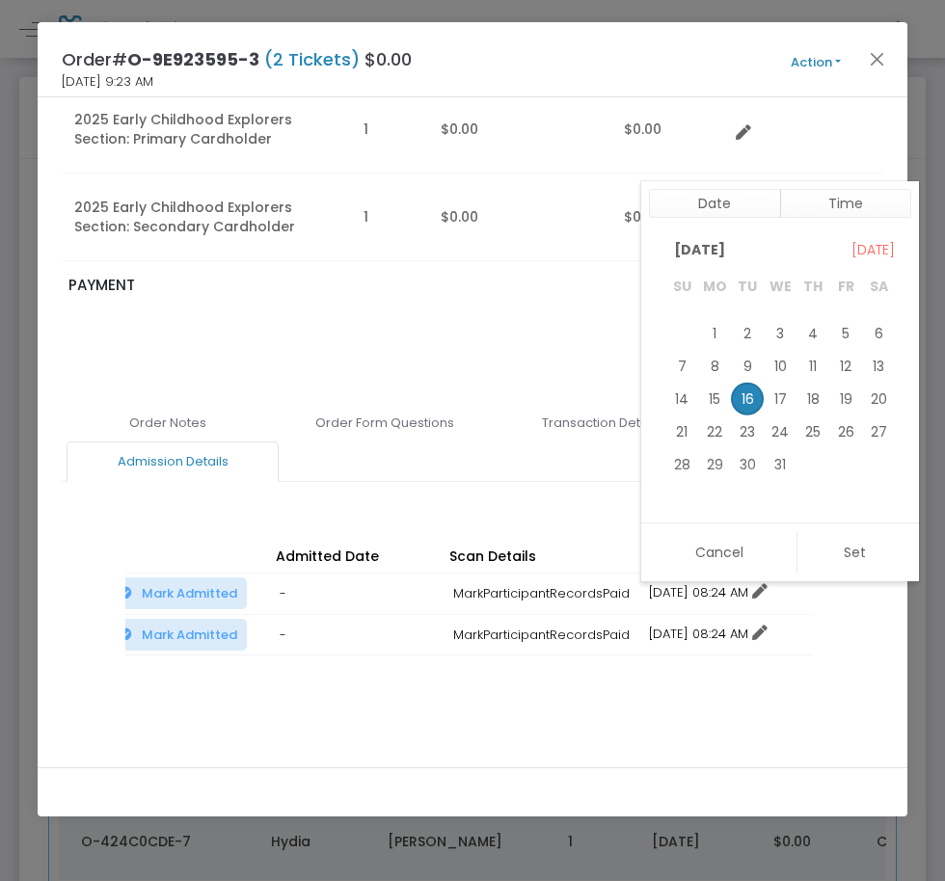
click at [774, 480] on table "December 2025 1 2 3 4 5 6 7 8 9 10 11 12 13 14 15 16 17 18 19 20 21 22 23 24 25…" at bounding box center [780, 863] width 230 height 1227
click at [774, 465] on span "31" at bounding box center [780, 463] width 33 height 33
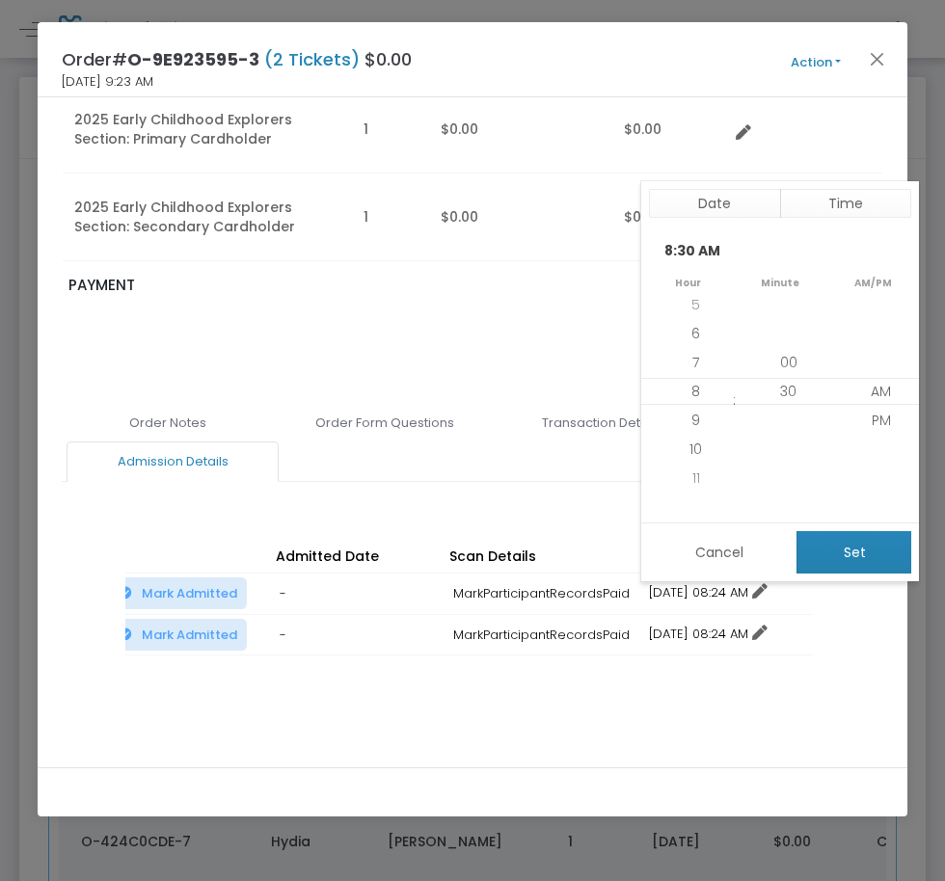
drag, startPoint x: 835, startPoint y: 534, endPoint x: 837, endPoint y: 554, distance: 19.4
click at [835, 536] on button "Set" at bounding box center [854, 552] width 115 height 42
type input "12/31/2025 8:30 AM"
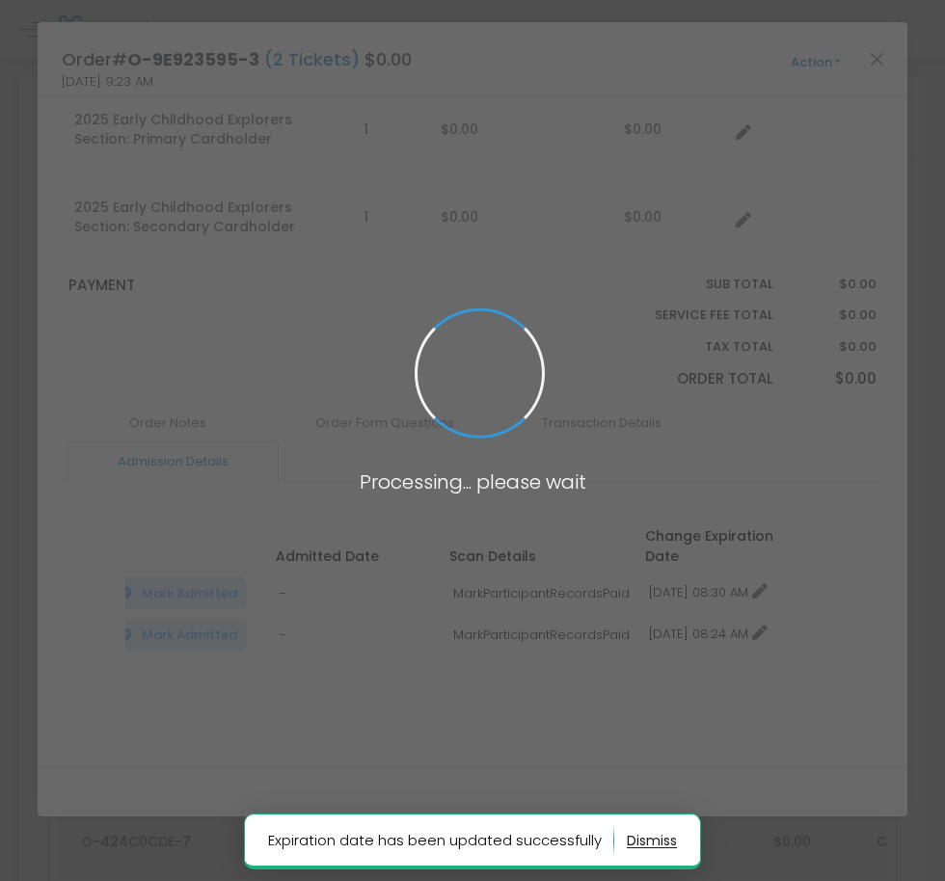
drag, startPoint x: 758, startPoint y: 613, endPoint x: 792, endPoint y: 619, distance: 34.2
click at [758, 614] on span at bounding box center [472, 440] width 945 height 881
click at [778, 618] on span at bounding box center [472, 440] width 945 height 881
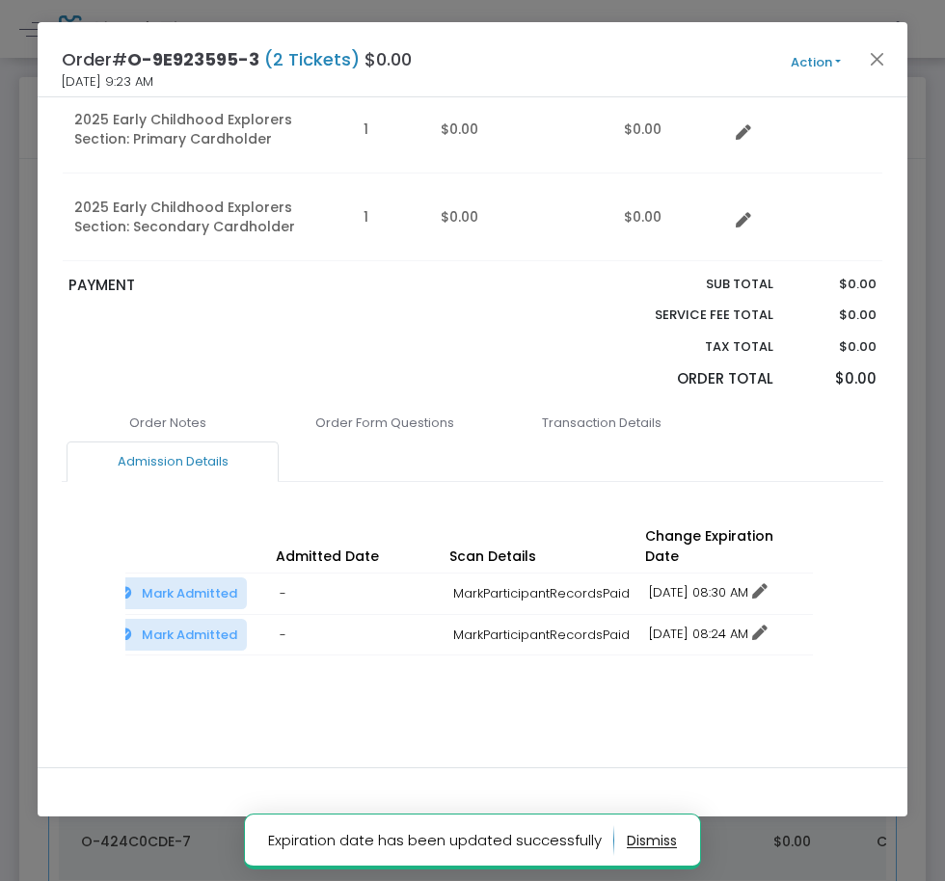
click at [768, 626] on icon at bounding box center [759, 633] width 15 height 15
click at [756, 692] on li "Change expiration date" at bounding box center [729, 685] width 179 height 37
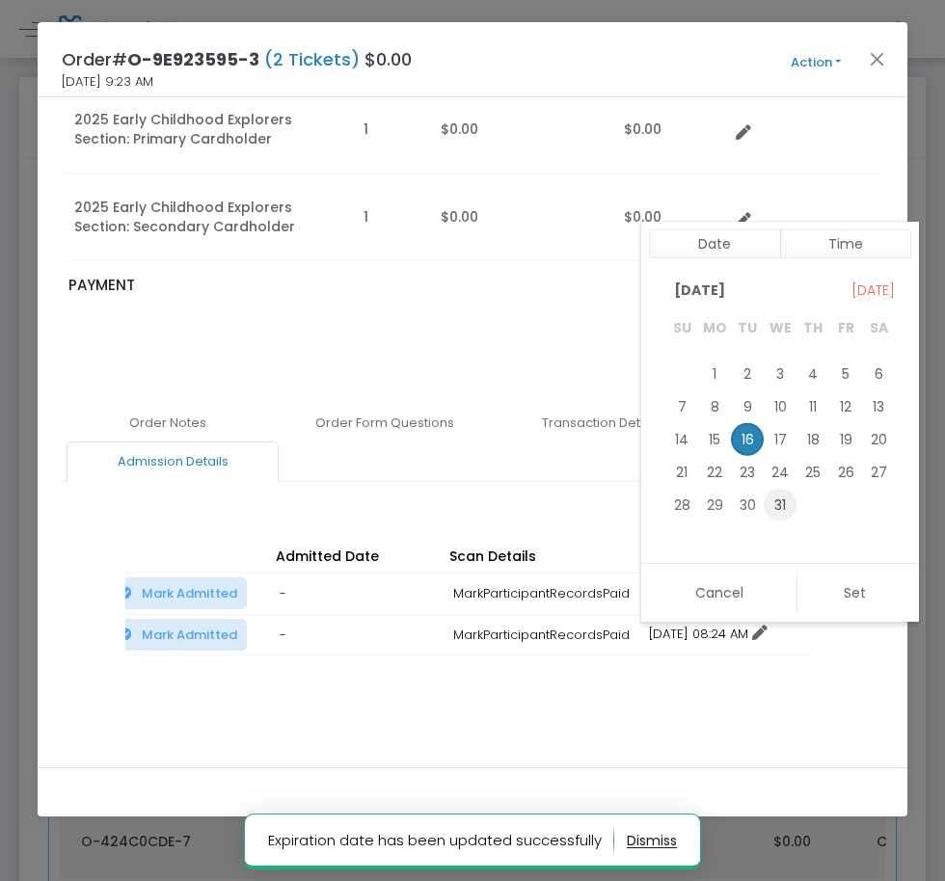
click at [780, 515] on span "31" at bounding box center [780, 505] width 33 height 33
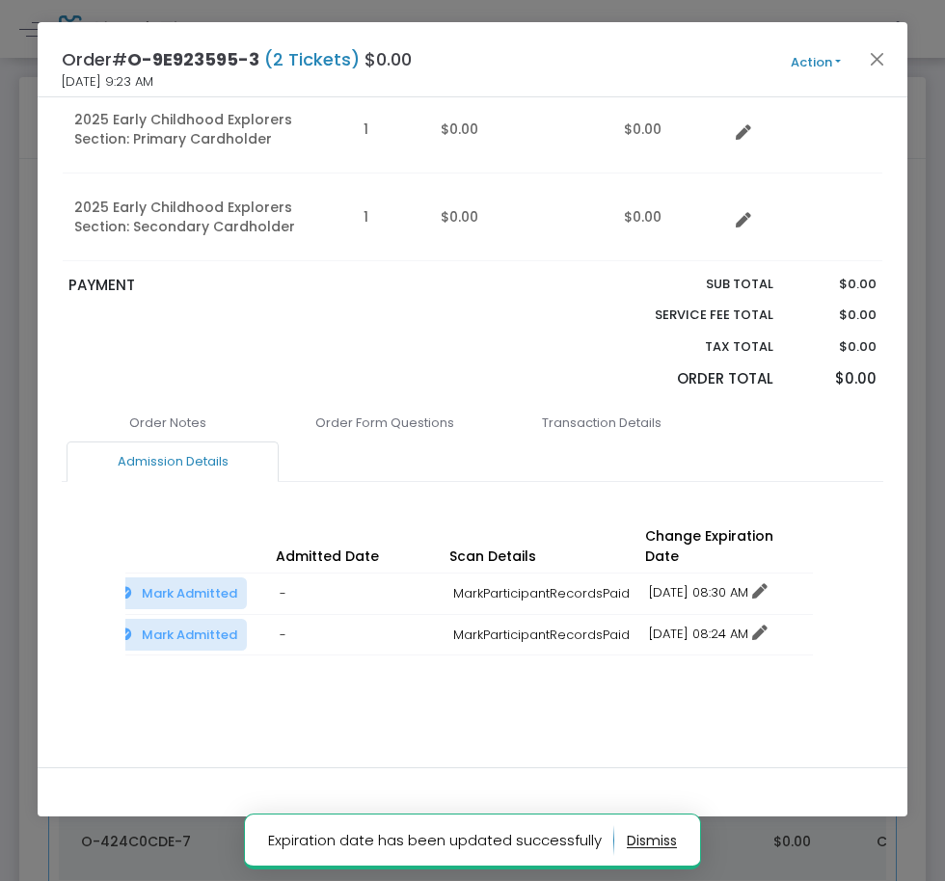
click at [768, 626] on icon at bounding box center [759, 633] width 15 height 15
drag, startPoint x: 778, startPoint y: 685, endPoint x: 777, endPoint y: 675, distance: 9.7
click at [779, 685] on li "Change expiration date" at bounding box center [729, 685] width 179 height 37
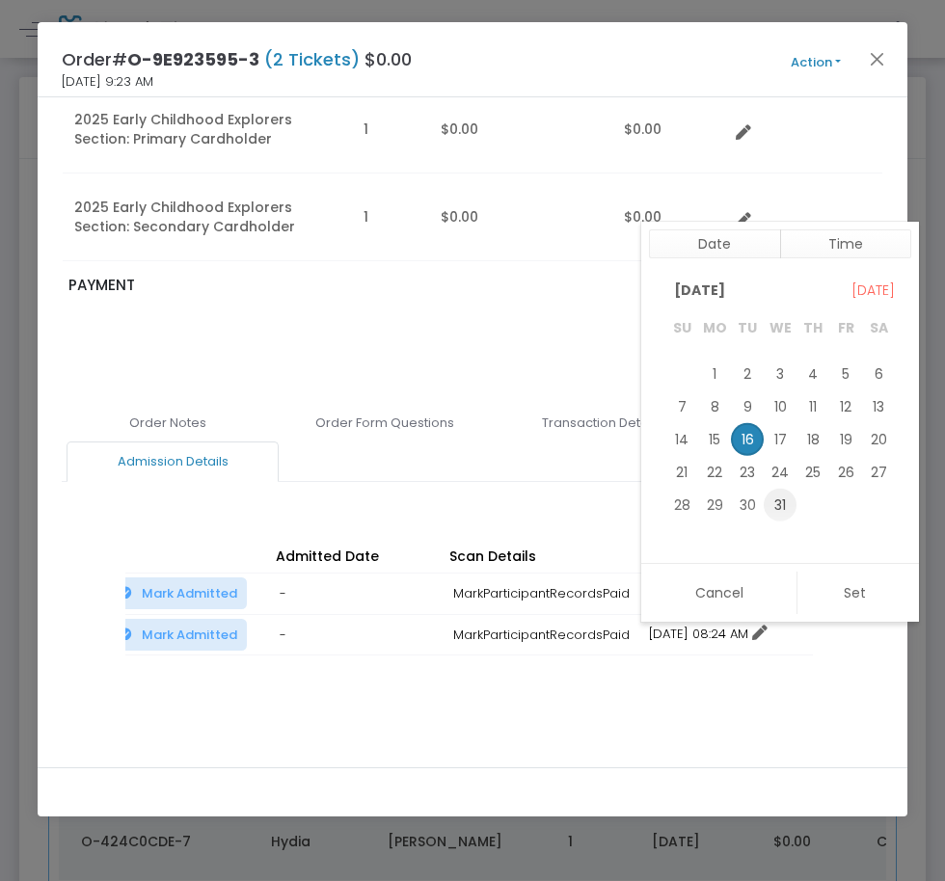
click at [779, 492] on span "31" at bounding box center [780, 505] width 33 height 33
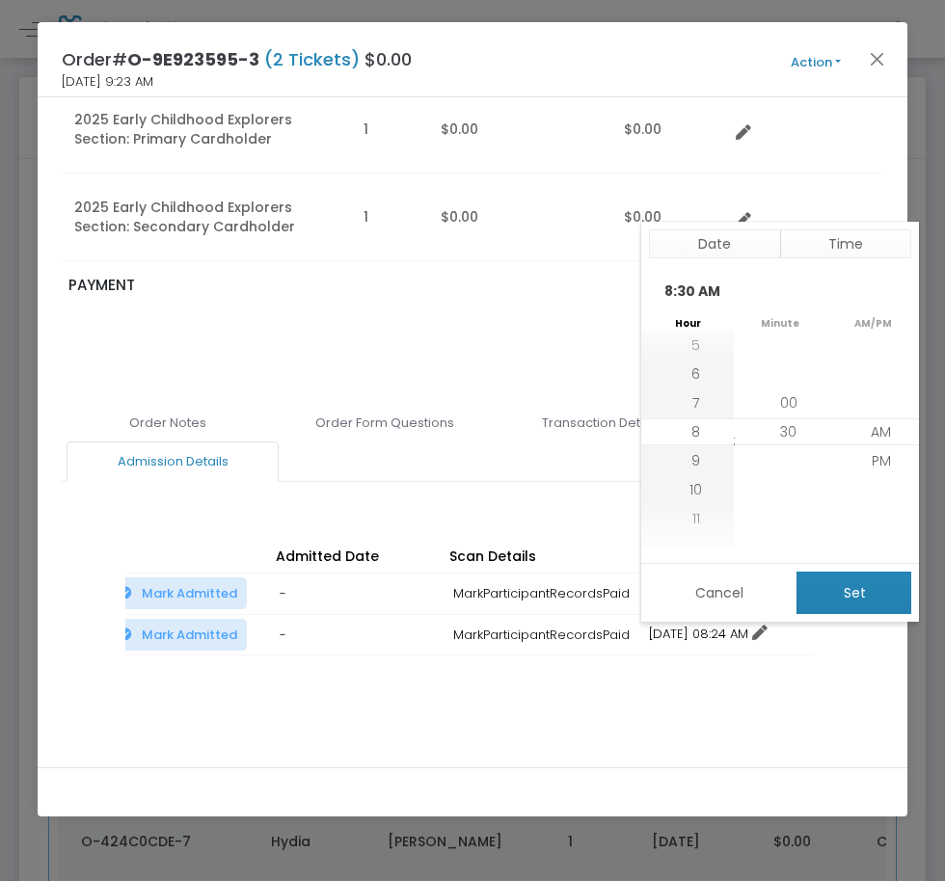
drag, startPoint x: 862, startPoint y: 606, endPoint x: 855, endPoint y: 582, distance: 25.0
click at [862, 605] on button "Set" at bounding box center [854, 593] width 115 height 42
type input "12/31/2025 8:30 AM"
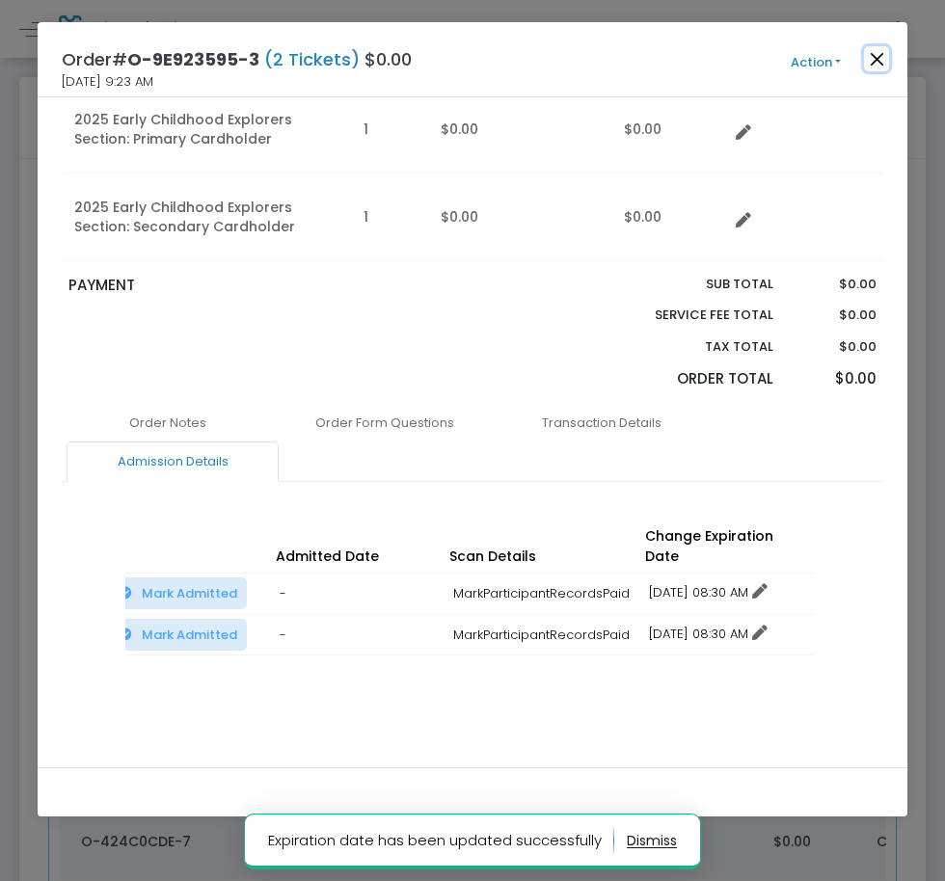
click at [881, 61] on button "Close" at bounding box center [876, 58] width 25 height 25
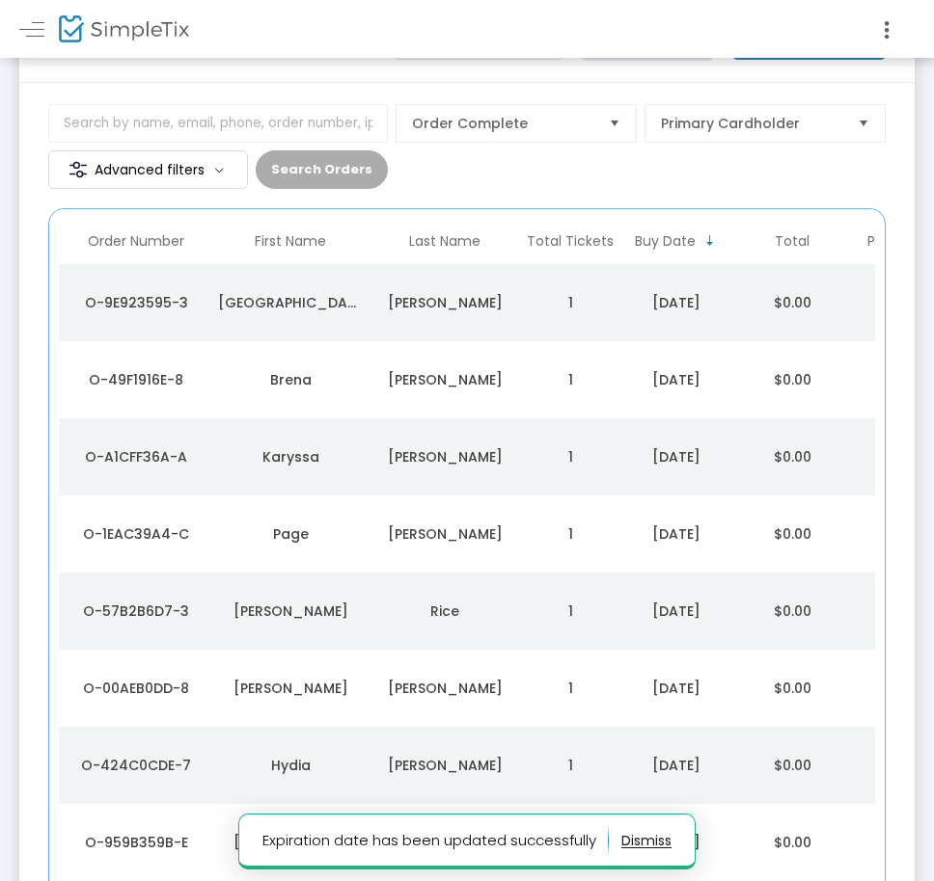
click at [545, 391] on td "1" at bounding box center [570, 379] width 96 height 77
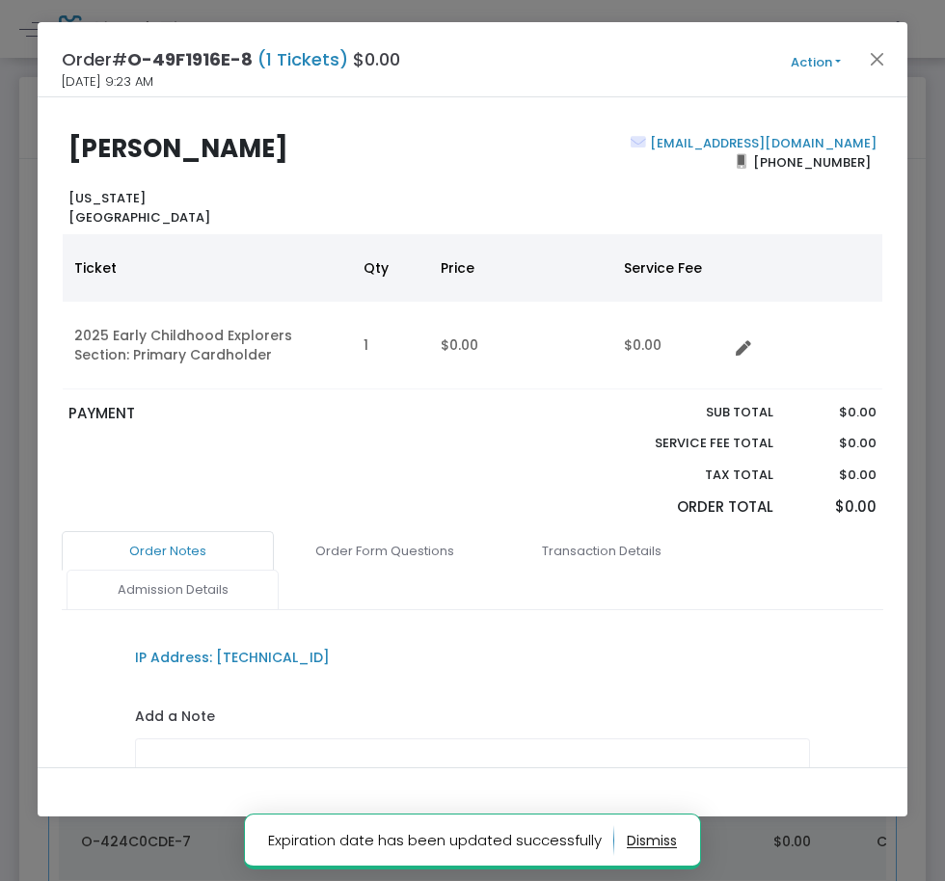
click at [130, 587] on link "Admission Details" at bounding box center [173, 590] width 212 height 41
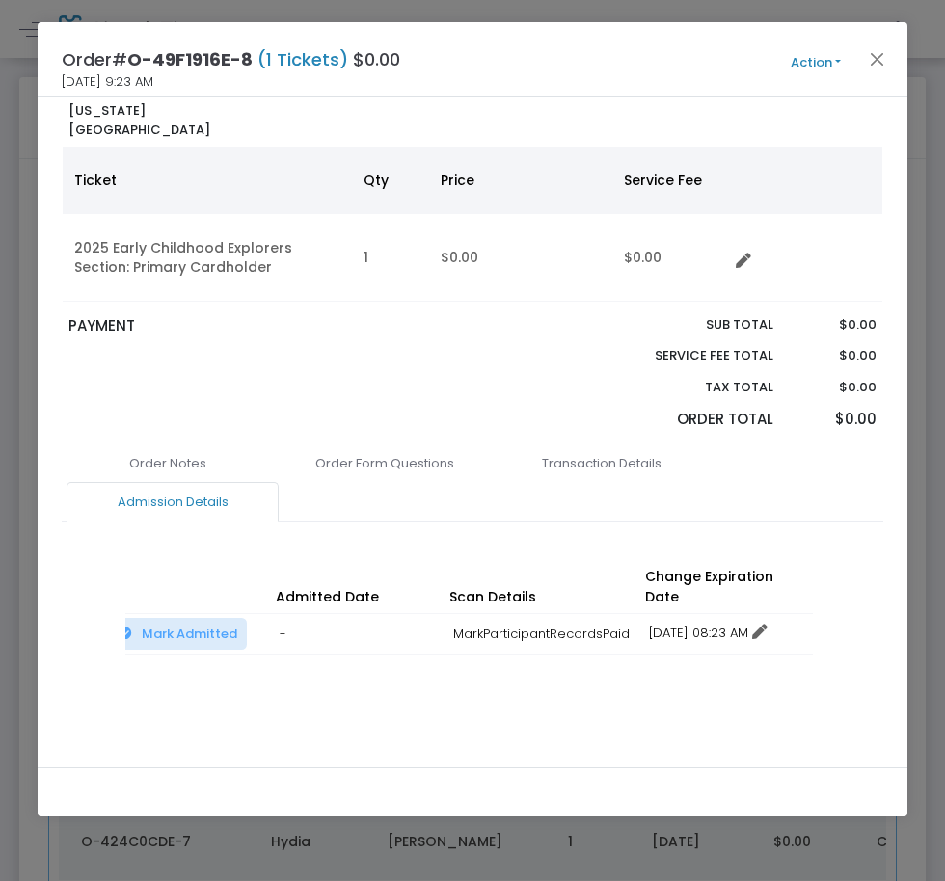
click at [793, 614] on td "12/16/2025 08:23 AM No expiration Change expiration date 12/16/2025 8:23 AM" at bounding box center [726, 634] width 174 height 41
click at [768, 625] on icon at bounding box center [759, 632] width 15 height 15
click at [755, 673] on li "Change expiration date" at bounding box center [729, 684] width 179 height 37
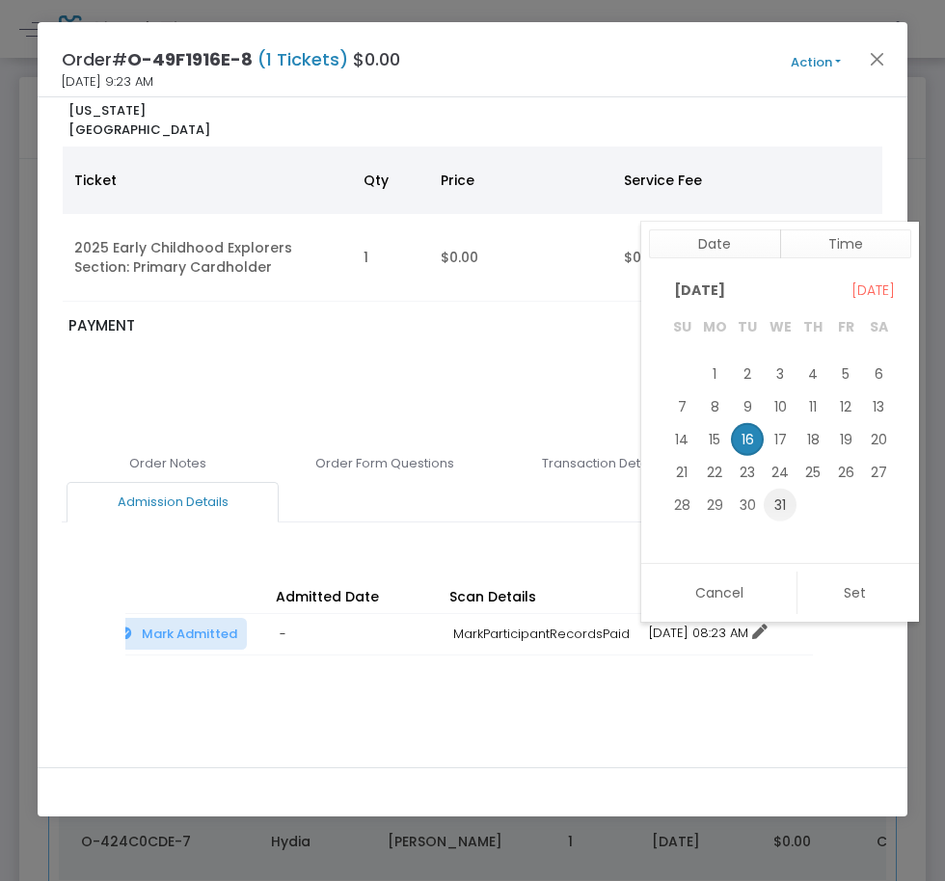
click at [788, 505] on span "31" at bounding box center [780, 504] width 33 height 33
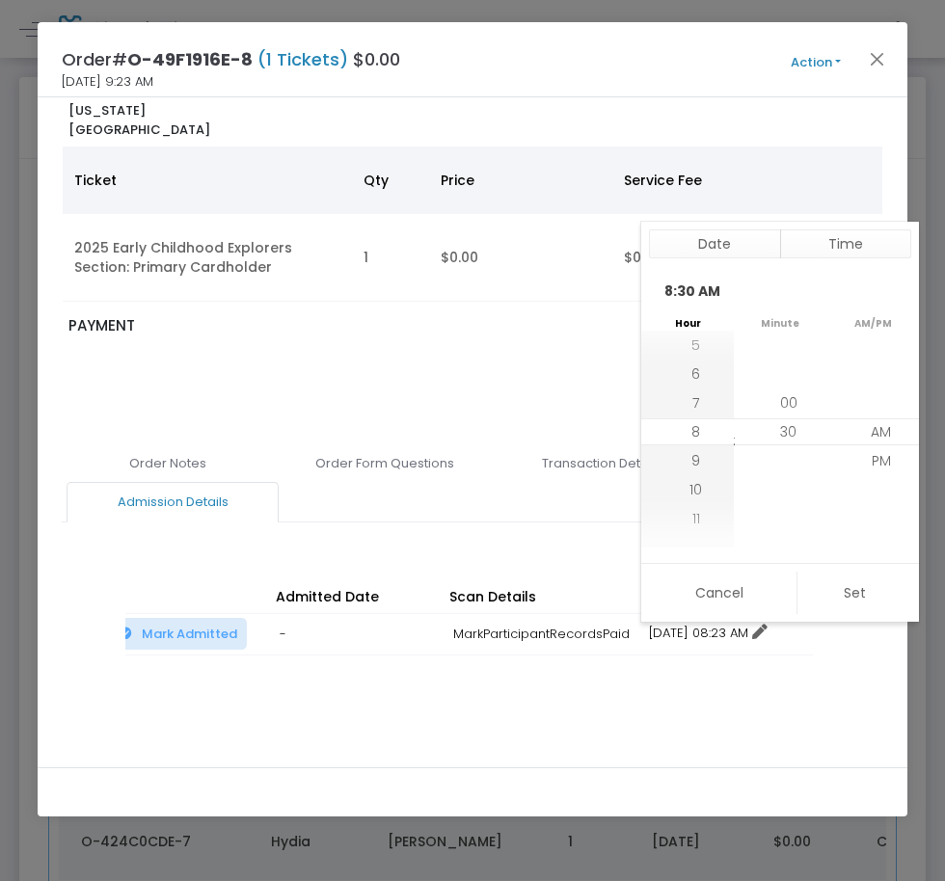
click at [816, 564] on div "Cancel Set" at bounding box center [780, 592] width 278 height 59
click at [818, 599] on button "Set" at bounding box center [854, 593] width 115 height 42
type input "12/31/2025 8:30 AM"
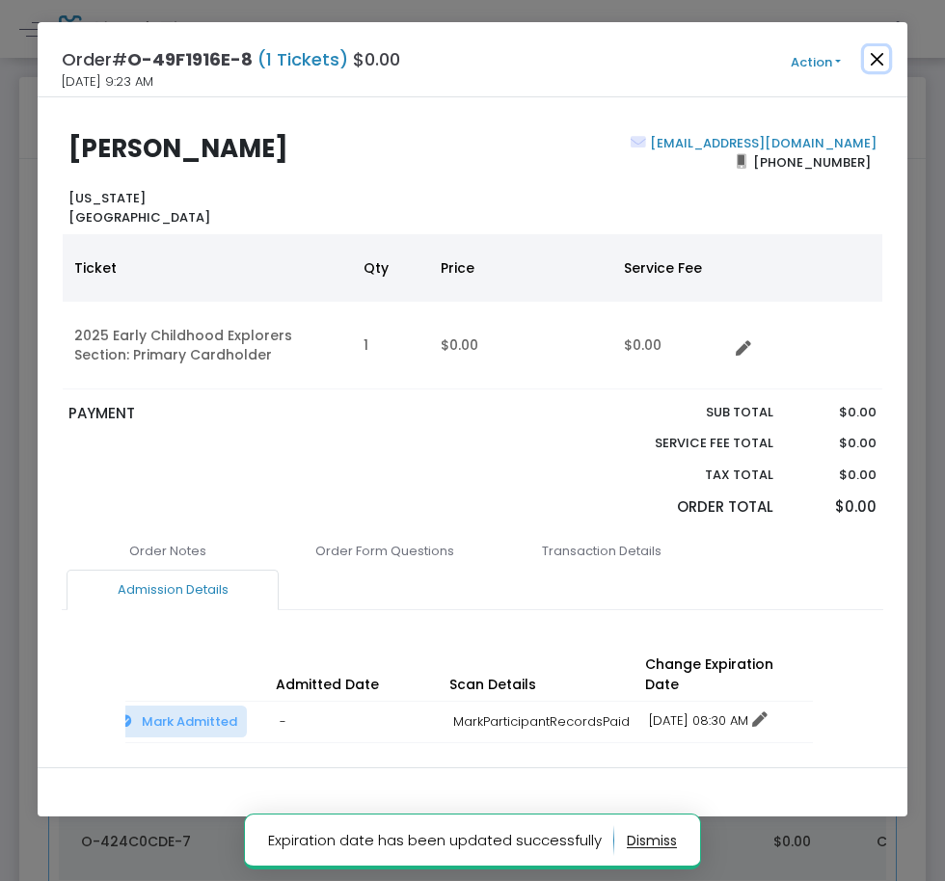
click at [878, 62] on button "Close" at bounding box center [876, 58] width 25 height 25
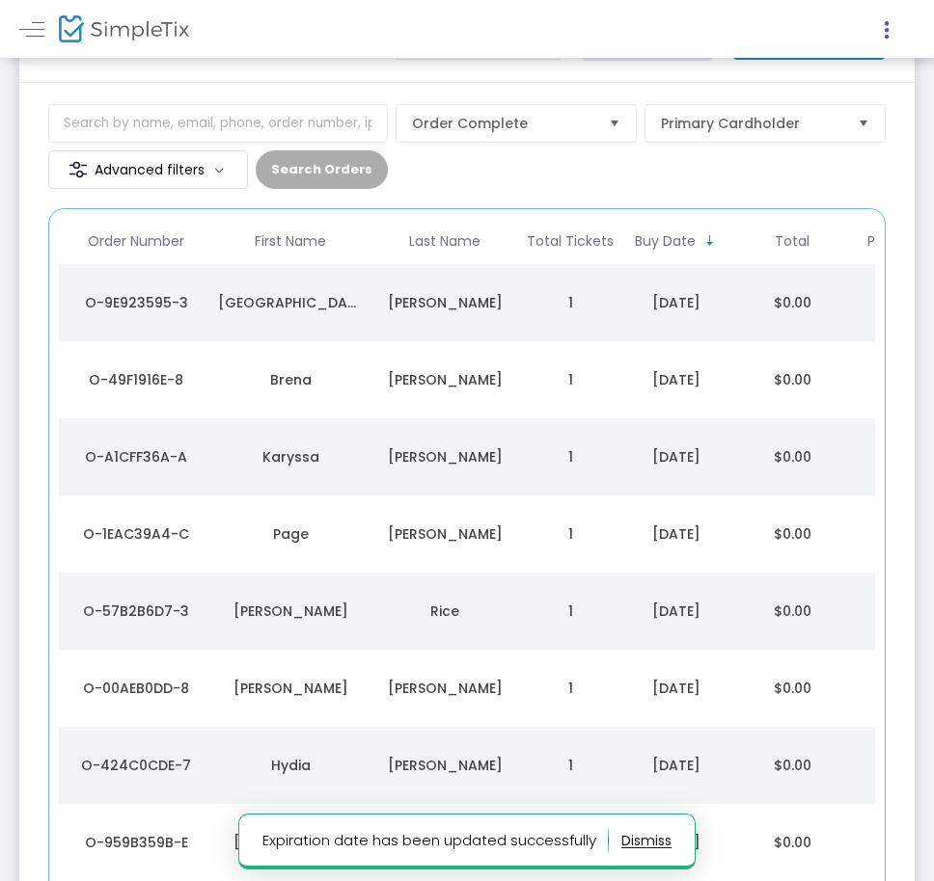
click at [359, 486] on td "Karyssa" at bounding box center [290, 457] width 154 height 77
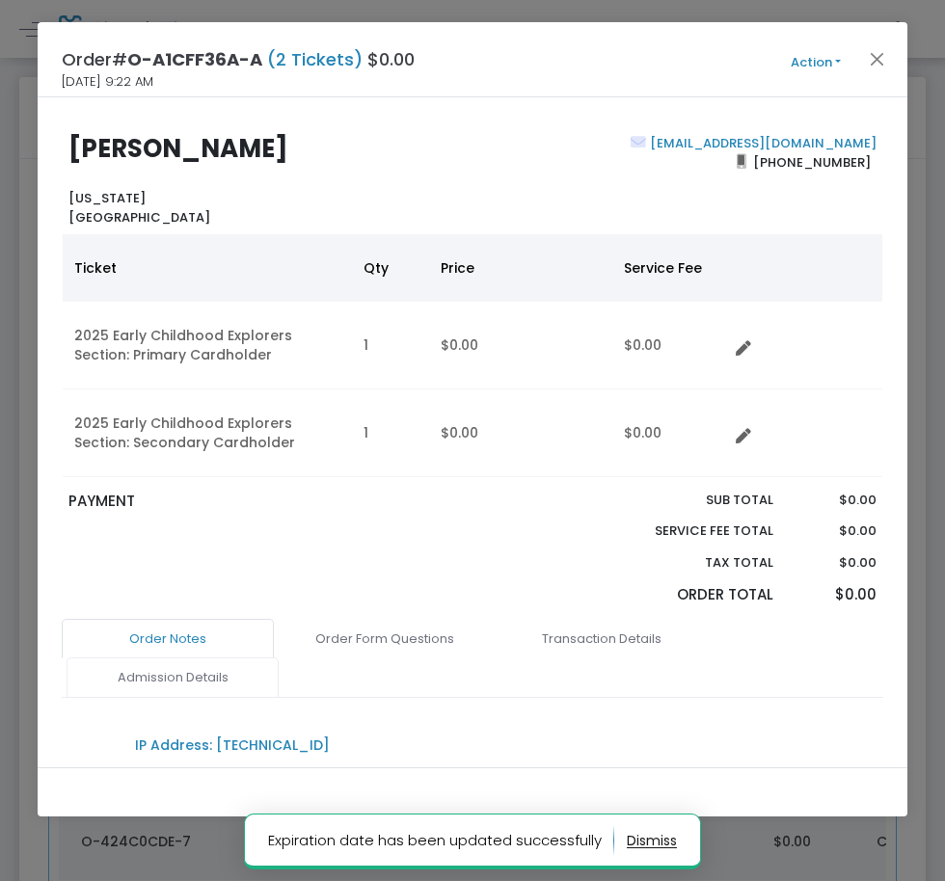
drag, startPoint x: 212, startPoint y: 668, endPoint x: 269, endPoint y: 683, distance: 58.7
click at [213, 668] on link "Admission Details" at bounding box center [173, 678] width 212 height 41
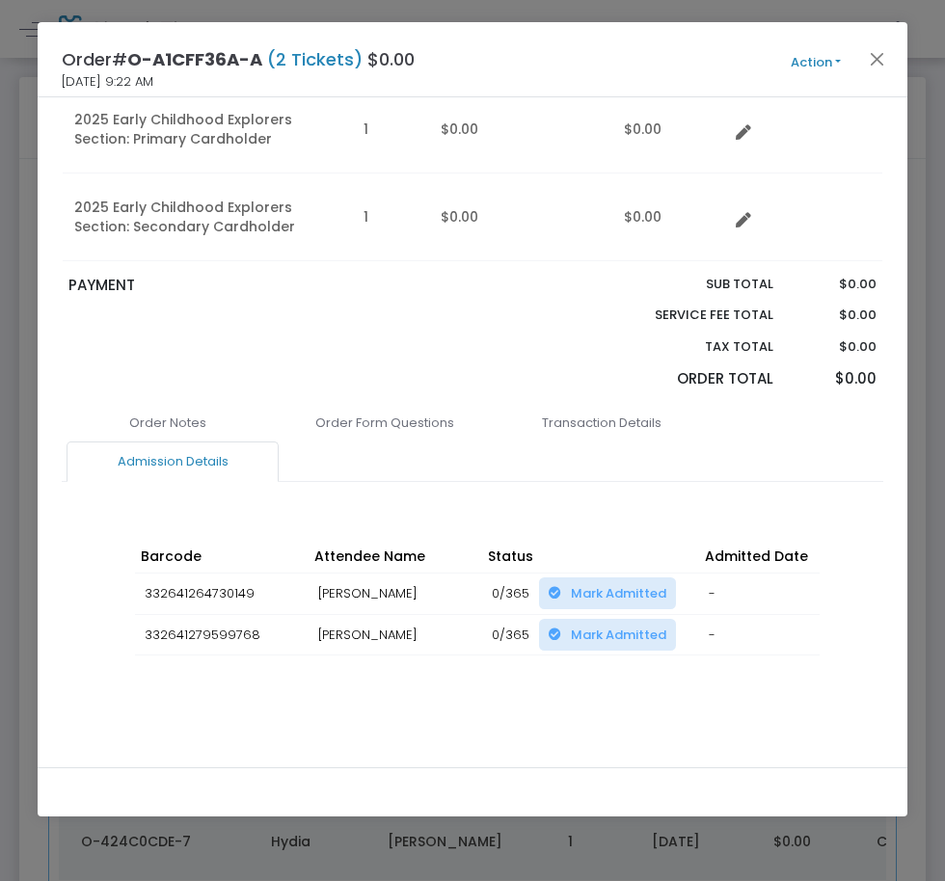
click at [602, 714] on div "Order Notes Order Form Questions Transaction Details Admission Details IP Addre…" at bounding box center [473, 580] width 822 height 355
click at [594, 699] on div "Barcode Attendee Name Status Admitted Date Scan Details Change Expiration Date …" at bounding box center [472, 617] width 694 height 194
click at [595, 691] on div "Barcode Attendee Name Status Admitted Date Scan Details Change Expiration Date …" at bounding box center [472, 617] width 694 height 194
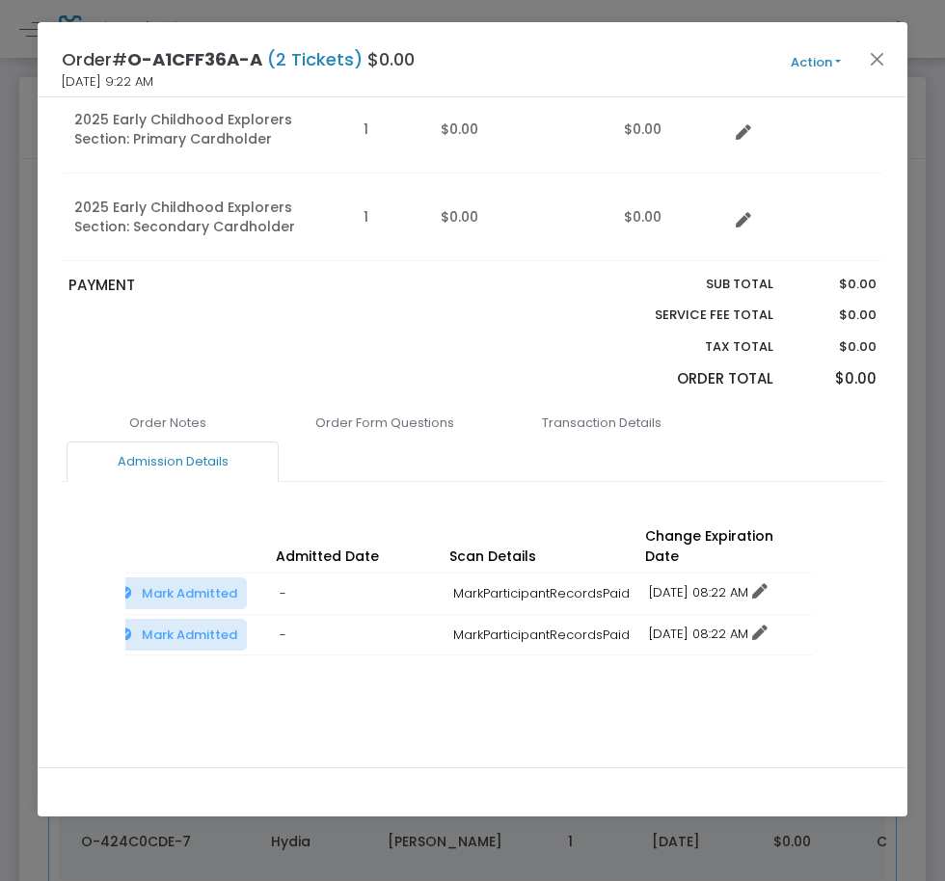
click at [698, 583] on link "12/16/2025 08:22 AM" at bounding box center [708, 592] width 119 height 18
click at [695, 636] on li "Change expiration date" at bounding box center [729, 644] width 179 height 37
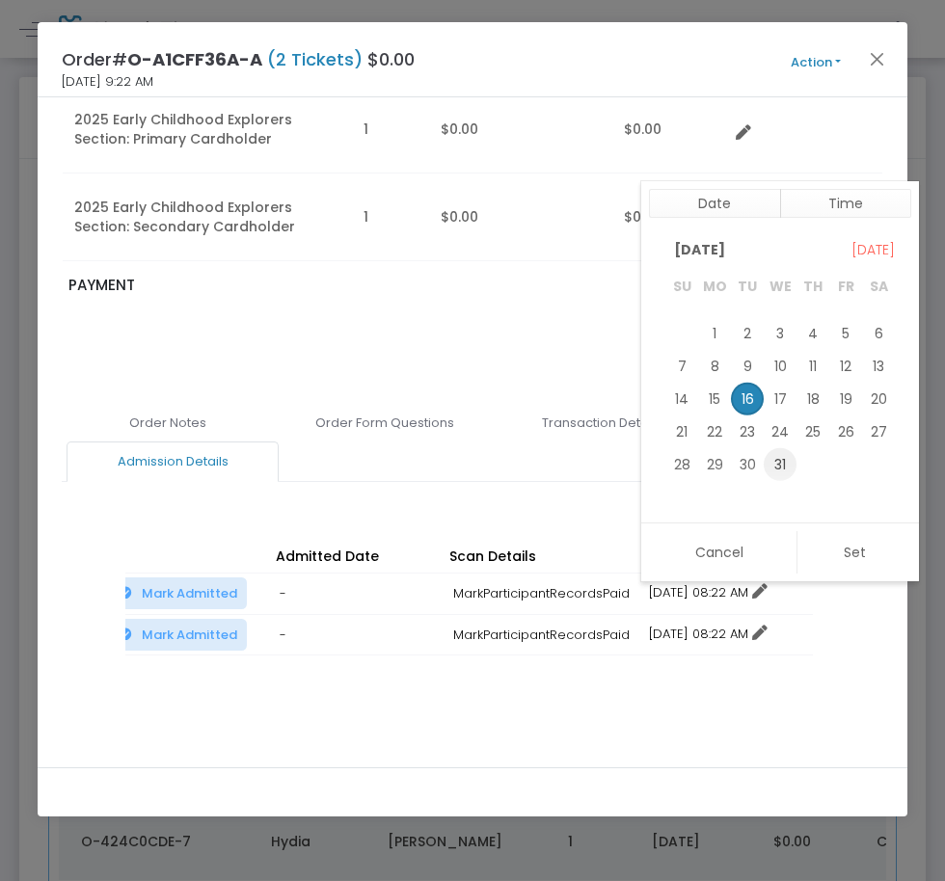
click at [767, 463] on span "31" at bounding box center [780, 463] width 33 height 33
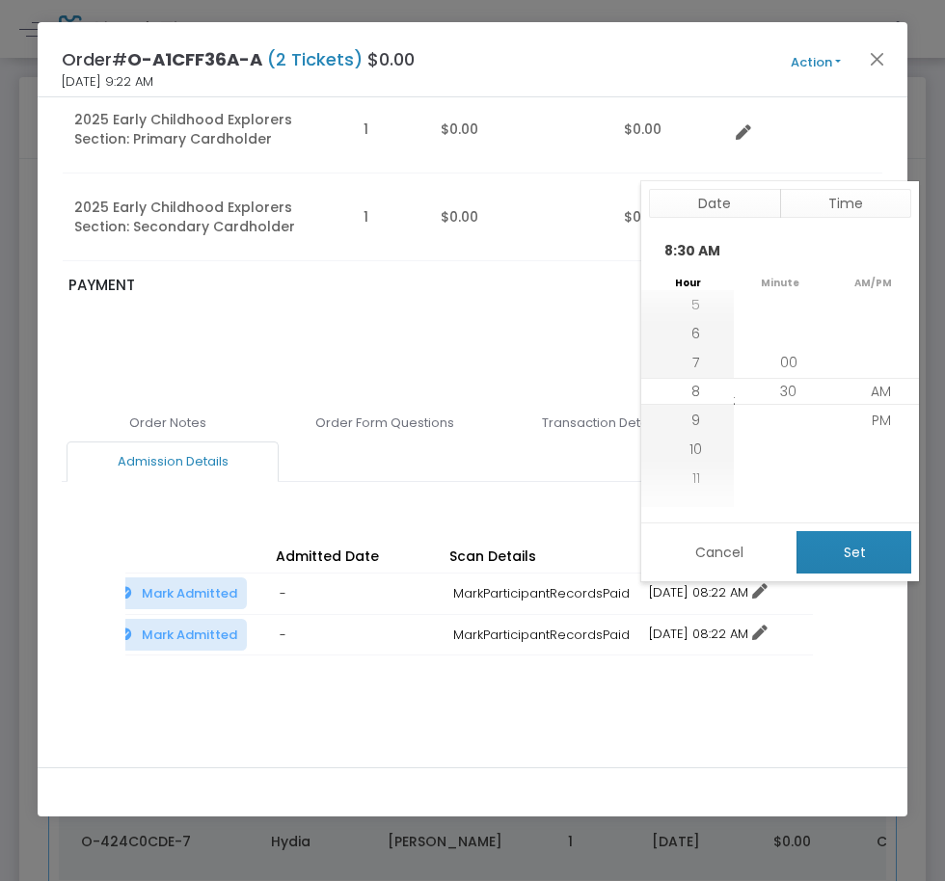
click at [817, 551] on button "Set" at bounding box center [854, 552] width 115 height 42
type input "12/31/2025 8:30 AM"
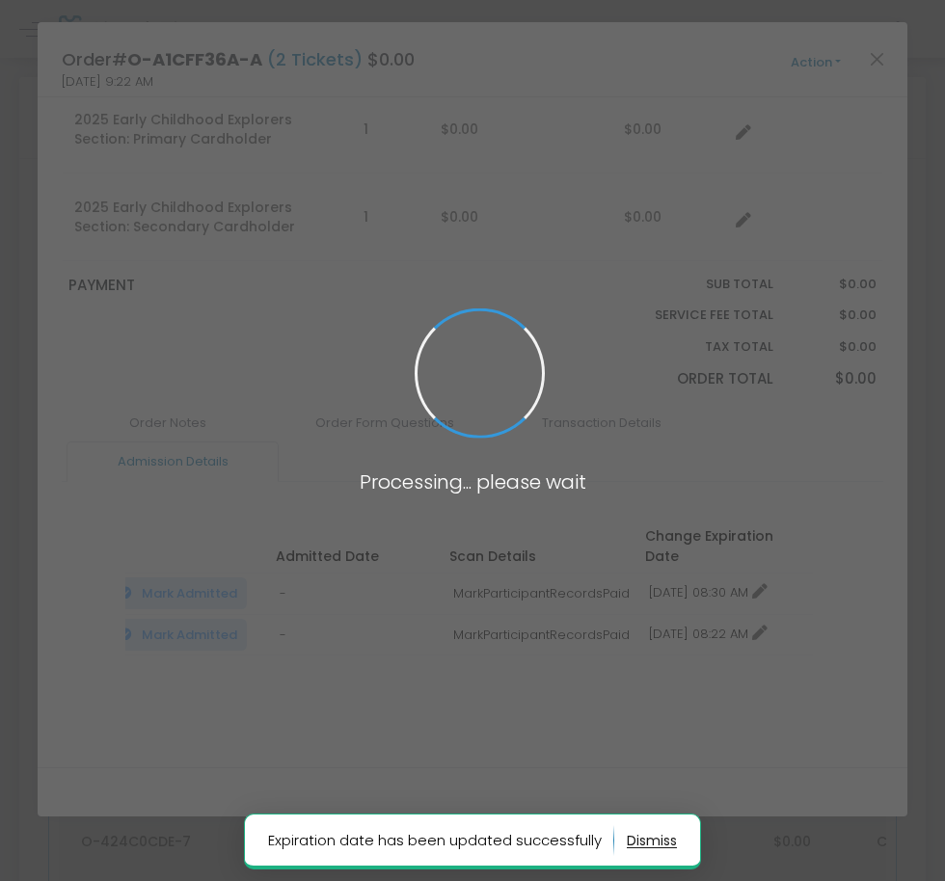
click at [698, 619] on span at bounding box center [472, 440] width 945 height 881
click at [687, 610] on body "Processing... please wait Expiration date has been updated successfully Box Off…" at bounding box center [472, 440] width 945 height 881
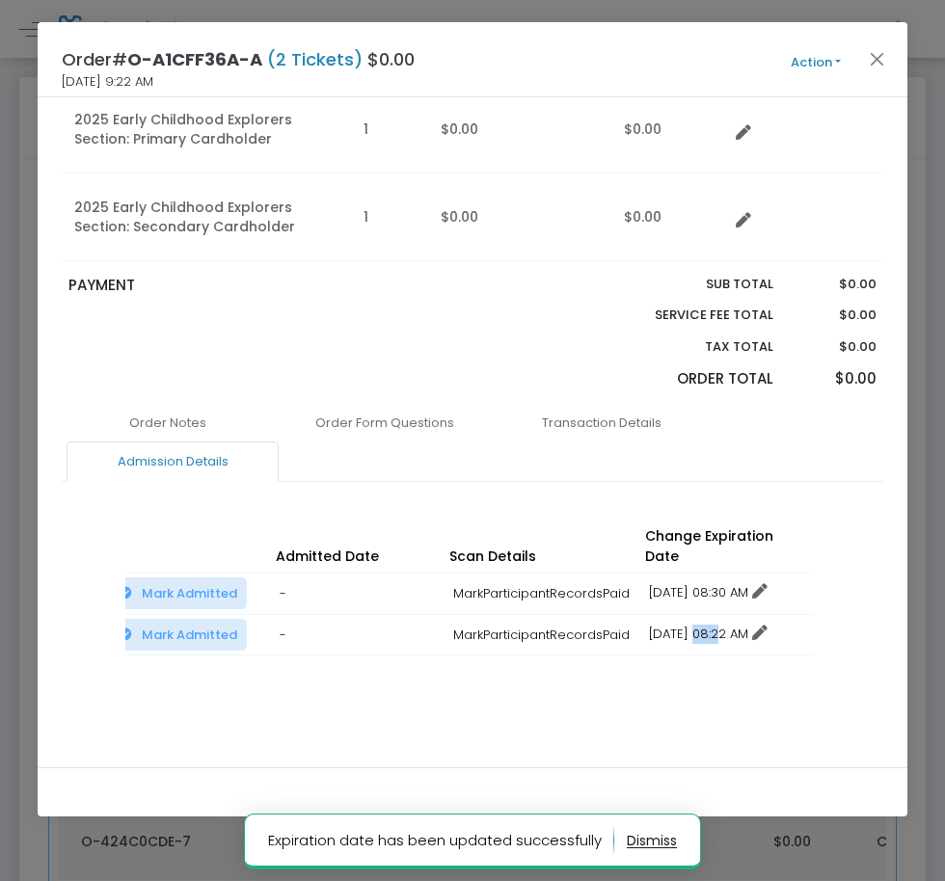
drag, startPoint x: 687, startPoint y: 610, endPoint x: 706, endPoint y: 608, distance: 19.5
click at [691, 625] on link "12/16/2025 08:22 AM" at bounding box center [708, 634] width 119 height 18
drag, startPoint x: 741, startPoint y: 672, endPoint x: 747, endPoint y: 632, distance: 41.1
click at [740, 672] on li "Change expiration date" at bounding box center [729, 685] width 179 height 37
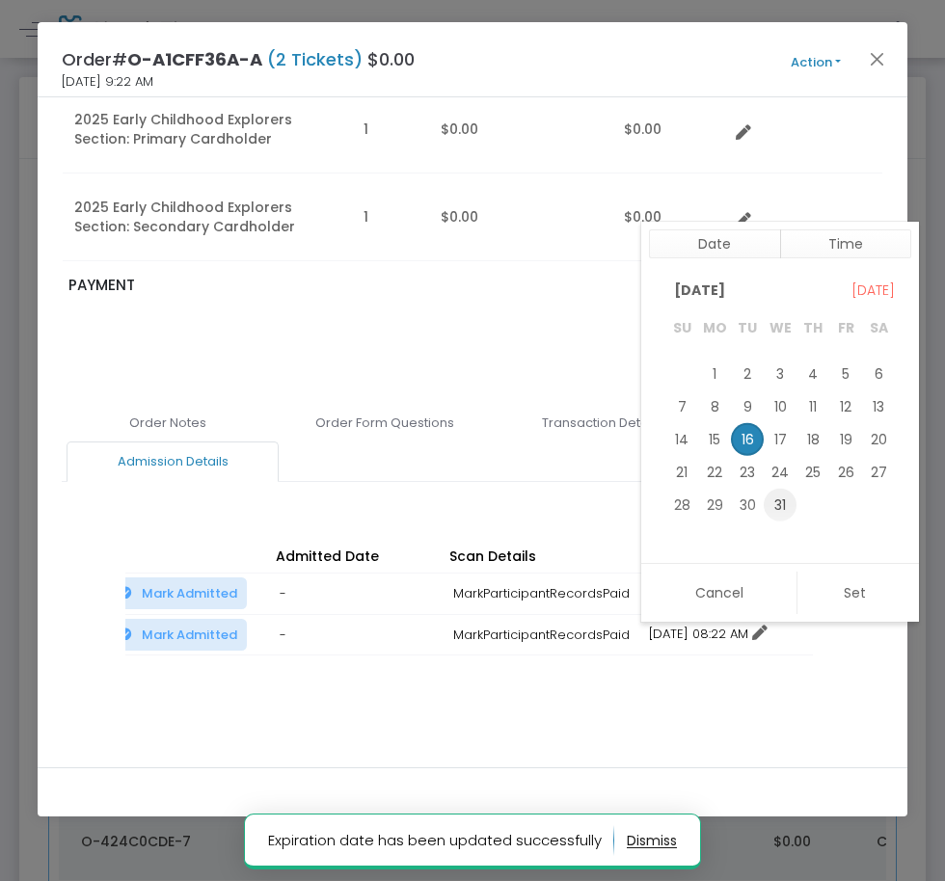
click at [776, 509] on span "31" at bounding box center [780, 505] width 33 height 33
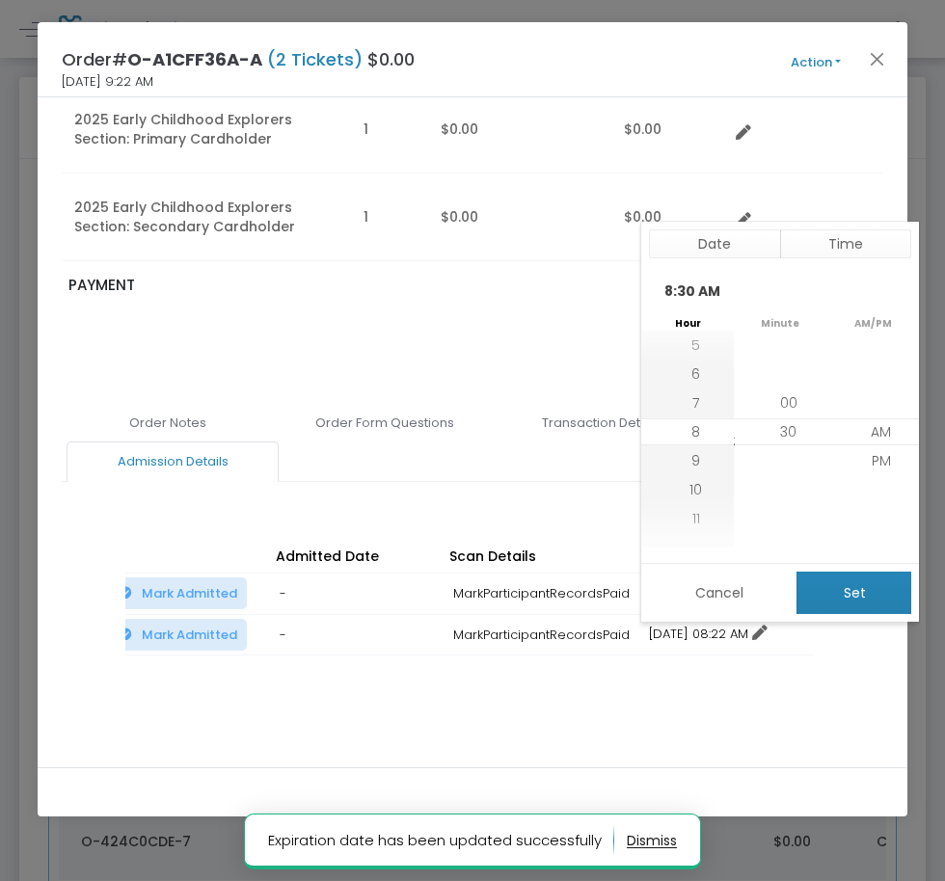
click at [802, 591] on button "Set" at bounding box center [854, 593] width 115 height 42
type input "12/31/2025 8:30 AM"
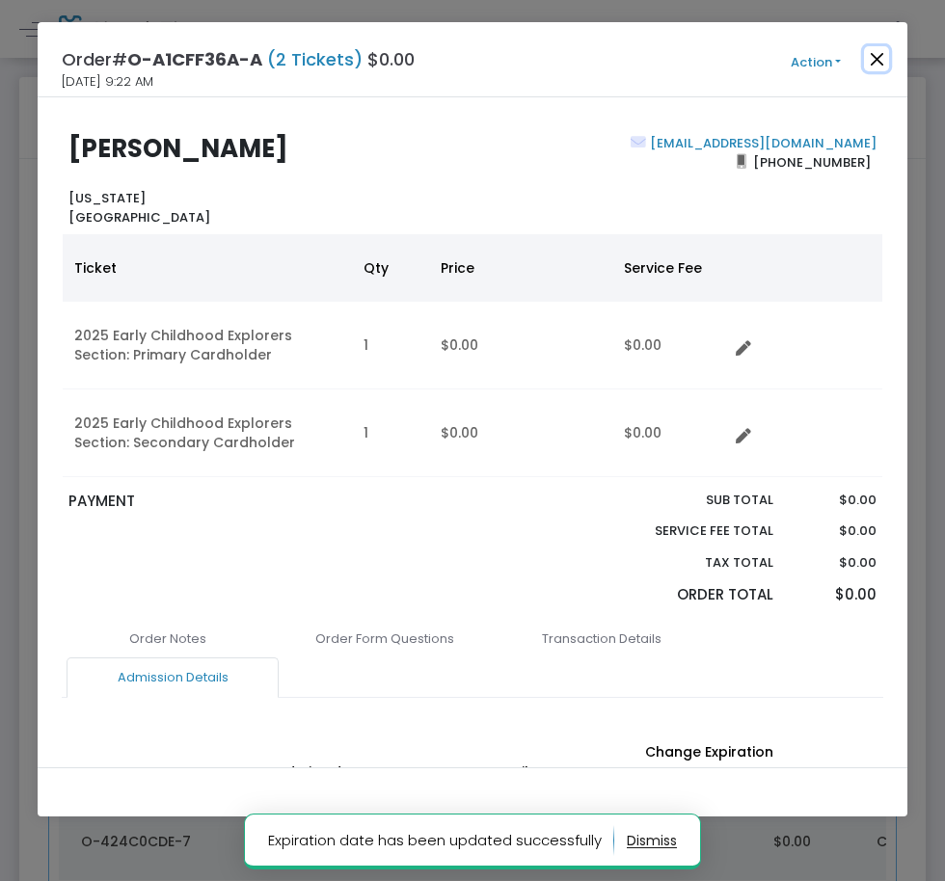
click at [865, 55] on button "Close" at bounding box center [876, 58] width 25 height 25
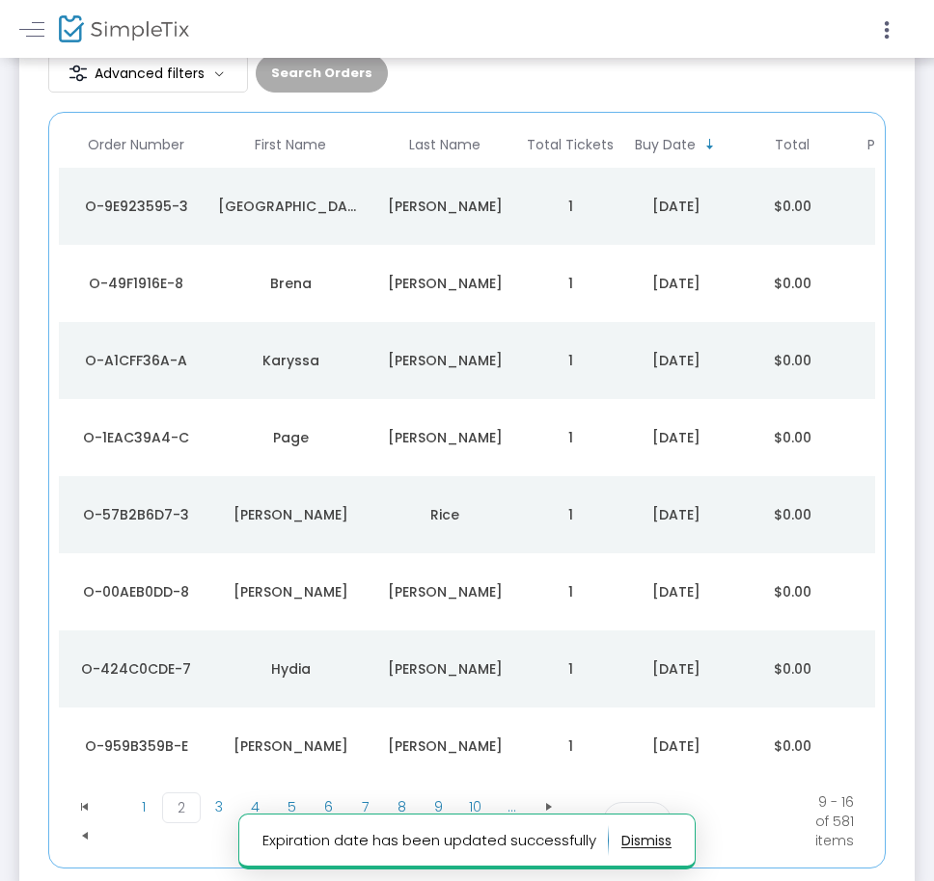
click at [367, 459] on td "Richards" at bounding box center [444, 437] width 154 height 77
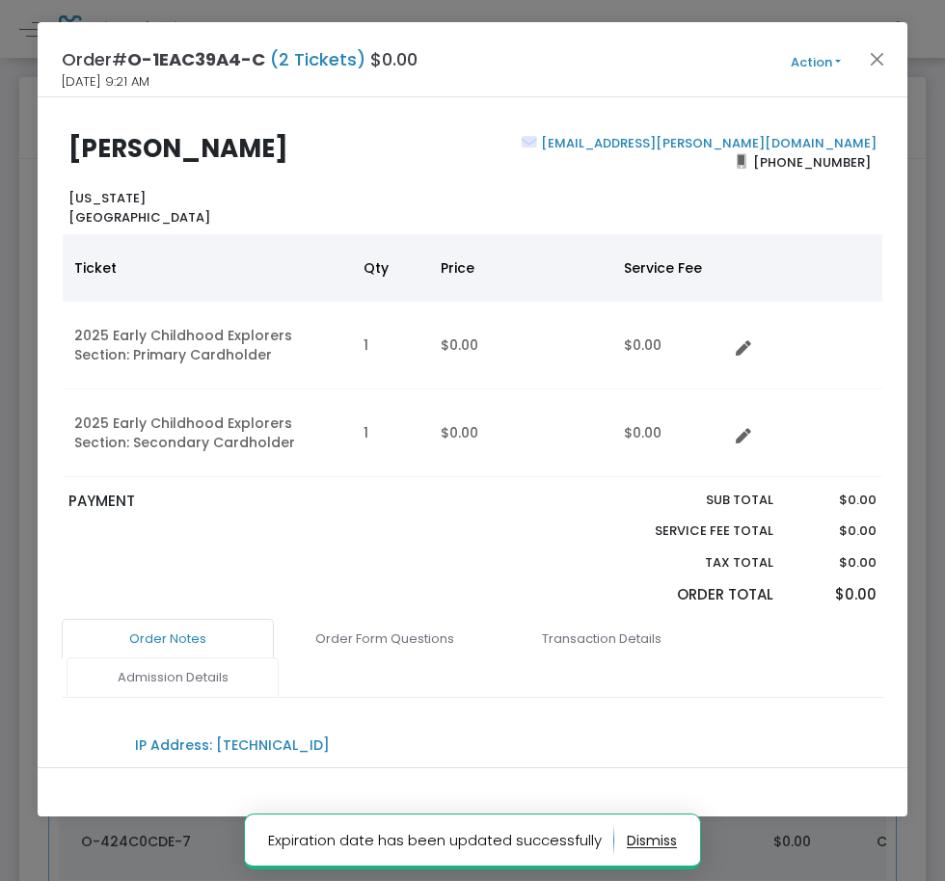
drag, startPoint x: 231, startPoint y: 684, endPoint x: 277, endPoint y: 681, distance: 45.4
click at [230, 684] on link "Admission Details" at bounding box center [173, 678] width 212 height 41
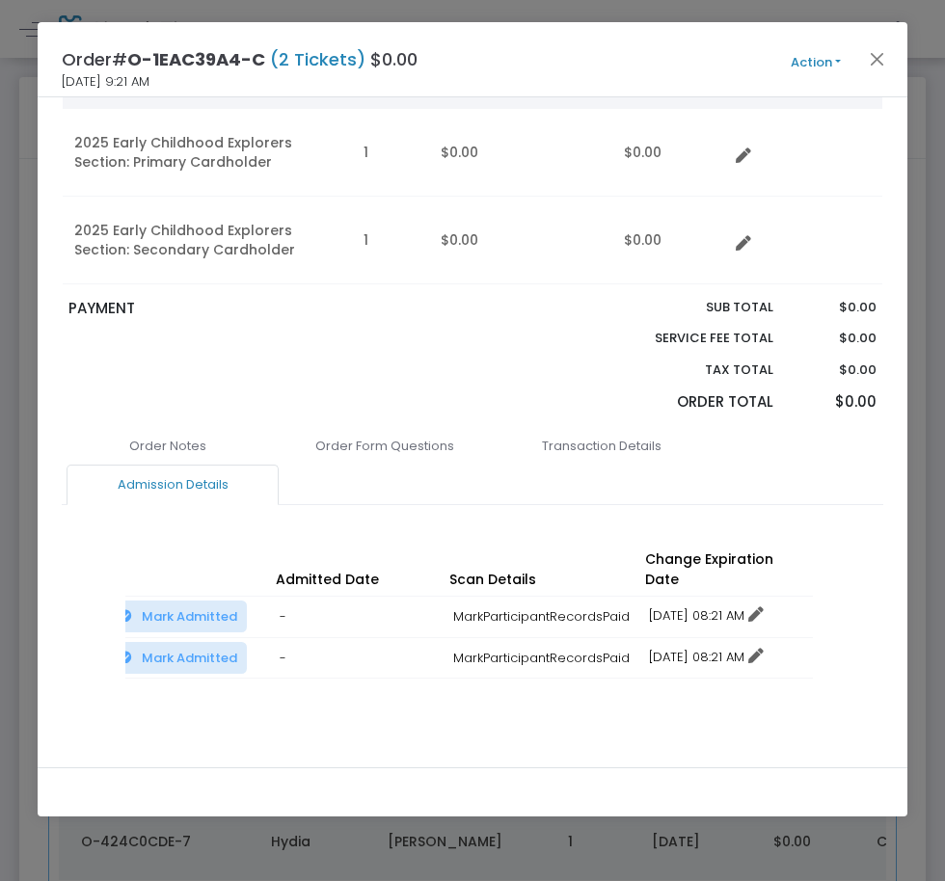
click at [723, 607] on link "12/16/2025 08:21 AM" at bounding box center [706, 616] width 115 height 18
drag, startPoint x: 720, startPoint y: 670, endPoint x: 734, endPoint y: 611, distance: 60.4
click at [720, 668] on li "Change expiration date" at bounding box center [729, 667] width 179 height 37
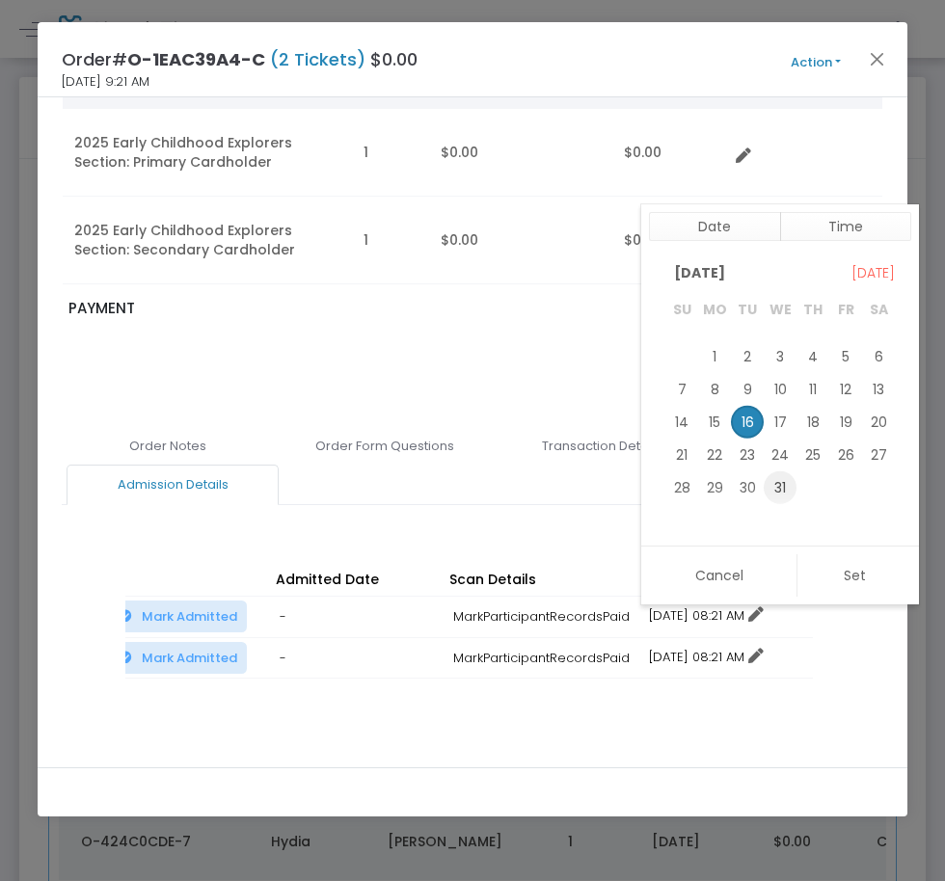
click at [792, 487] on span "31" at bounding box center [780, 487] width 33 height 33
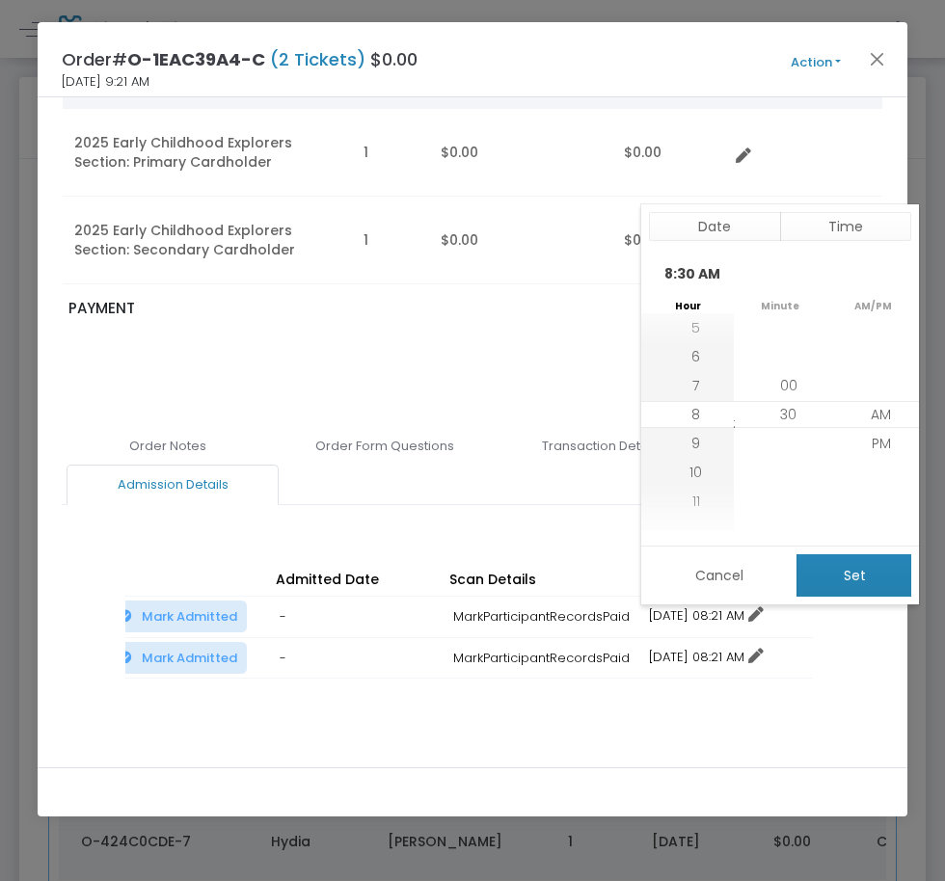
click at [833, 569] on button "Set" at bounding box center [854, 576] width 115 height 42
type input "12/31/2025 8:30 AM"
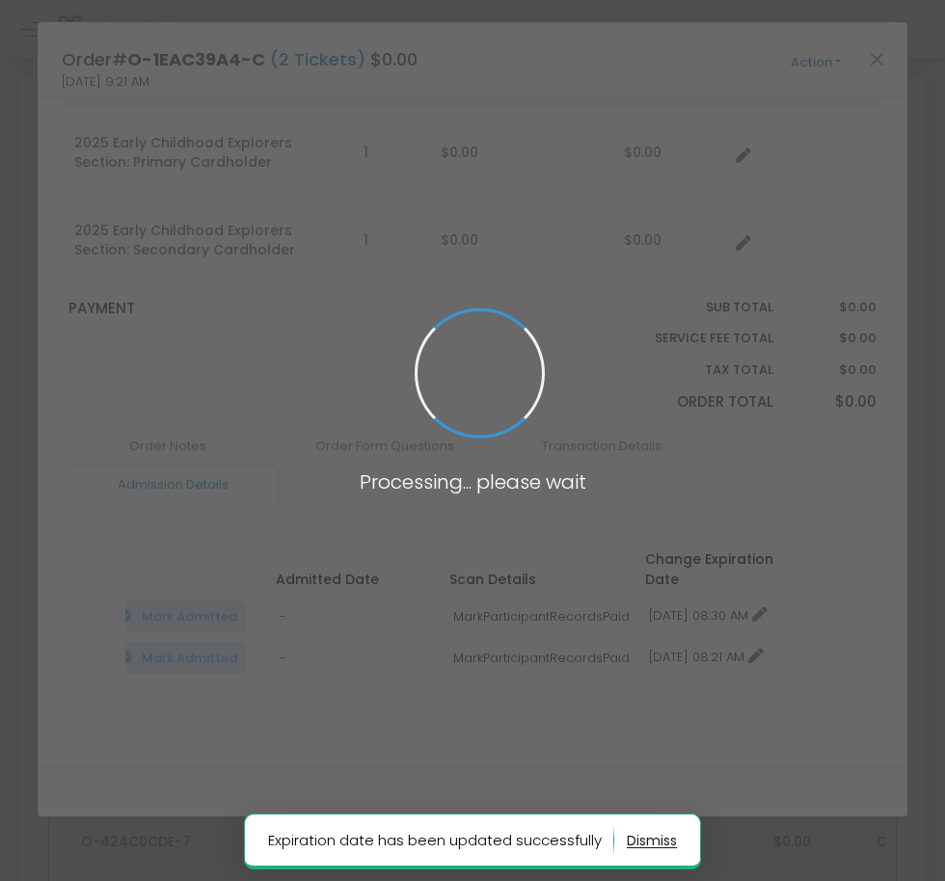
click at [687, 627] on span at bounding box center [472, 440] width 945 height 881
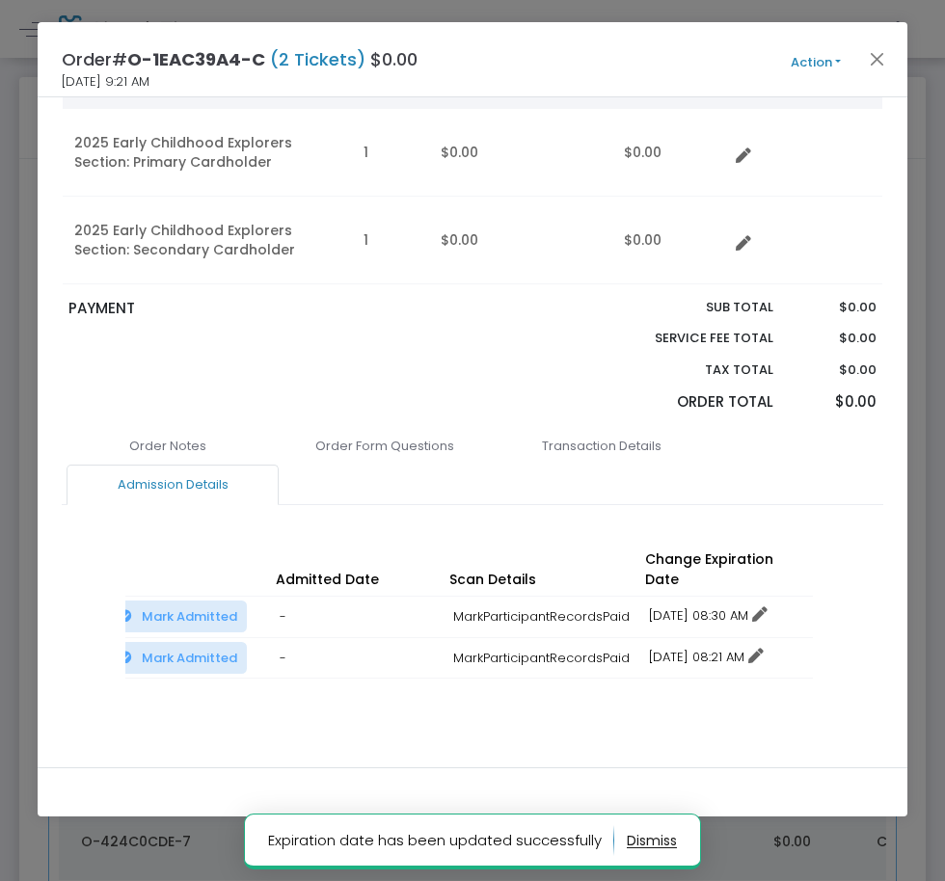
click at [689, 648] on link "12/16/2025 08:21 AM" at bounding box center [706, 657] width 115 height 18
drag, startPoint x: 738, startPoint y: 699, endPoint x: 749, endPoint y: 647, distance: 53.3
click at [738, 700] on li "Change expiration date" at bounding box center [729, 709] width 179 height 37
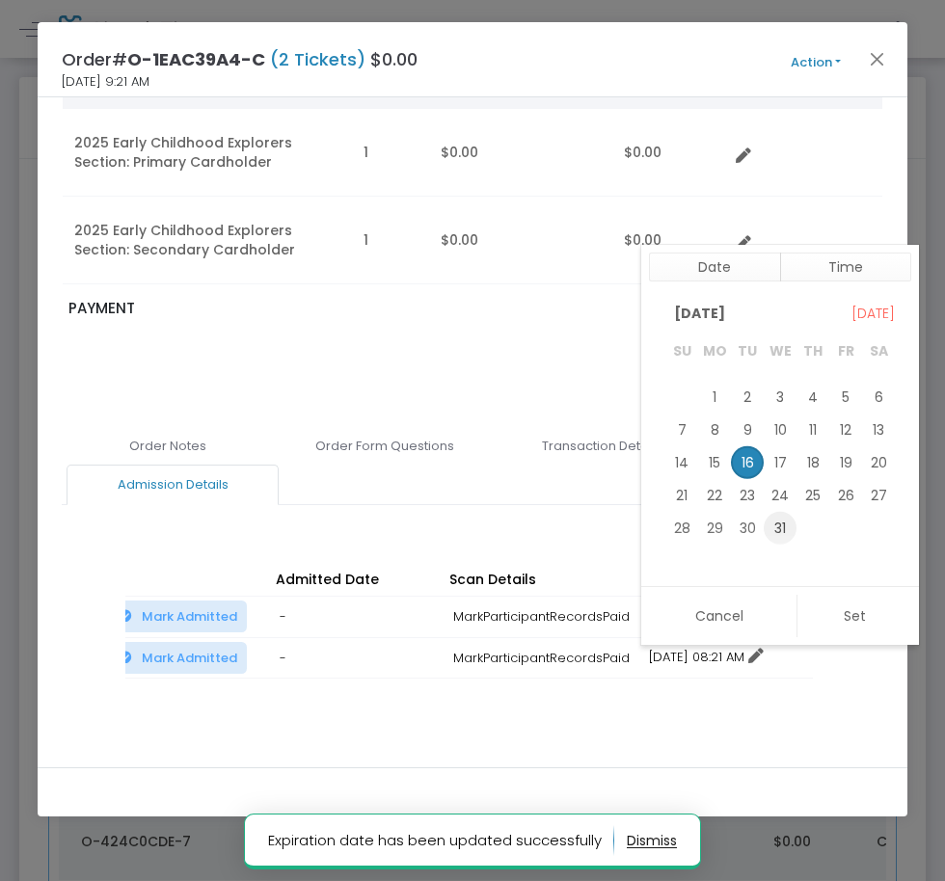
click at [778, 535] on span "31" at bounding box center [780, 528] width 33 height 33
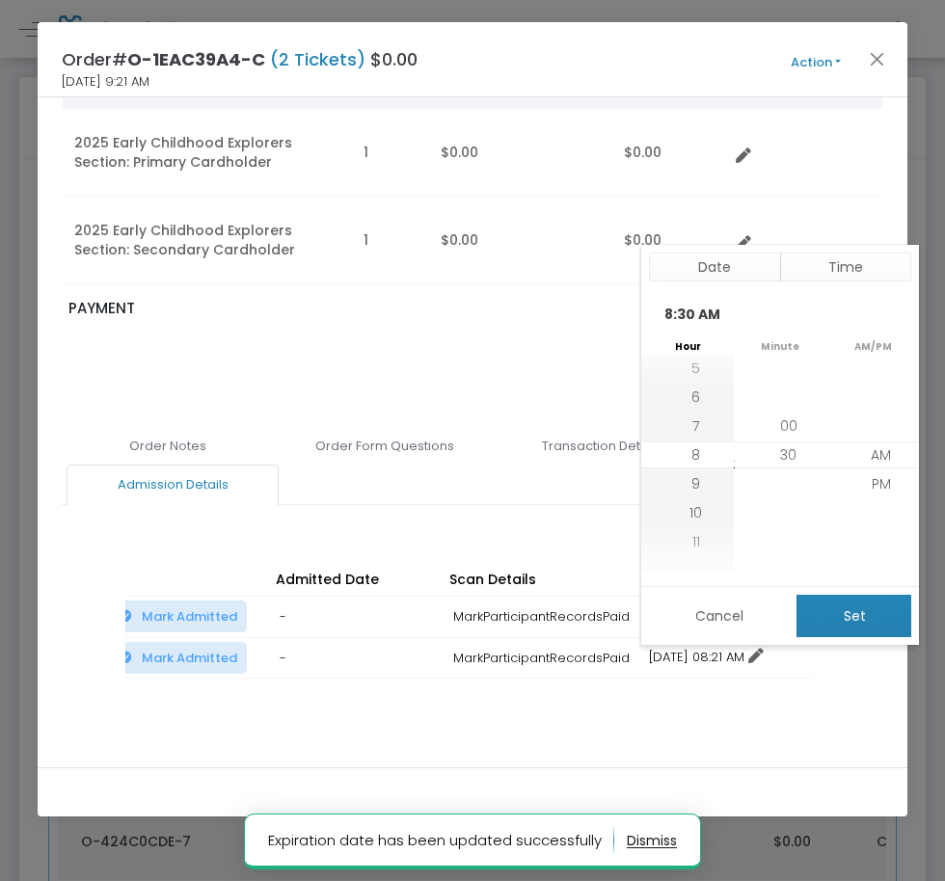
click at [831, 604] on button "Set" at bounding box center [854, 616] width 115 height 42
type input "12/31/2025 8:30 AM"
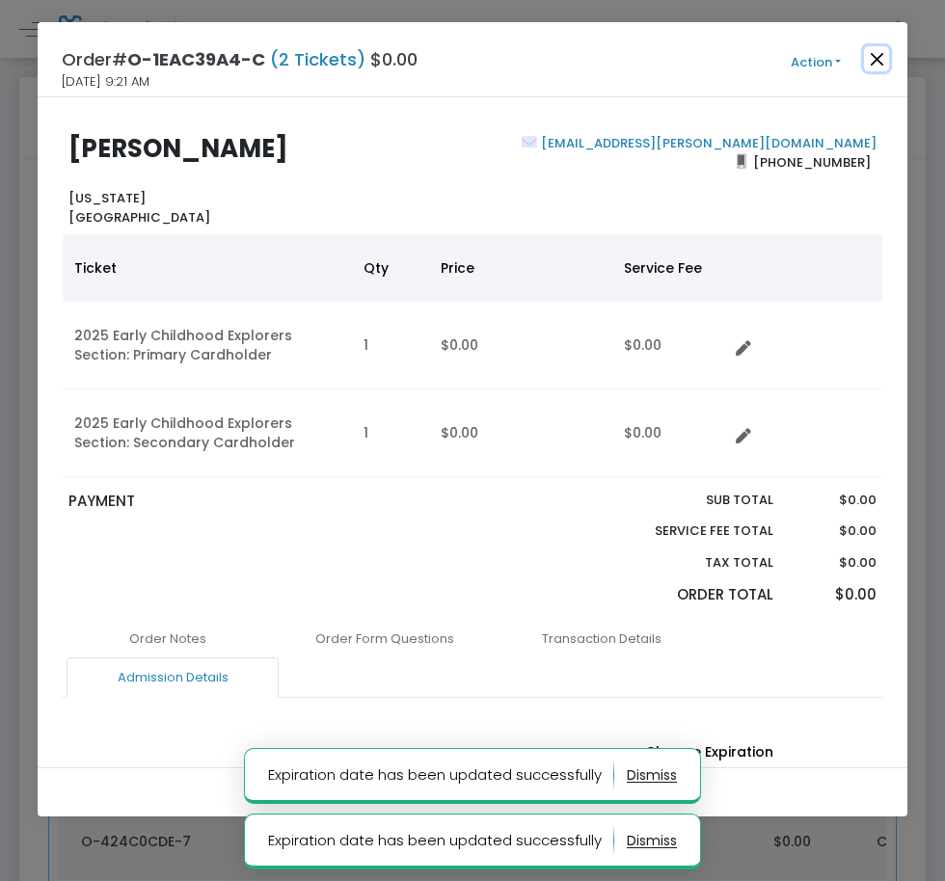
click at [878, 65] on button "Close" at bounding box center [876, 58] width 25 height 25
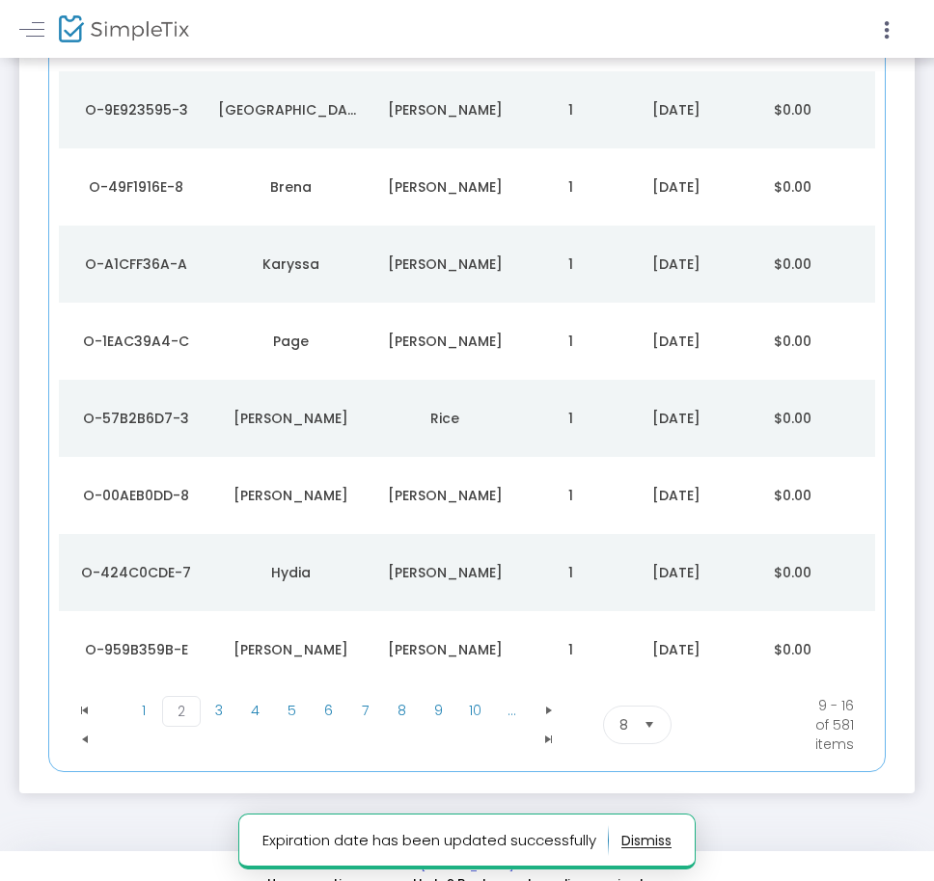
click at [358, 427] on div "Kalesha" at bounding box center [290, 418] width 145 height 19
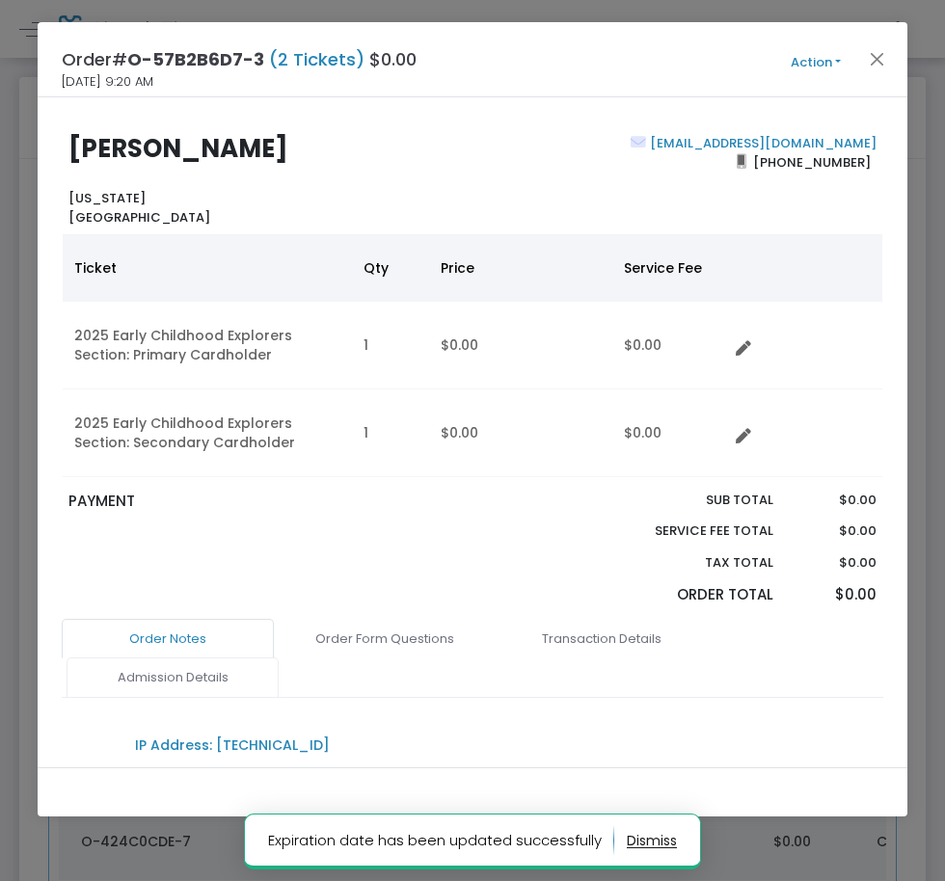
click at [187, 686] on link "Admission Details" at bounding box center [173, 678] width 212 height 41
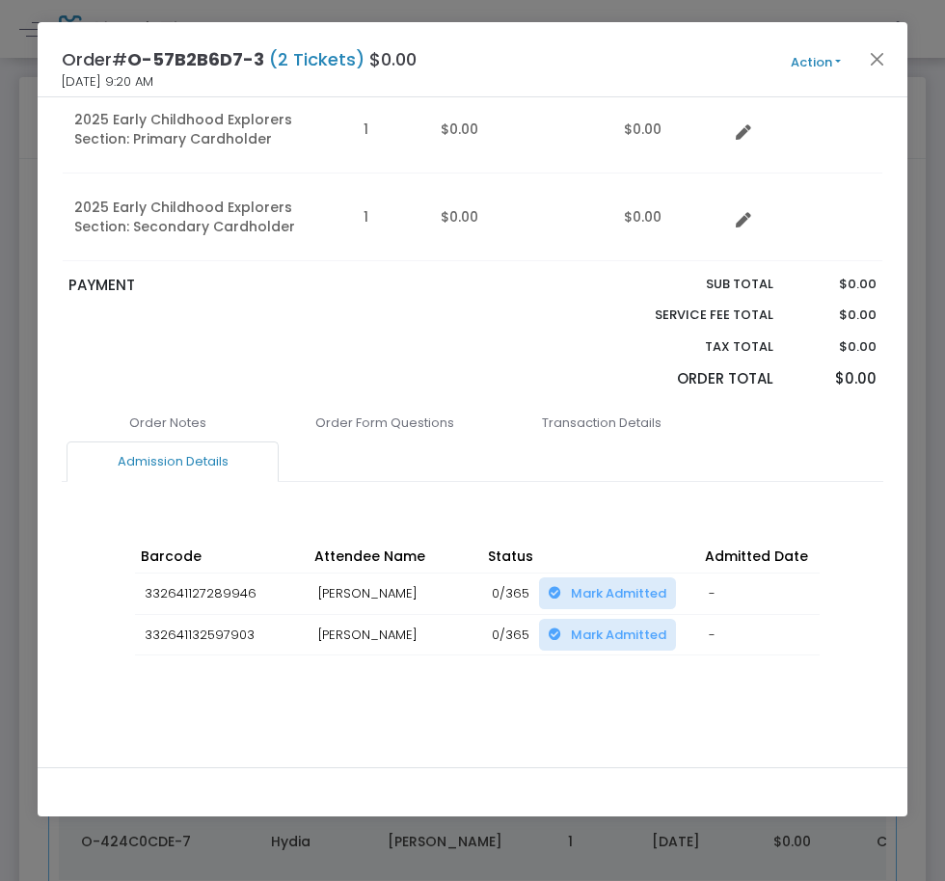
drag, startPoint x: 571, startPoint y: 701, endPoint x: 560, endPoint y: 690, distance: 15.7
click at [562, 691] on div "Order Notes Order Form Questions Transaction Details Admission Details IP Addre…" at bounding box center [473, 580] width 822 height 355
click at [559, 690] on div "Barcode Attendee Name Status Admitted Date Scan Details Change Expiration Date …" at bounding box center [472, 617] width 694 height 194
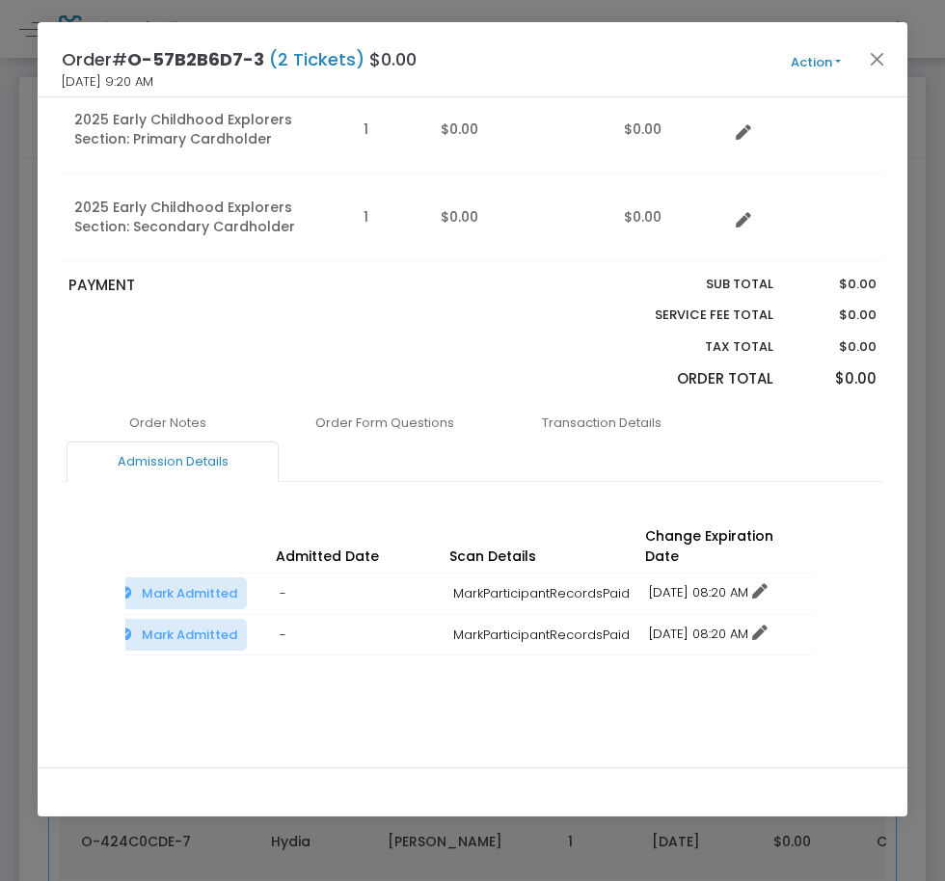
drag, startPoint x: 686, startPoint y: 565, endPoint x: 706, endPoint y: 620, distance: 58.6
click at [688, 583] on link "12/16/2025 08:20 AM" at bounding box center [708, 592] width 119 height 18
drag, startPoint x: 710, startPoint y: 644, endPoint x: 727, endPoint y: 621, distance: 28.9
click at [711, 643] on li "Change expiration date" at bounding box center [729, 644] width 179 height 37
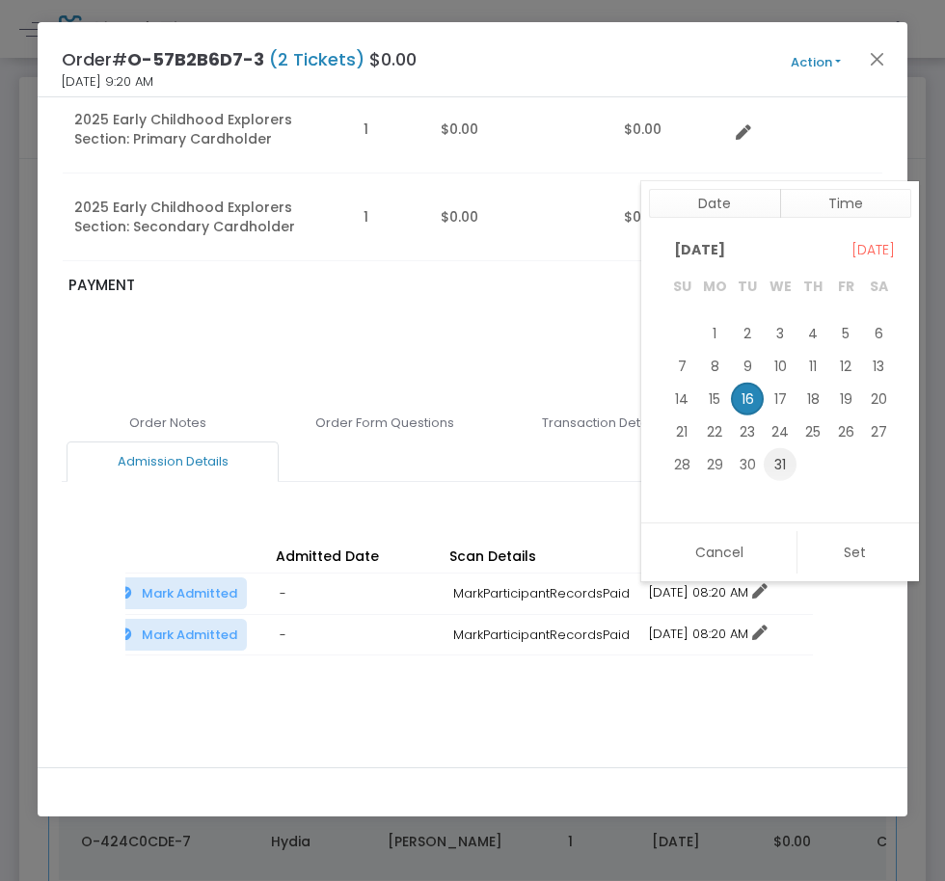
drag, startPoint x: 780, startPoint y: 463, endPoint x: 783, endPoint y: 473, distance: 10.1
click at [779, 465] on span "31" at bounding box center [780, 463] width 33 height 33
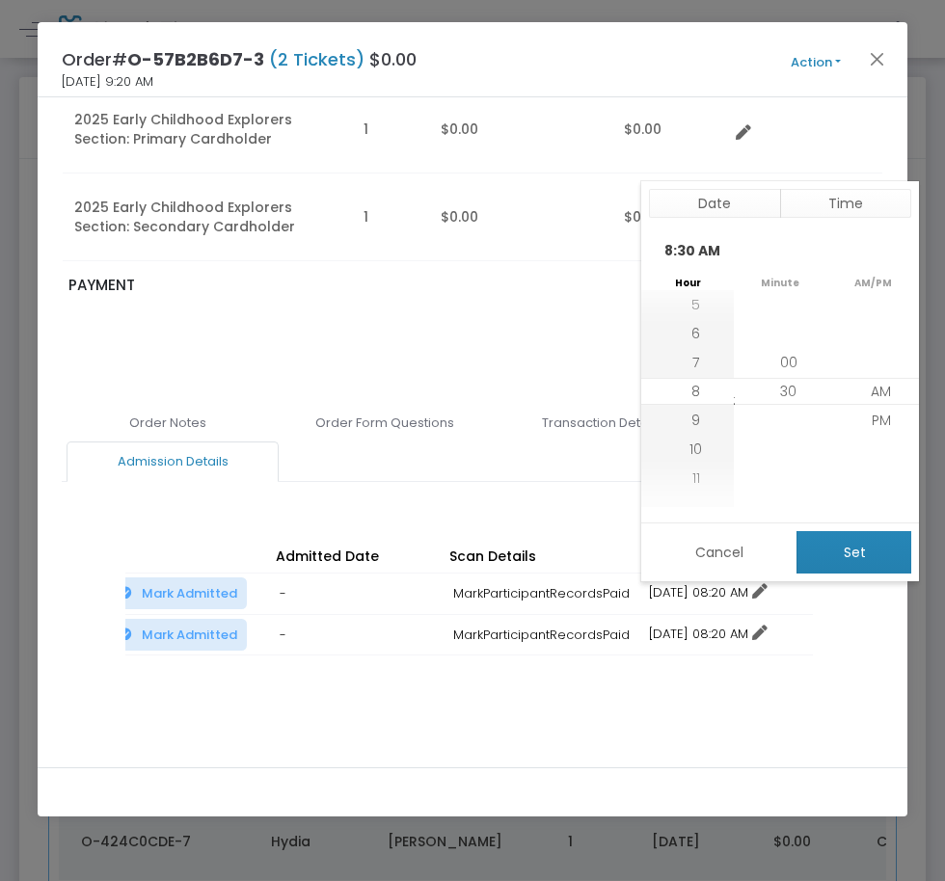
click at [830, 564] on button "Set" at bounding box center [854, 552] width 115 height 42
type input "12/31/2025 8:30 AM"
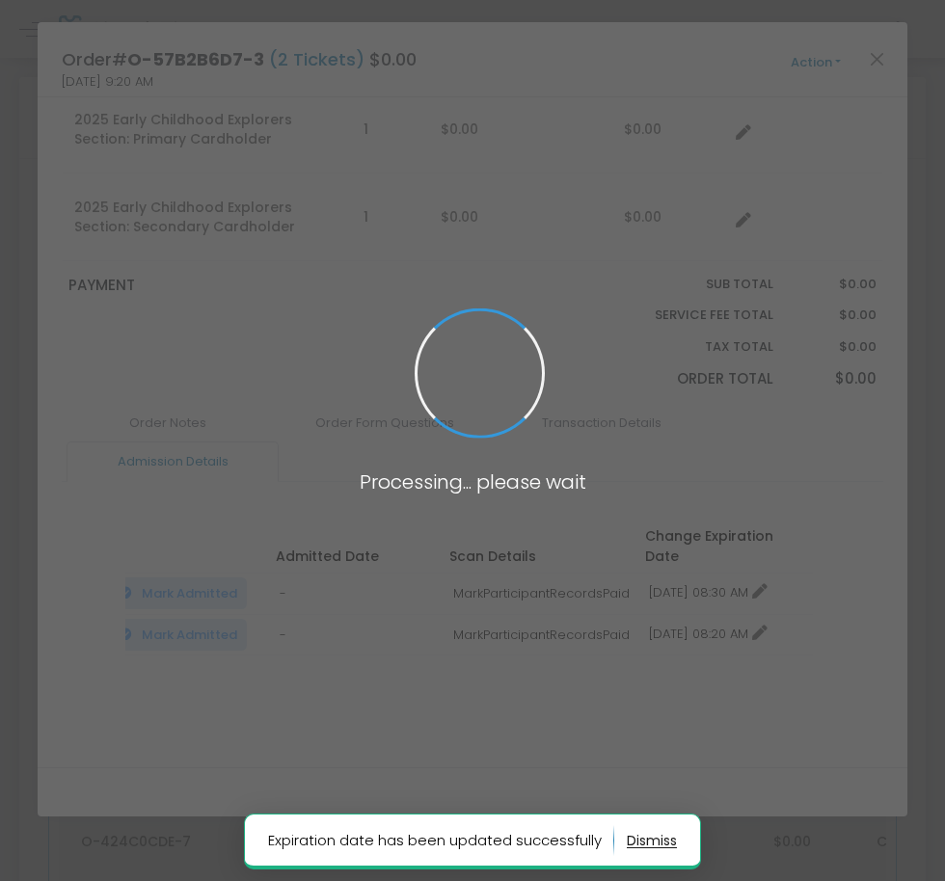
click at [686, 621] on span at bounding box center [472, 440] width 945 height 881
click at [676, 614] on body "Processing... please wait Expiration date has been updated successfully Box Off…" at bounding box center [472, 440] width 945 height 881
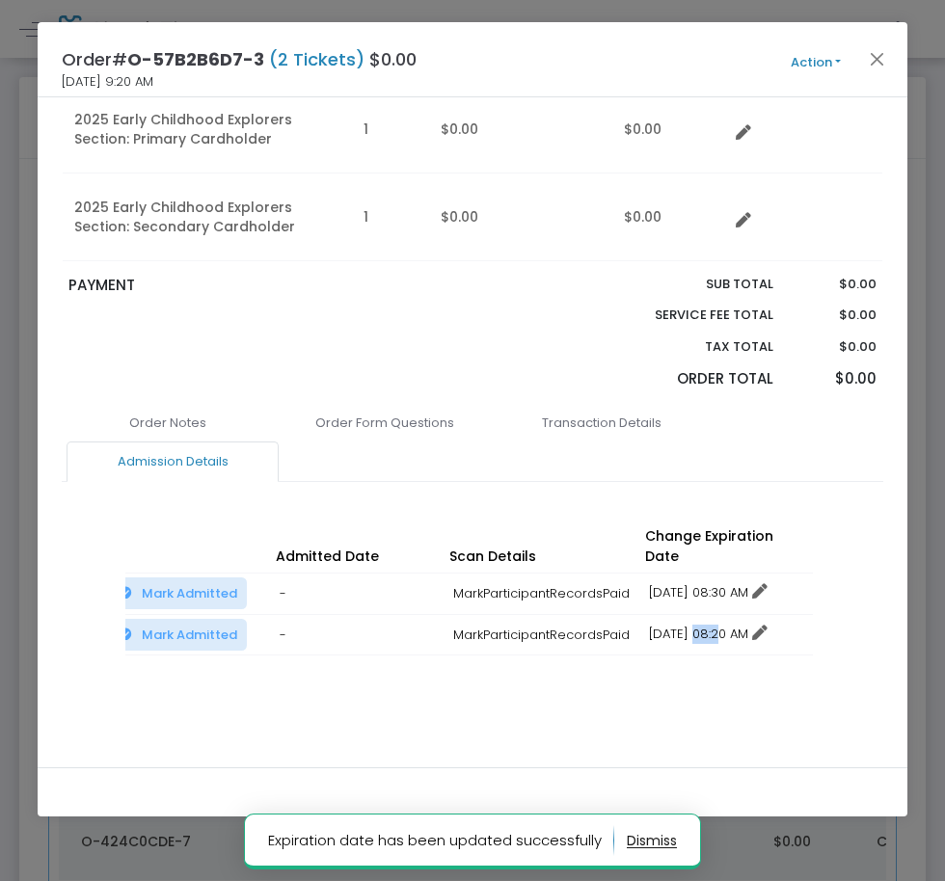
click at [676, 625] on link "12/16/2025 08:20 AM" at bounding box center [708, 634] width 119 height 18
drag, startPoint x: 741, startPoint y: 685, endPoint x: 755, endPoint y: 645, distance: 42.1
click at [743, 684] on li "Change expiration date" at bounding box center [729, 685] width 179 height 37
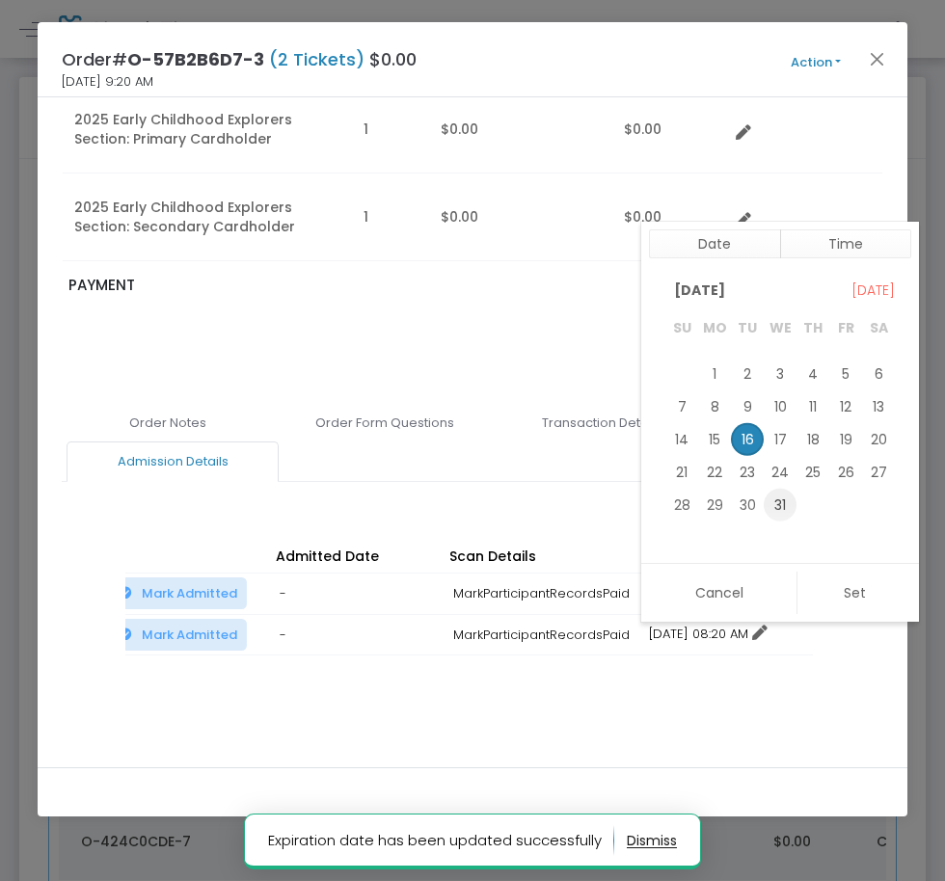
click at [781, 506] on span "31" at bounding box center [780, 505] width 33 height 33
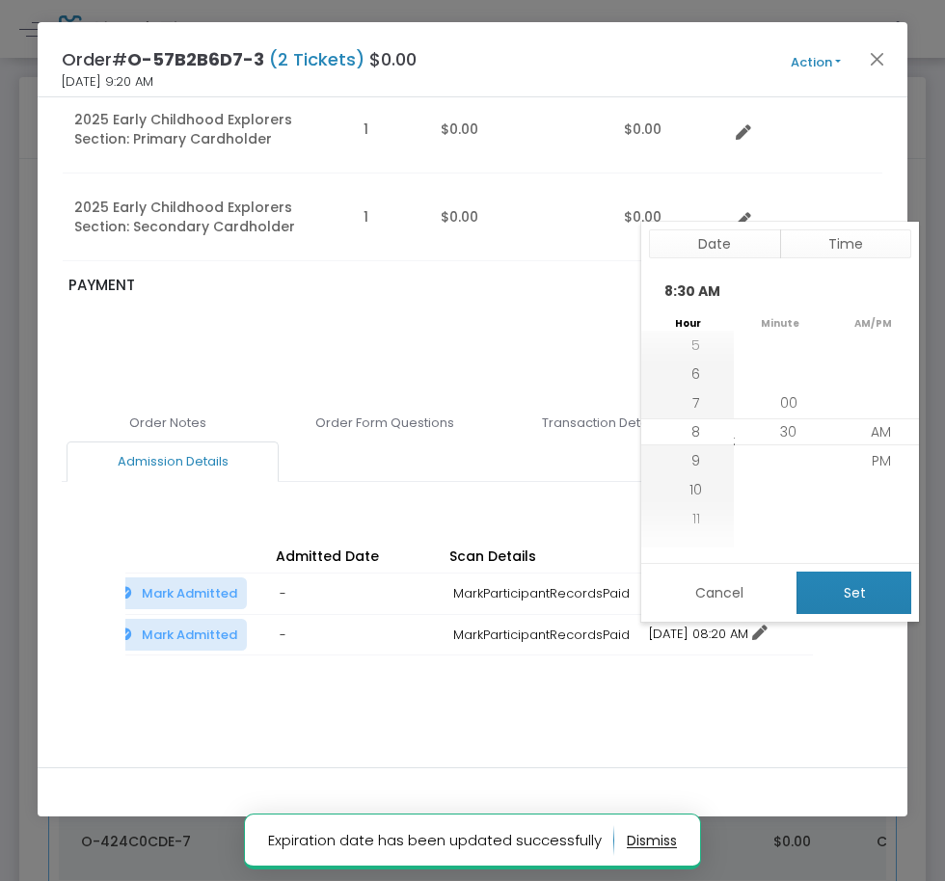
drag, startPoint x: 819, startPoint y: 605, endPoint x: 814, endPoint y: 622, distance: 18.0
click at [820, 606] on button "Set" at bounding box center [854, 593] width 115 height 42
type input "12/31/2025 8:30 AM"
